Goal: Task Accomplishment & Management: Complete application form

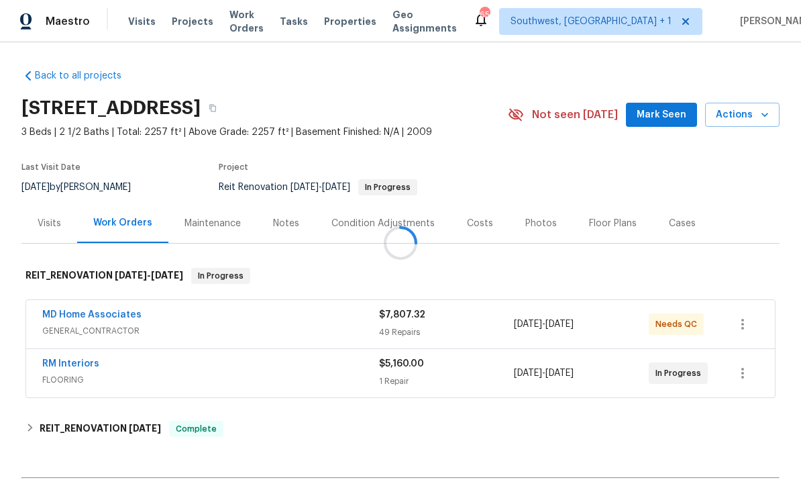
click at [183, 32] on div at bounding box center [400, 243] width 801 height 486
click at [181, 28] on div at bounding box center [400, 243] width 801 height 486
click at [183, 27] on span "Projects" at bounding box center [193, 21] width 42 height 13
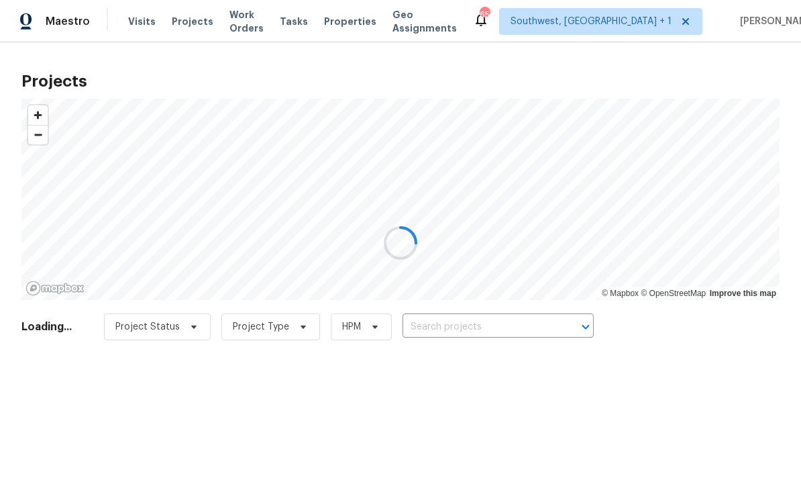
click at [472, 330] on div at bounding box center [400, 243] width 801 height 486
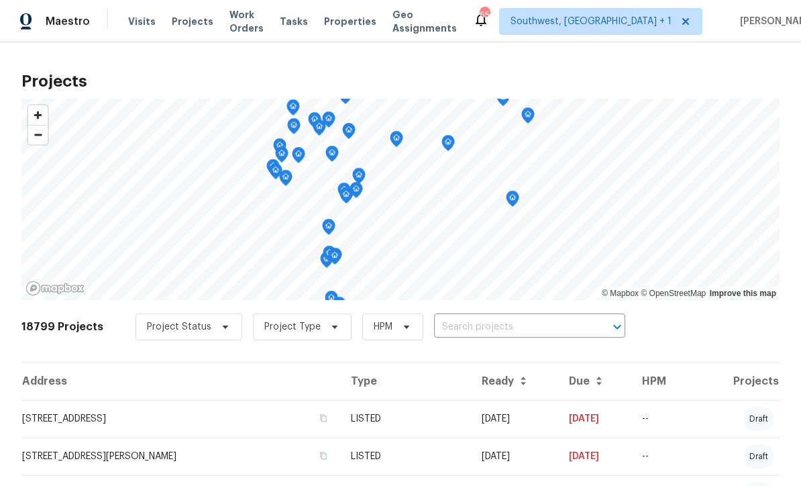
click at [472, 332] on input "text" at bounding box center [511, 327] width 154 height 21
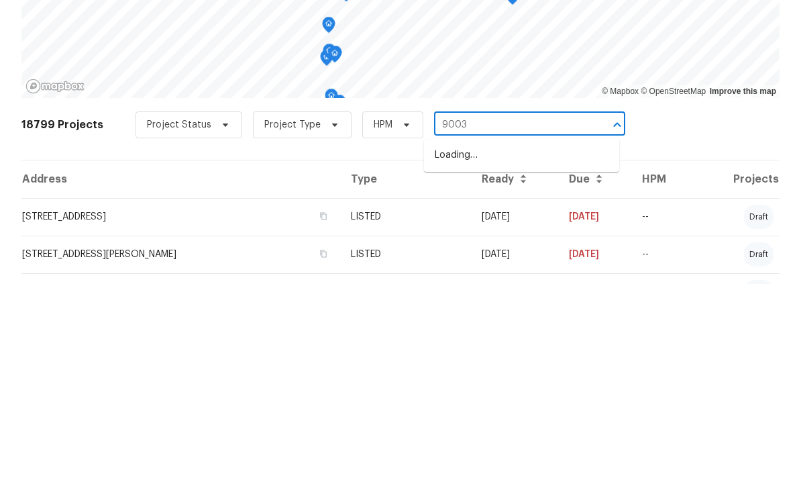
type input "9003"
click at [536, 368] on li "[STREET_ADDRESS]" at bounding box center [521, 379] width 195 height 22
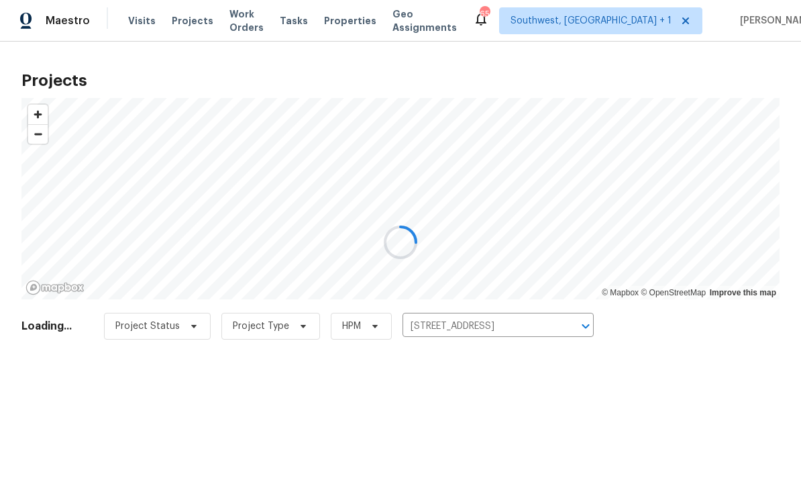
scroll to position [1, 0]
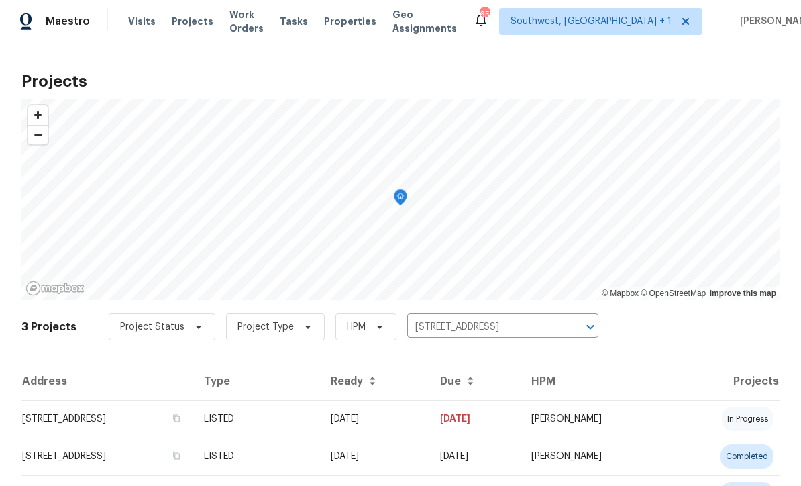
click at [429, 425] on td "05/16/25" at bounding box center [374, 419] width 109 height 38
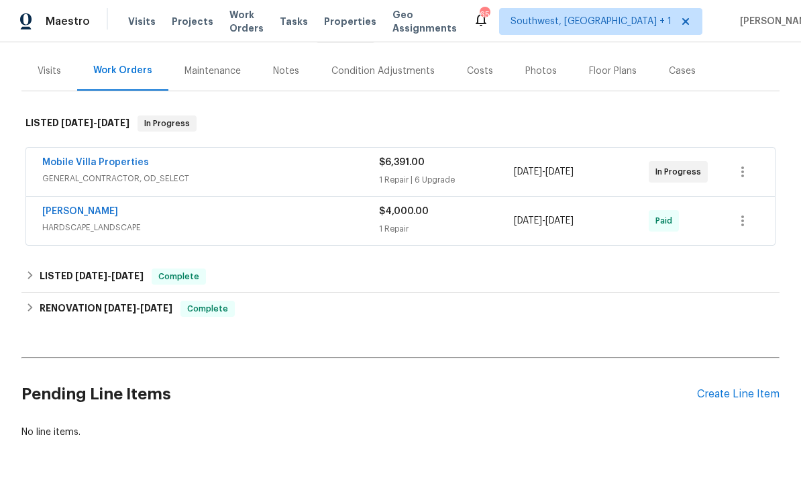
scroll to position [152, 0]
click at [741, 396] on div "Create Line Item" at bounding box center [738, 394] width 83 height 13
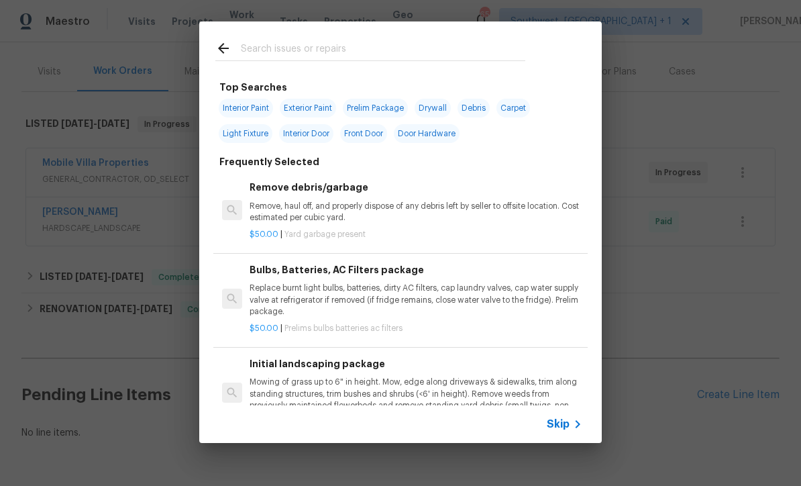
click at [574, 428] on icon at bounding box center [578, 424] width 16 height 16
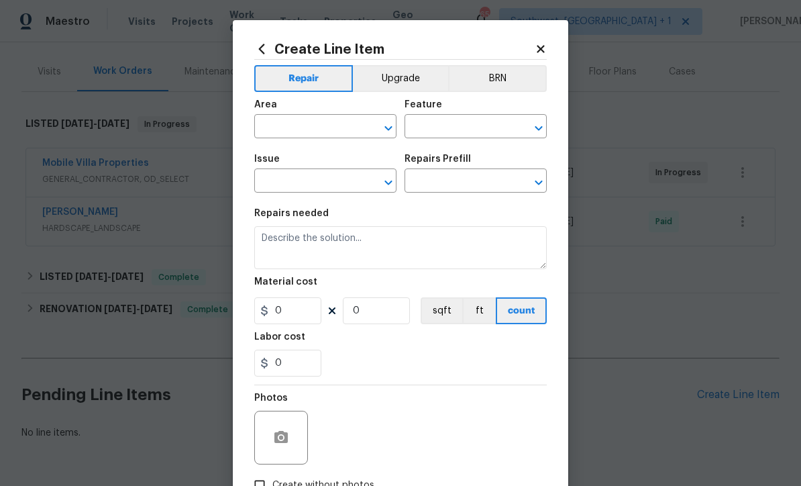
click at [274, 127] on input "text" at bounding box center [306, 127] width 105 height 21
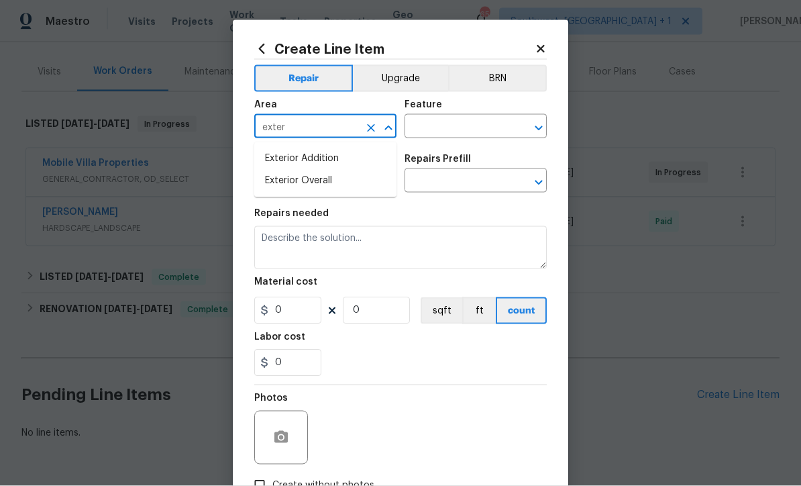
click at [333, 177] on li "Exterior Overall" at bounding box center [325, 181] width 142 height 22
type input "Exterior Overall"
click at [445, 125] on input "text" at bounding box center [457, 127] width 105 height 21
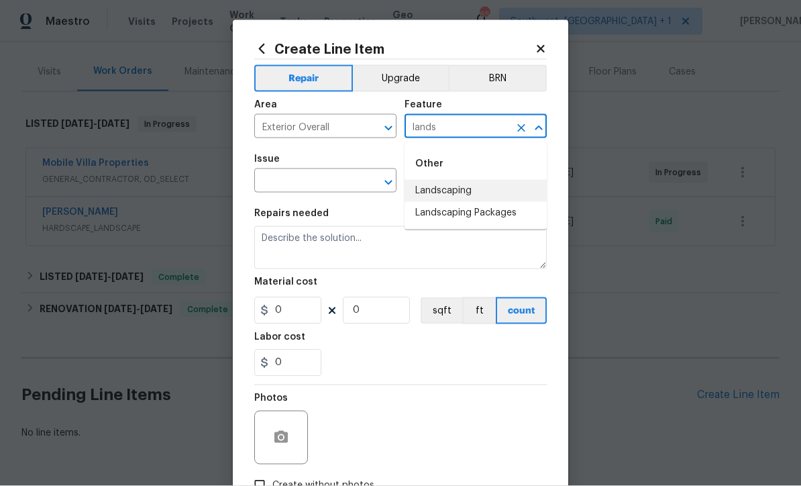
click at [458, 191] on li "Landscaping" at bounding box center [476, 191] width 142 height 22
type input "Landscaping"
click at [316, 187] on input "text" at bounding box center [306, 182] width 105 height 21
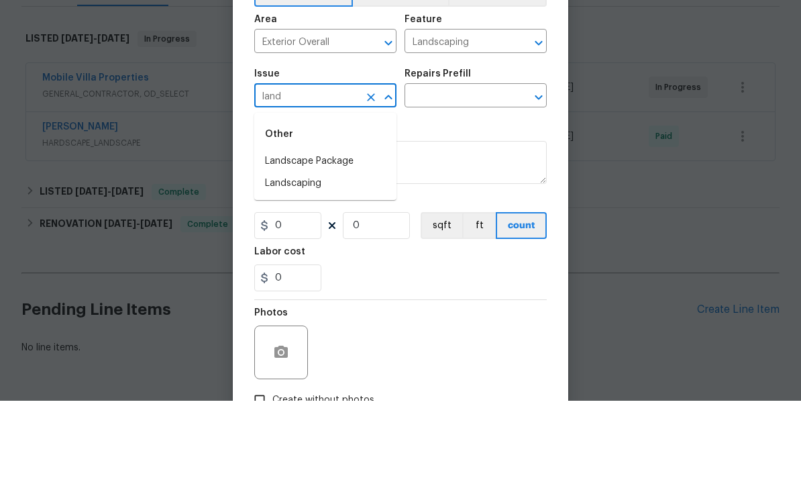
click at [318, 258] on li "Landscaping" at bounding box center [325, 269] width 142 height 22
type input "Landscaping"
click at [450, 172] on input "text" at bounding box center [457, 182] width 105 height 21
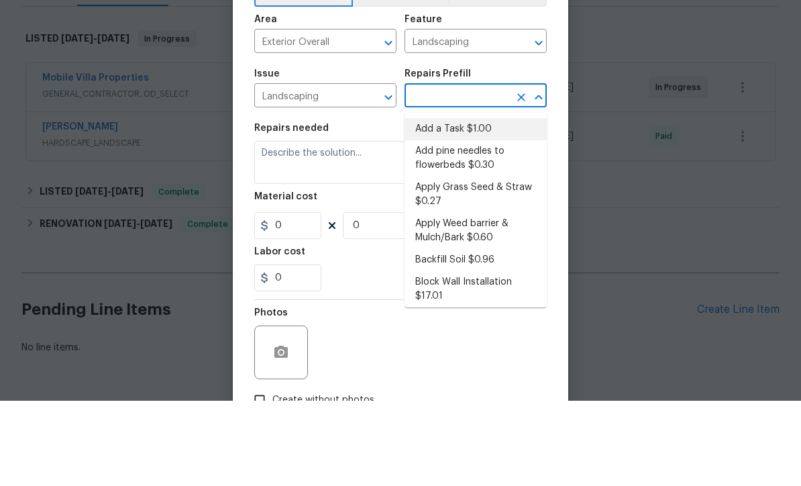
click at [471, 203] on li "Add a Task $1.00" at bounding box center [476, 214] width 142 height 22
type input "Add a Task $1.00"
type textarea "HPM to detail"
type input "1"
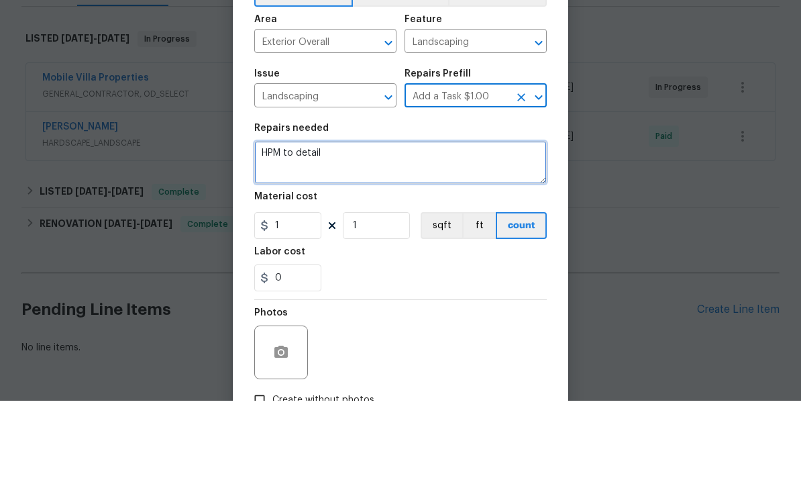
click at [405, 226] on textarea "HPM to detail" at bounding box center [400, 247] width 293 height 43
type textarea "H"
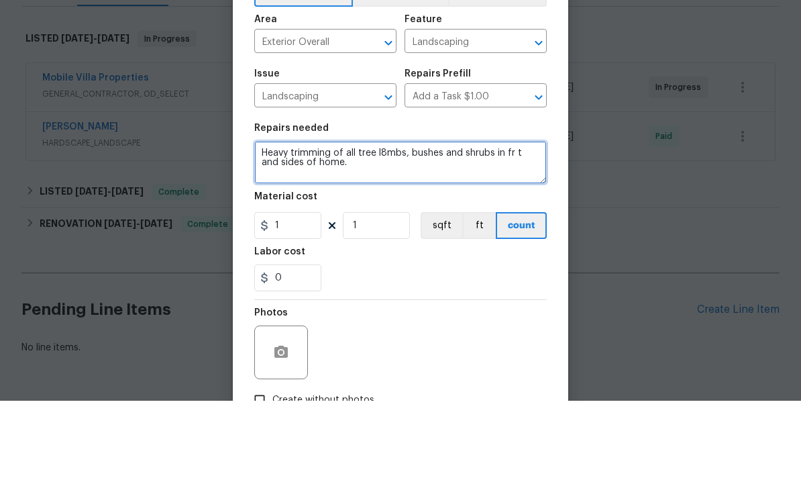
click at [396, 226] on textarea "Heavy trimming of all tree l8mbs, bushes and shrubs in fr t and sides of home." at bounding box center [400, 247] width 293 height 43
click at [369, 226] on textarea "Heavy trimming of all tree limbs, bushes and shrubs in fr t and sides of home." at bounding box center [400, 247] width 293 height 43
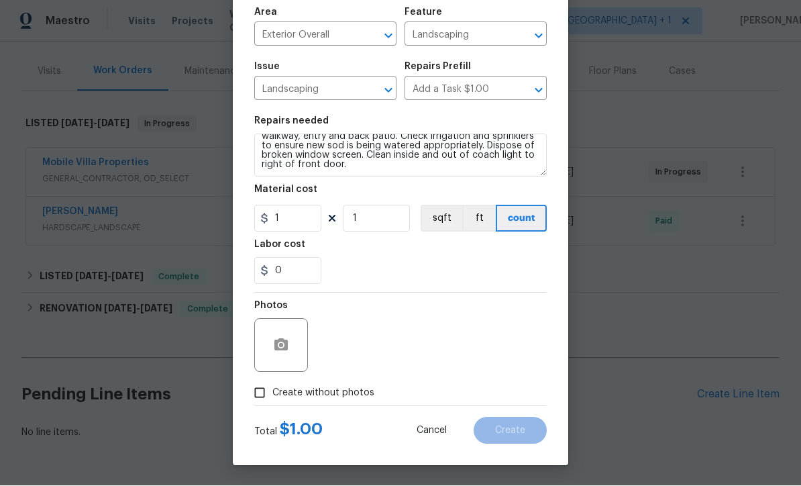
scroll to position [95, 0]
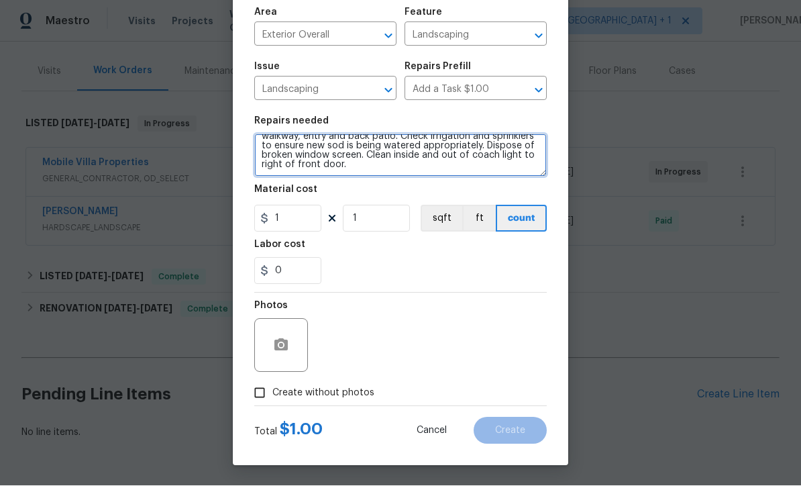
type textarea "Heavy trimming of all tree limbs, bushes and shrubs in fr t and sides of home. …"
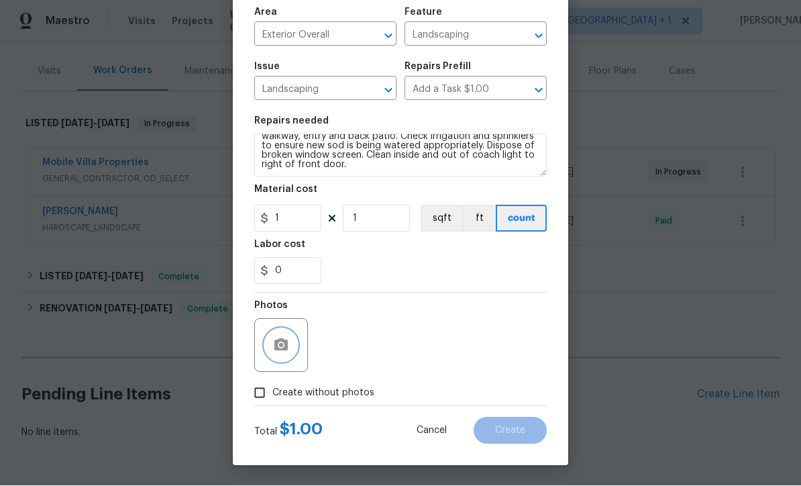
click at [272, 350] on button "button" at bounding box center [281, 345] width 32 height 32
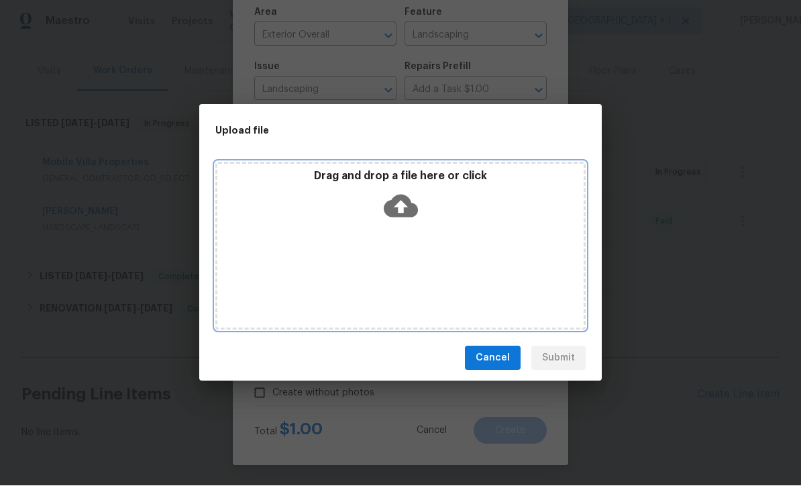
click at [415, 209] on icon at bounding box center [401, 206] width 34 height 23
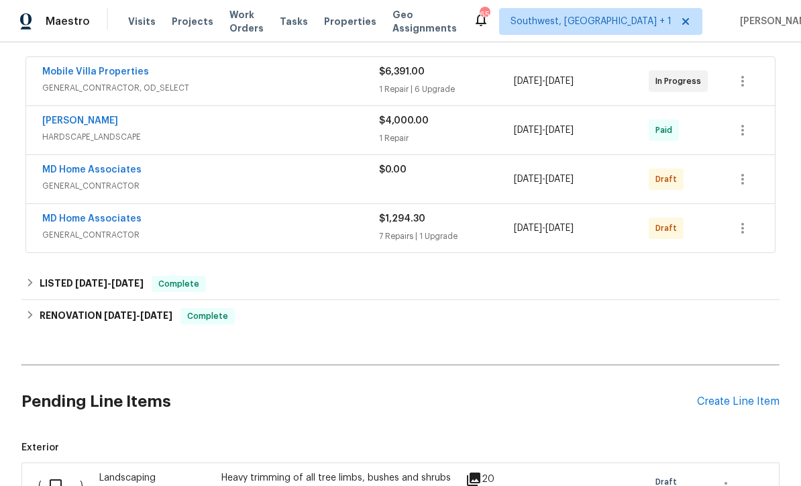
scroll to position [202, 0]
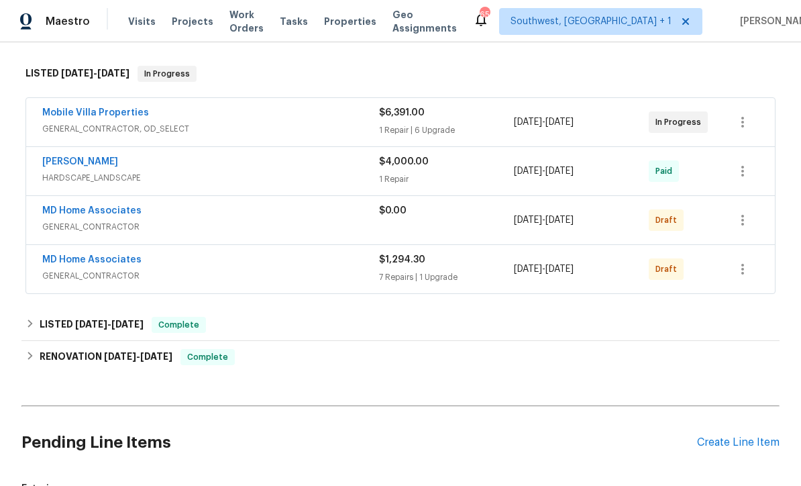
click at [54, 211] on link "MD Home Associates" at bounding box center [91, 210] width 99 height 9
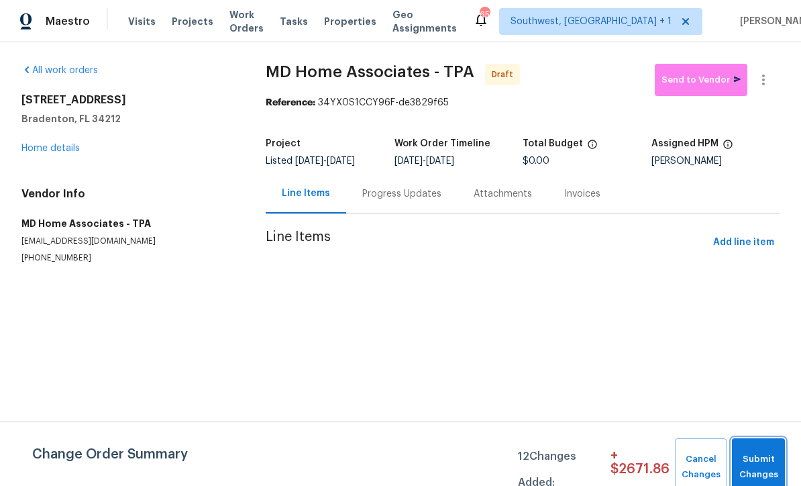
click at [761, 462] on span "Submit Changes" at bounding box center [759, 467] width 40 height 31
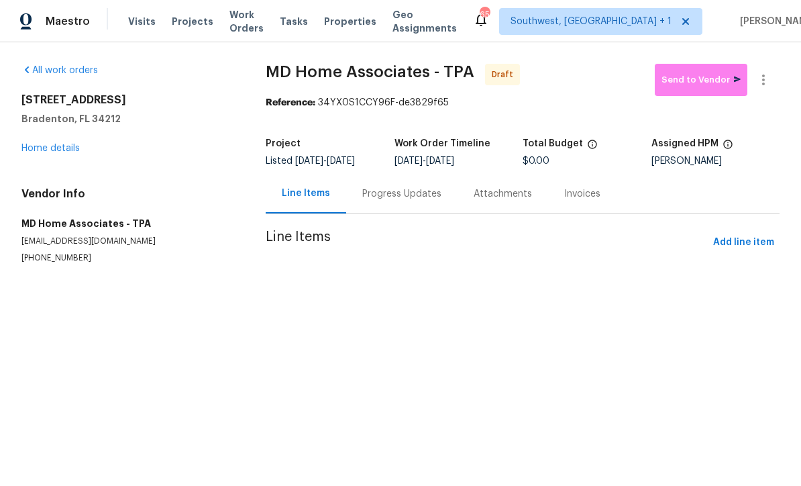
click at [39, 152] on link "Home details" at bounding box center [50, 148] width 58 height 9
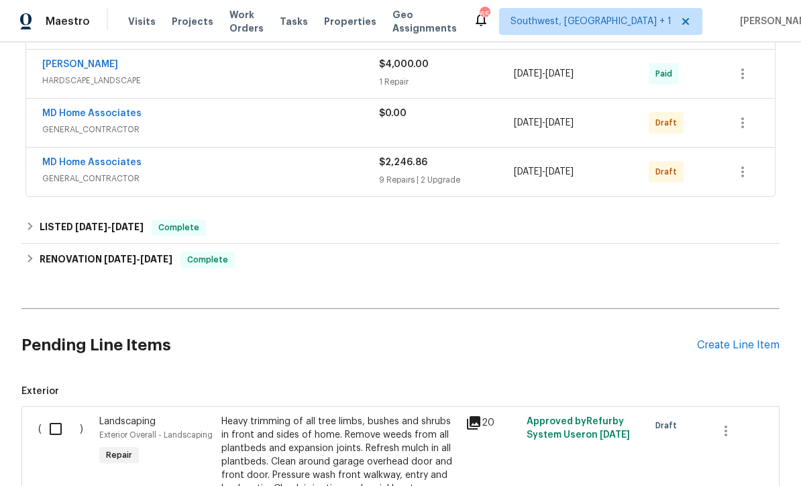
scroll to position [295, 0]
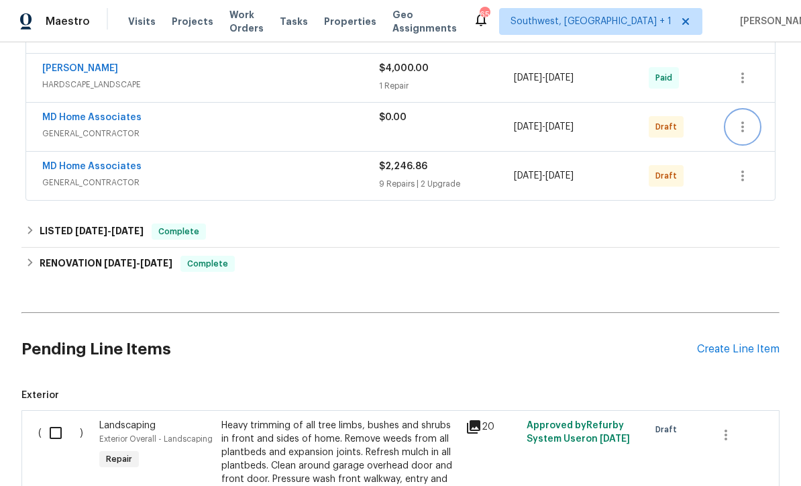
click at [749, 129] on icon "button" at bounding box center [743, 127] width 16 height 16
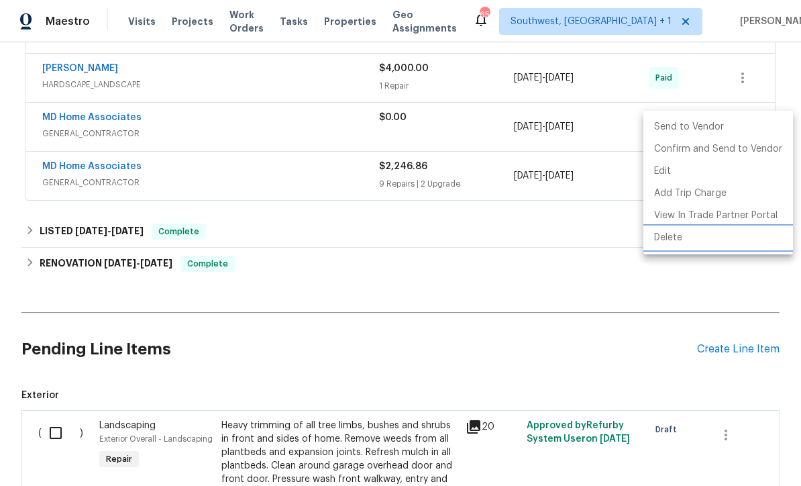
click at [674, 243] on li "Delete" at bounding box center [718, 238] width 150 height 22
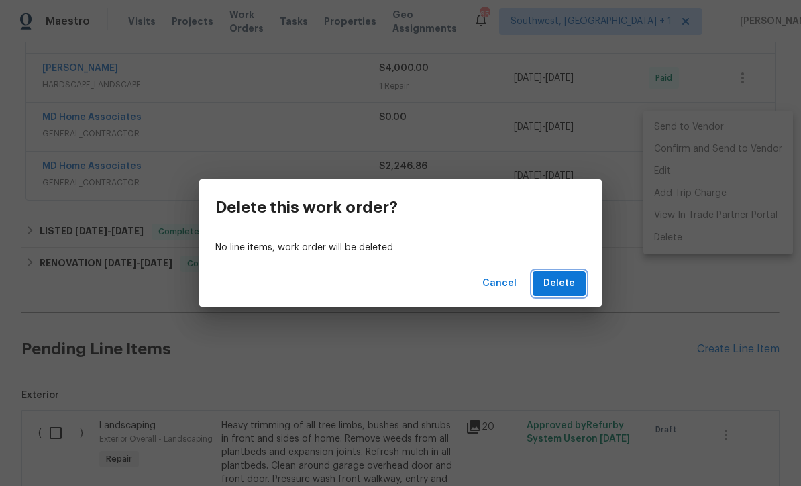
click at [571, 288] on span "Delete" at bounding box center [559, 283] width 32 height 17
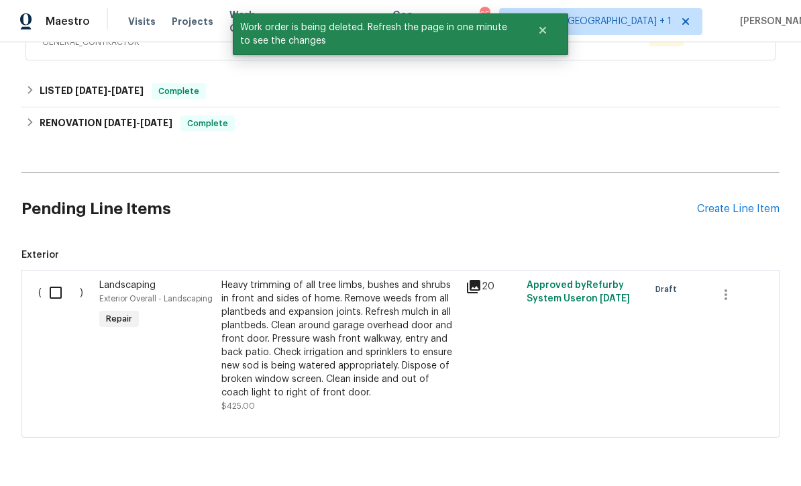
scroll to position [434, 0]
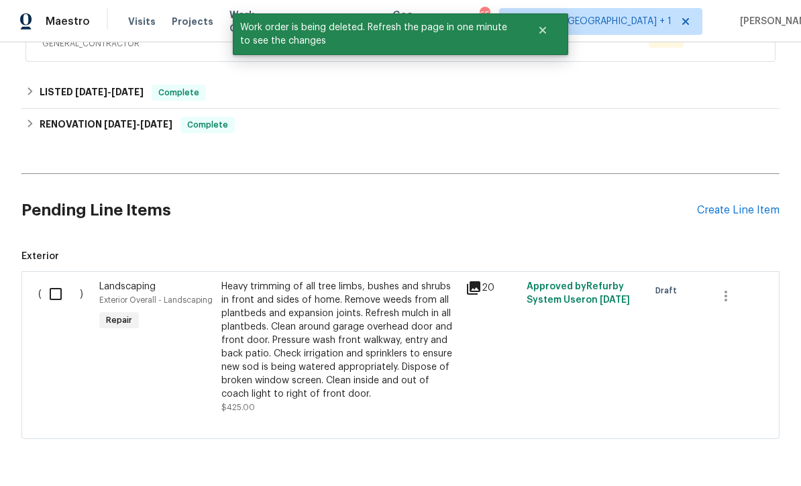
click at [51, 297] on input "checkbox" at bounding box center [61, 294] width 38 height 28
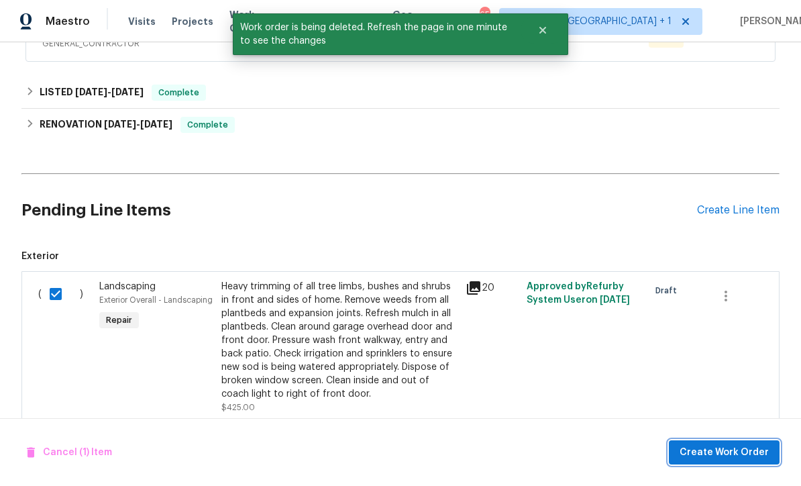
click at [731, 460] on span "Create Work Order" at bounding box center [724, 452] width 89 height 17
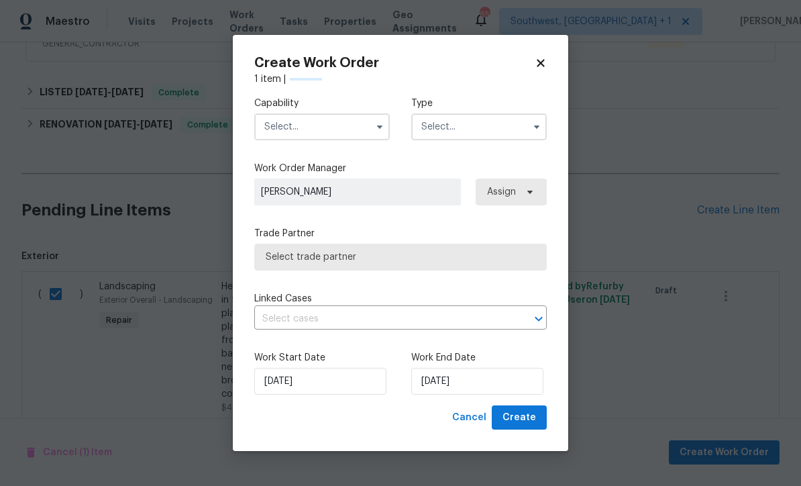
checkbox input "false"
click at [330, 136] on input "text" at bounding box center [322, 126] width 136 height 27
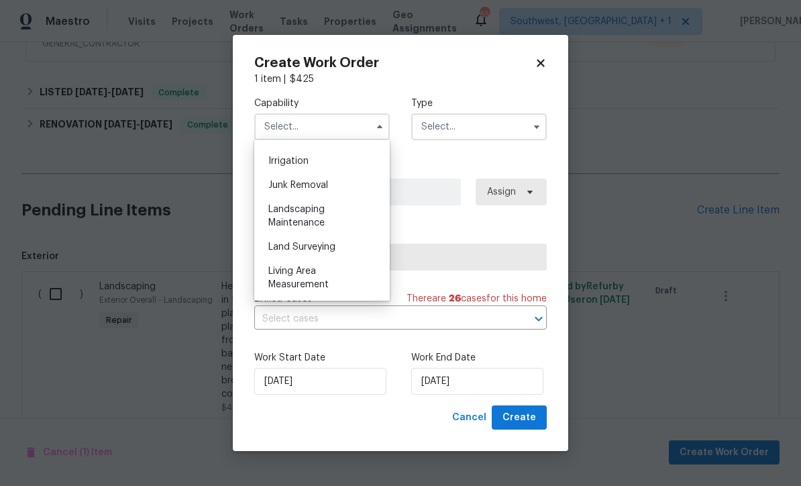
scroll to position [827, 0]
click at [335, 213] on div "Landscaping Maintenance" at bounding box center [322, 218] width 129 height 38
type input "Landscaping Maintenance"
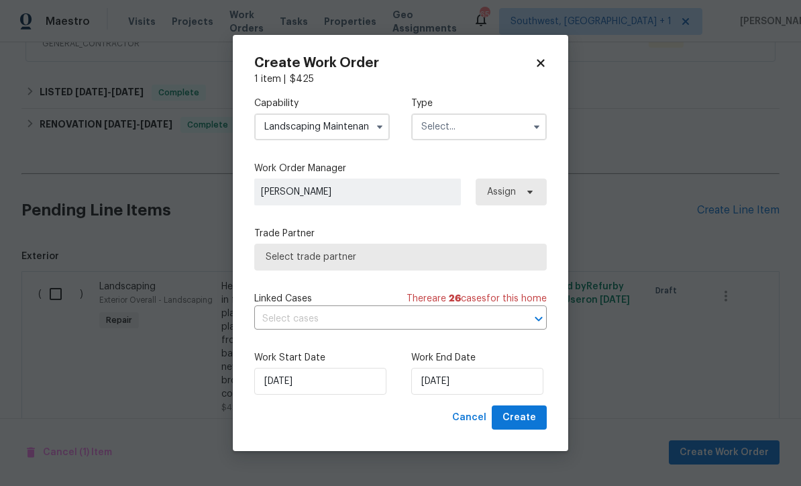
click at [472, 123] on input "text" at bounding box center [479, 126] width 136 height 27
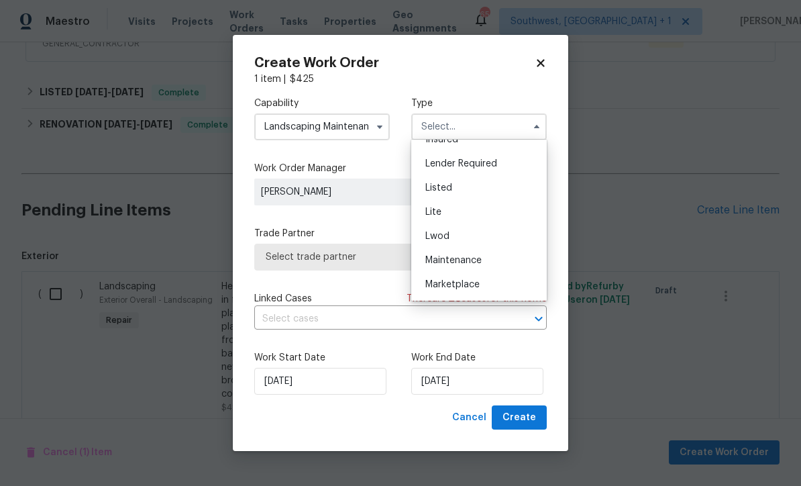
scroll to position [110, 0]
click at [459, 197] on div "Listed" at bounding box center [479, 190] width 129 height 24
type input "Listed"
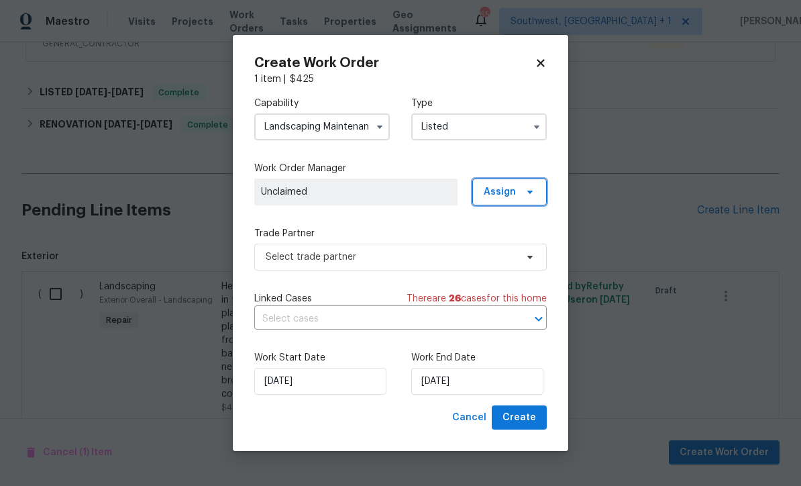
click at [519, 191] on span "Assign" at bounding box center [509, 191] width 74 height 27
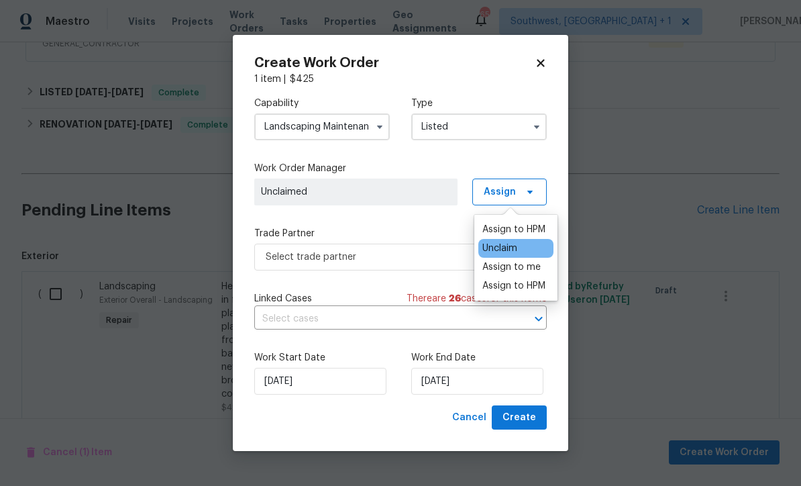
click at [517, 267] on div "Assign to me" at bounding box center [511, 266] width 58 height 13
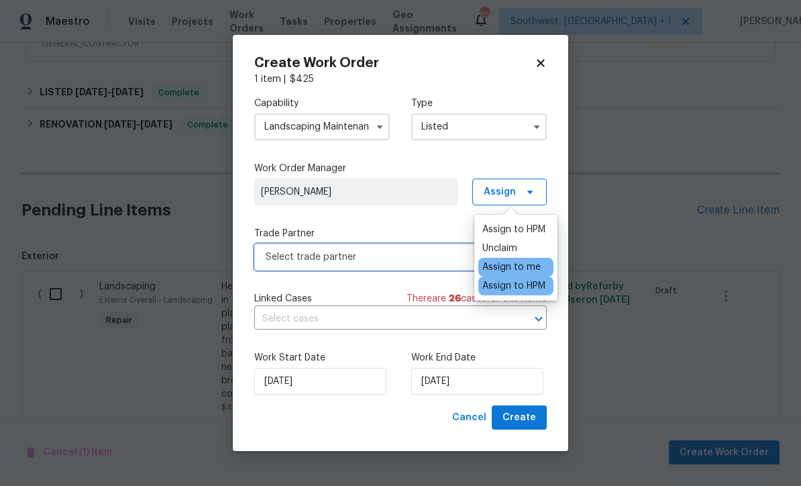
click at [393, 256] on span "Select trade partner" at bounding box center [391, 256] width 250 height 13
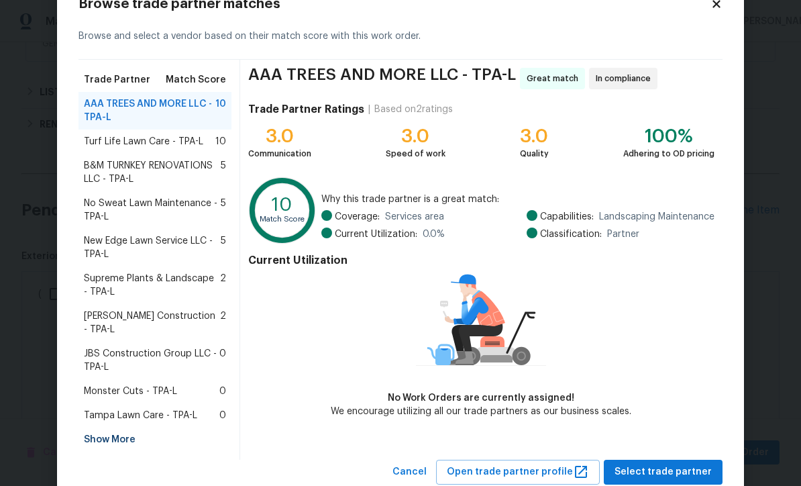
scroll to position [47, 0]
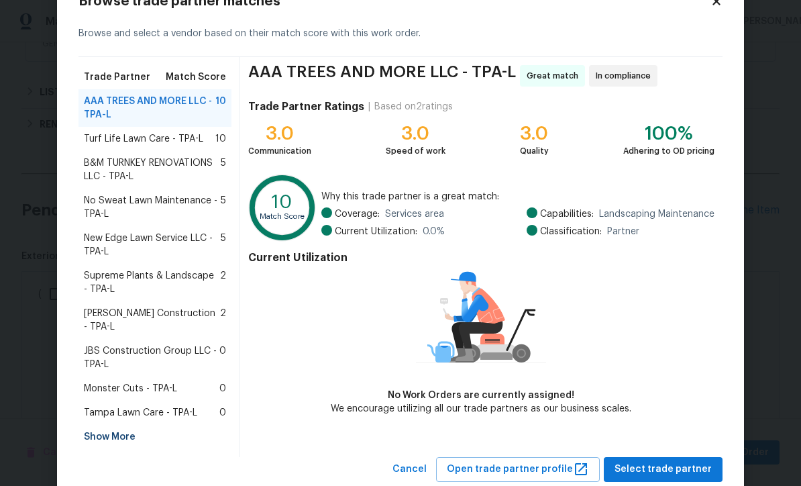
click at [91, 425] on div "Show More" at bounding box center [154, 437] width 153 height 24
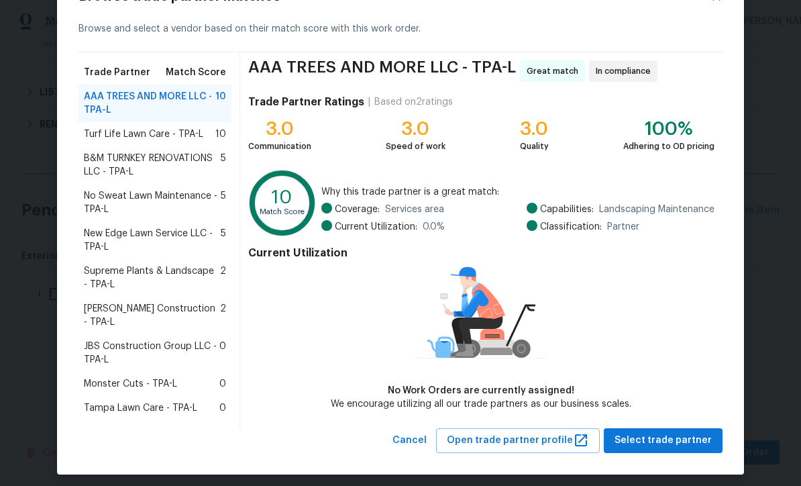
scroll to position [50, 0]
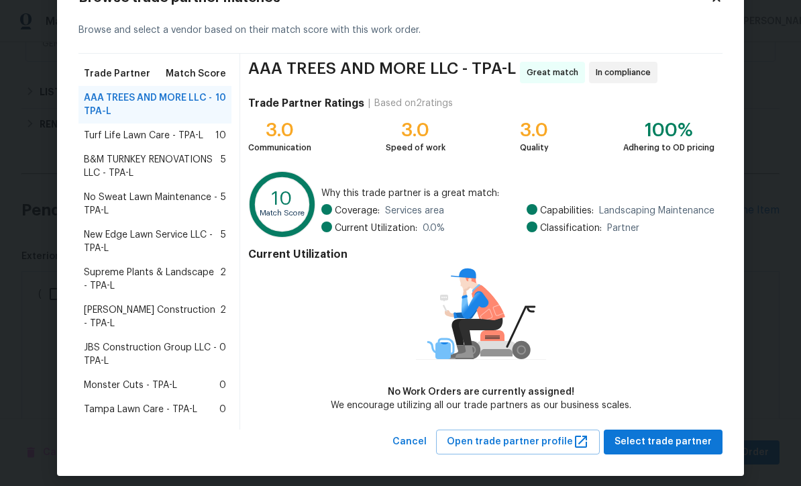
click at [21, 262] on body "Maestro Visits Projects Work Orders Tasks Properties Geo Assignments 65 Southwe…" at bounding box center [400, 243] width 801 height 486
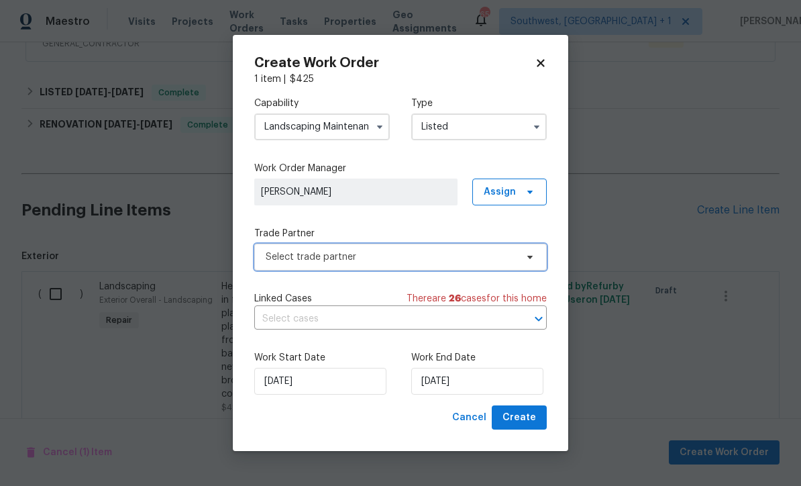
scroll to position [0, 0]
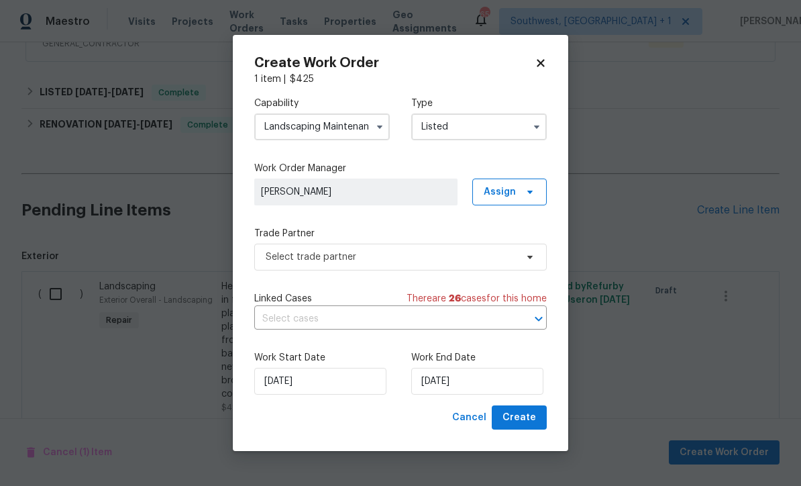
click at [313, 125] on input "Landscaping Maintenance" at bounding box center [322, 126] width 136 height 27
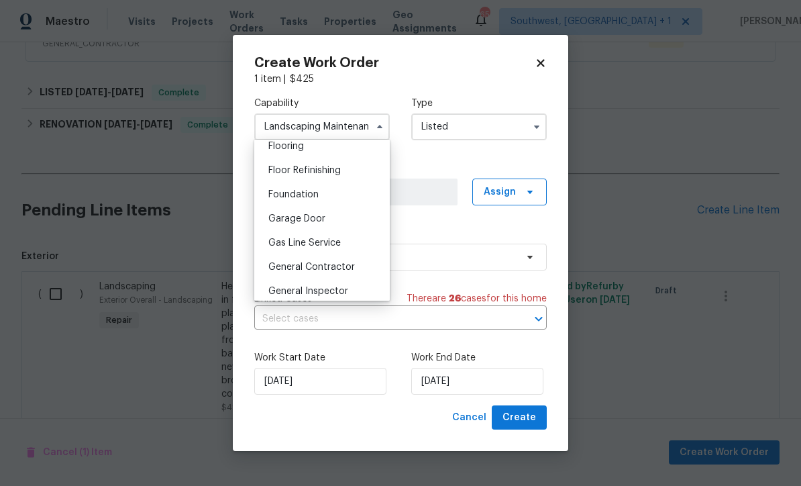
scroll to position [528, 0]
click at [343, 270] on span "General Contractor" at bounding box center [311, 268] width 87 height 9
type input "General Contractor"
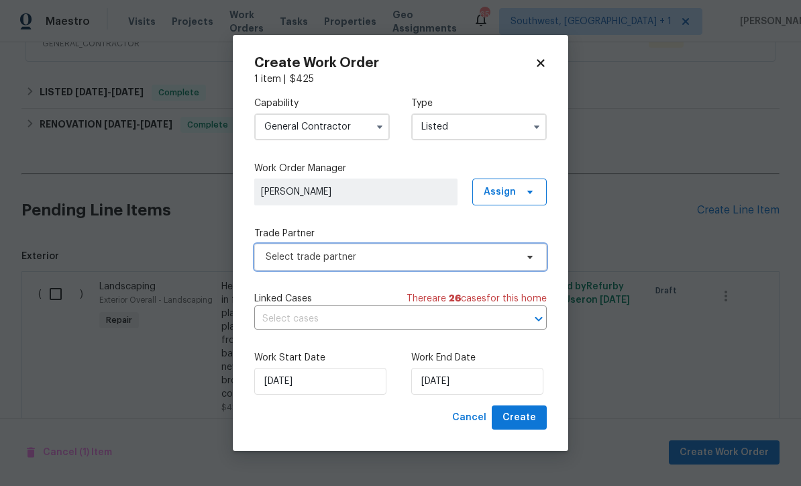
click at [370, 262] on span "Select trade partner" at bounding box center [391, 256] width 250 height 13
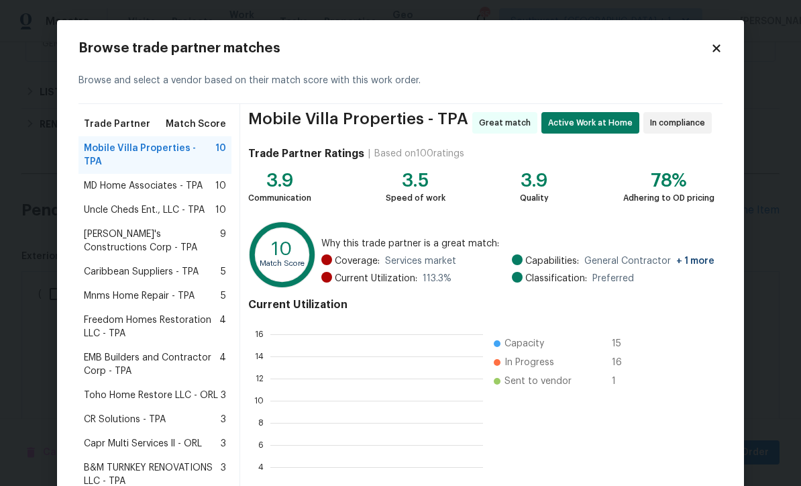
scroll to position [188, 213]
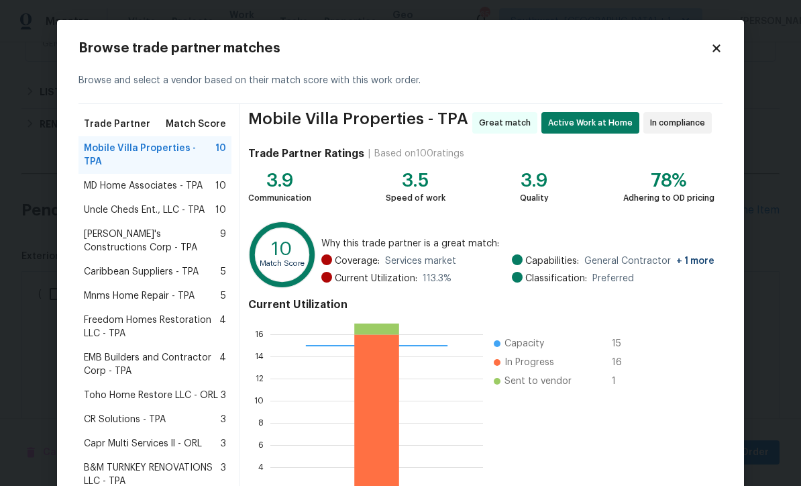
click at [96, 179] on span "MD Home Associates - TPA" at bounding box center [143, 185] width 119 height 13
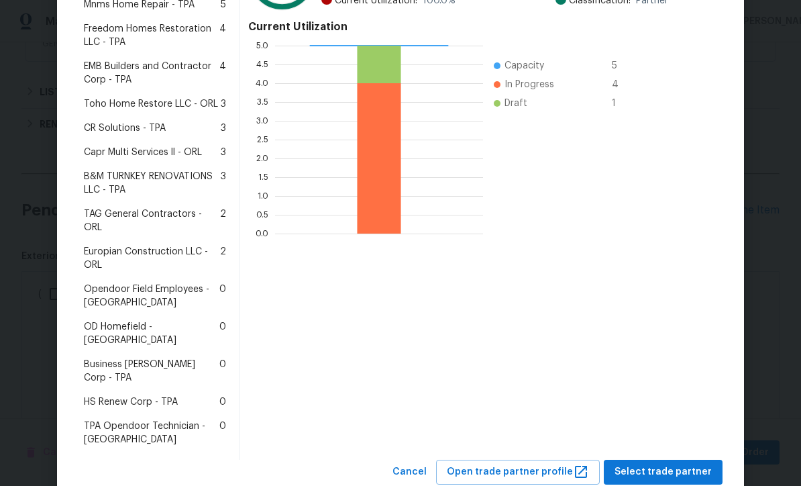
scroll to position [277, 0]
click at [675, 464] on span "Select trade partner" at bounding box center [663, 472] width 97 height 17
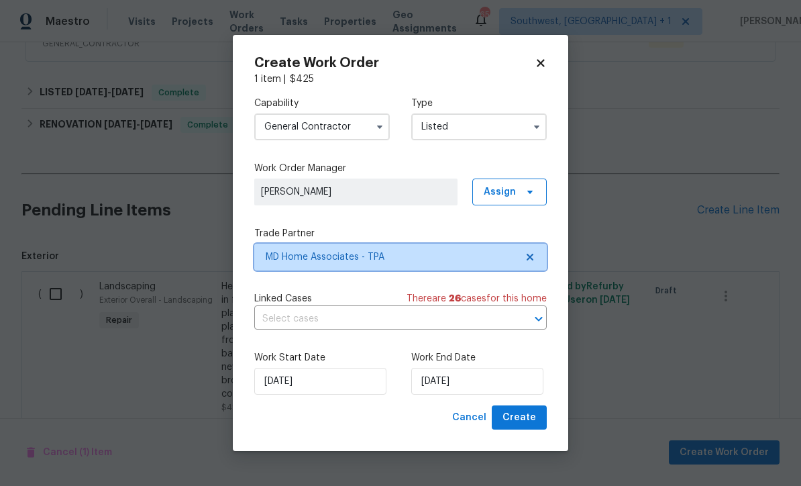
scroll to position [0, 0]
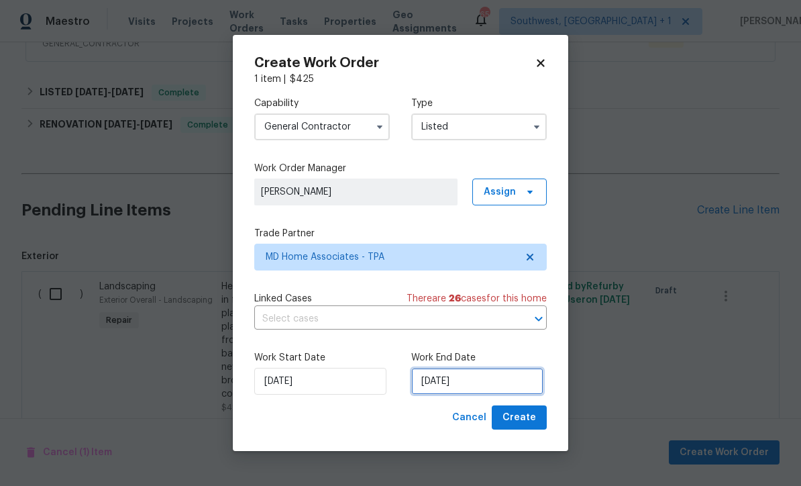
click at [492, 382] on input "8/27/2025" at bounding box center [477, 381] width 132 height 27
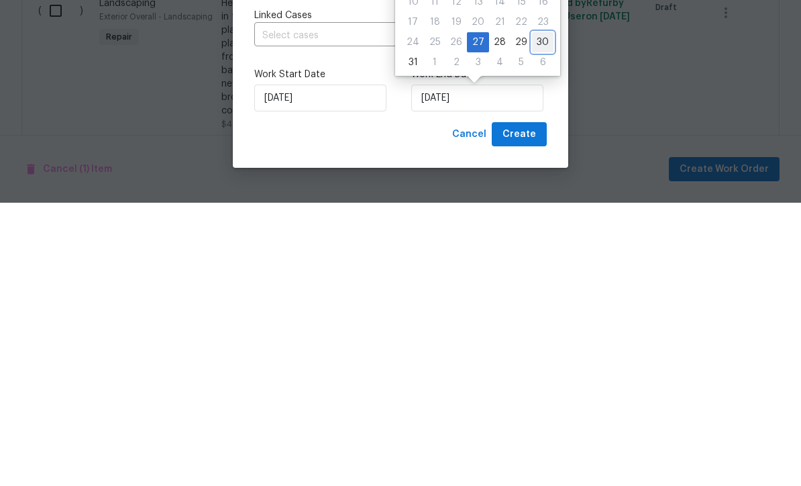
click at [541, 316] on div "30" at bounding box center [542, 325] width 21 height 19
type input "8/30/2025"
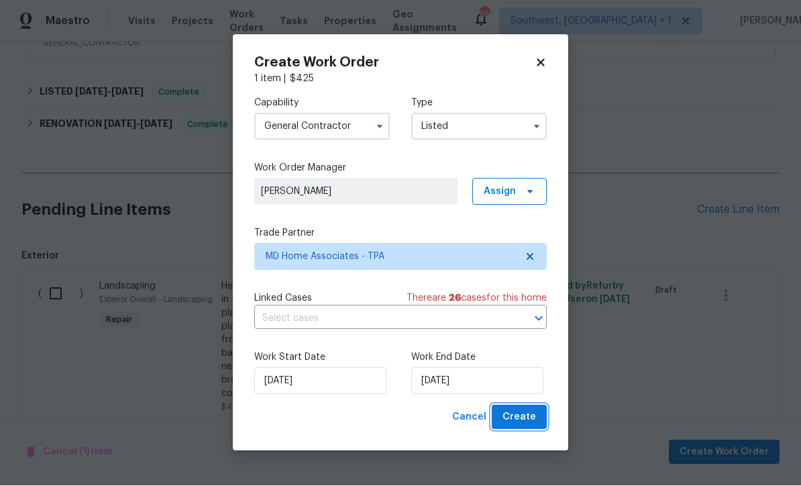
click at [529, 425] on span "Create" at bounding box center [519, 417] width 34 height 17
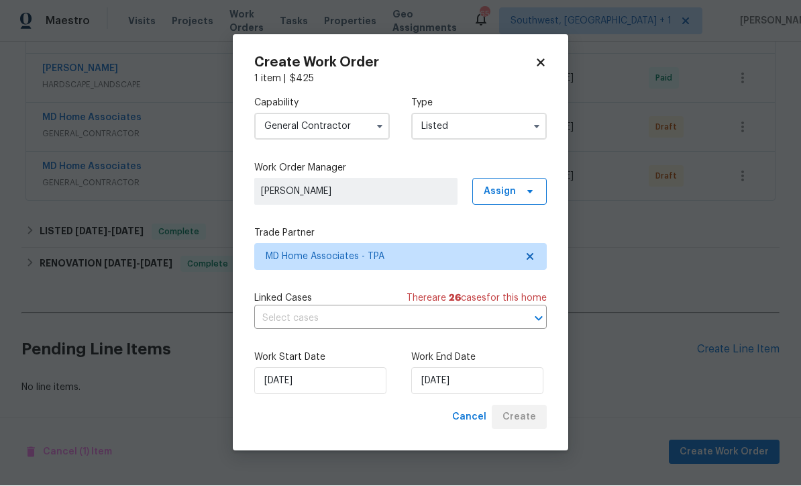
scroll to position [250, 0]
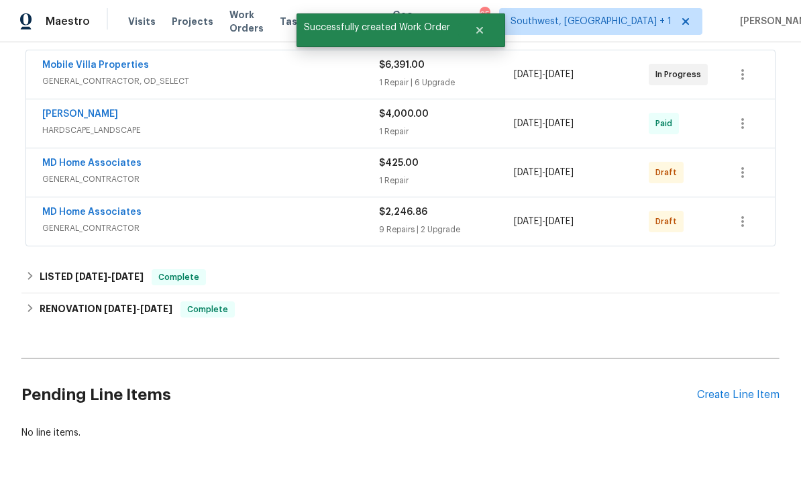
click at [59, 207] on link "MD Home Associates" at bounding box center [91, 211] width 99 height 9
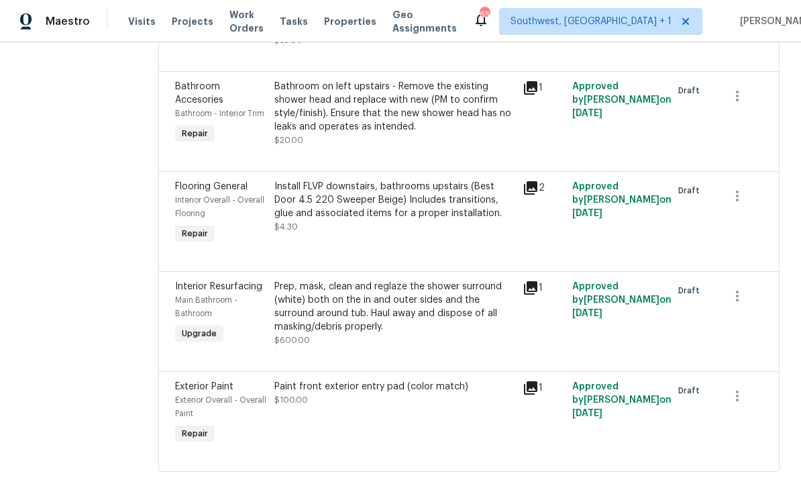
scroll to position [1234, 0]
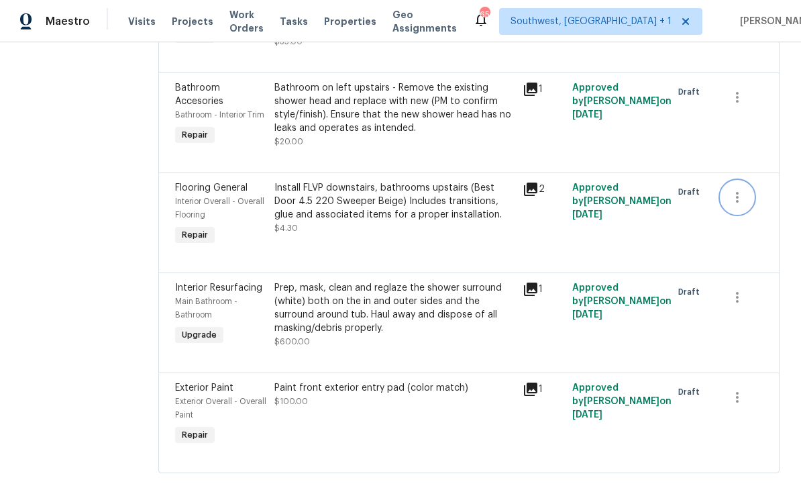
click at [743, 205] on icon "button" at bounding box center [737, 197] width 16 height 16
click at [755, 206] on li "Cancel" at bounding box center [749, 212] width 52 height 22
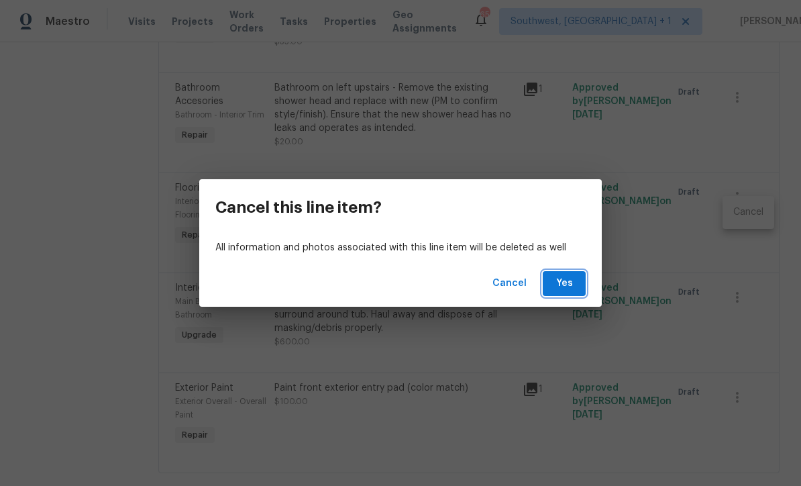
click at [568, 287] on span "Yes" at bounding box center [563, 283] width 21 height 17
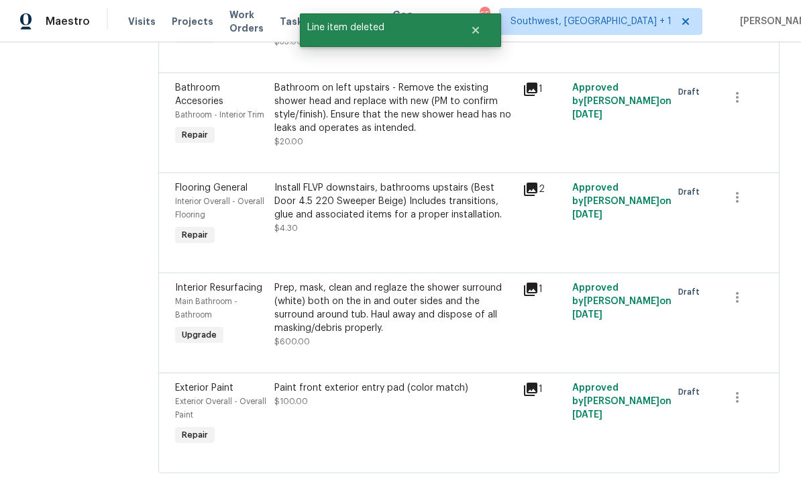
scroll to position [0, 0]
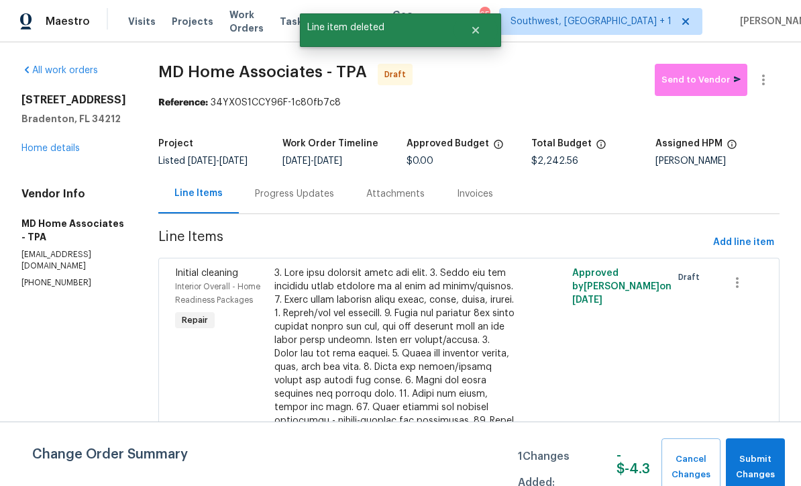
click at [36, 151] on link "Home details" at bounding box center [50, 148] width 58 height 9
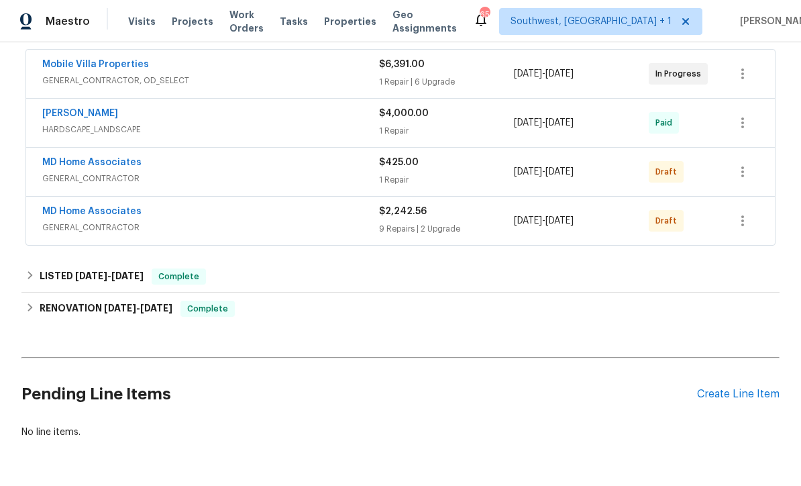
scroll to position [250, 0]
click at [56, 209] on link "MD Home Associates" at bounding box center [91, 211] width 99 height 9
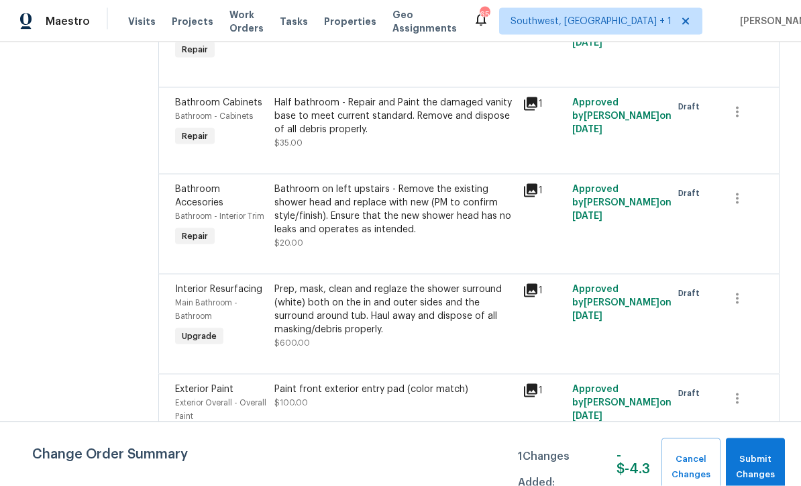
scroll to position [44, 0]
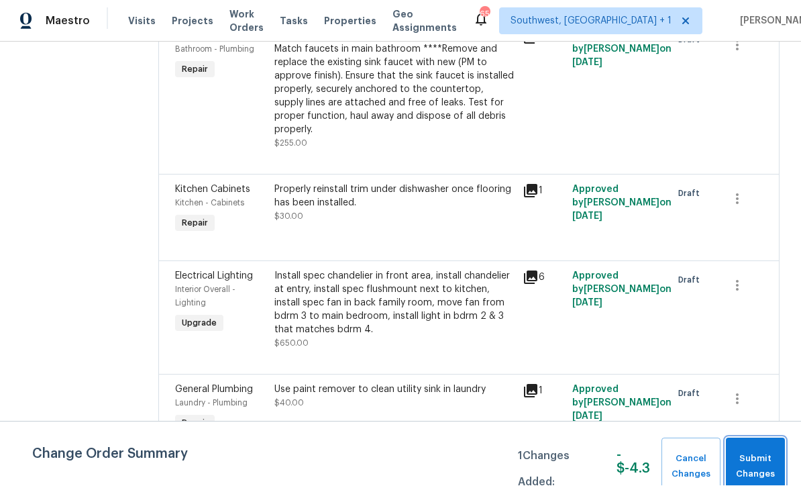
click at [759, 460] on span "Submit Changes" at bounding box center [756, 467] width 46 height 31
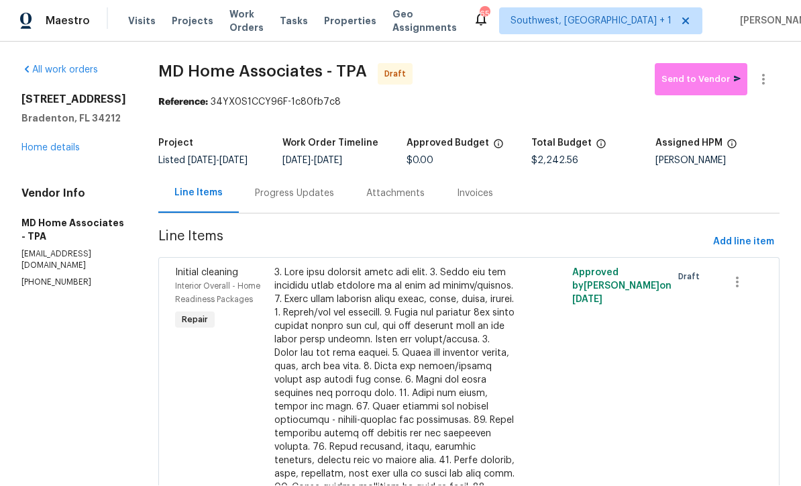
scroll to position [0, 0]
click at [34, 144] on link "Home details" at bounding box center [50, 148] width 58 height 9
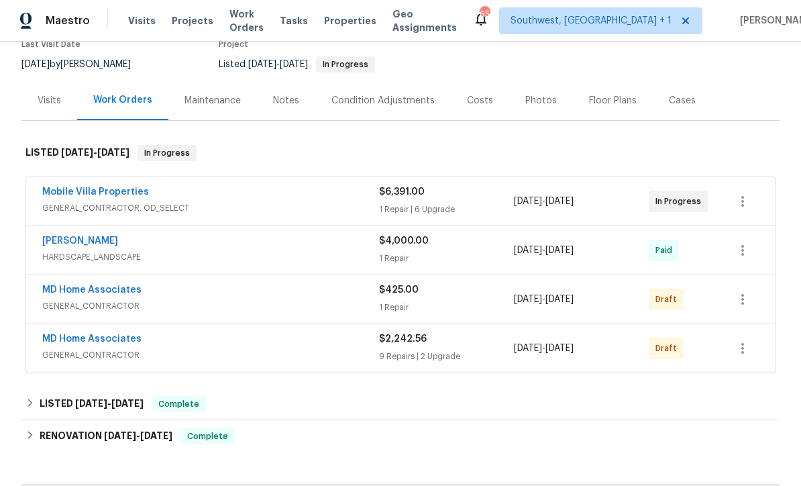
scroll to position [121, 0]
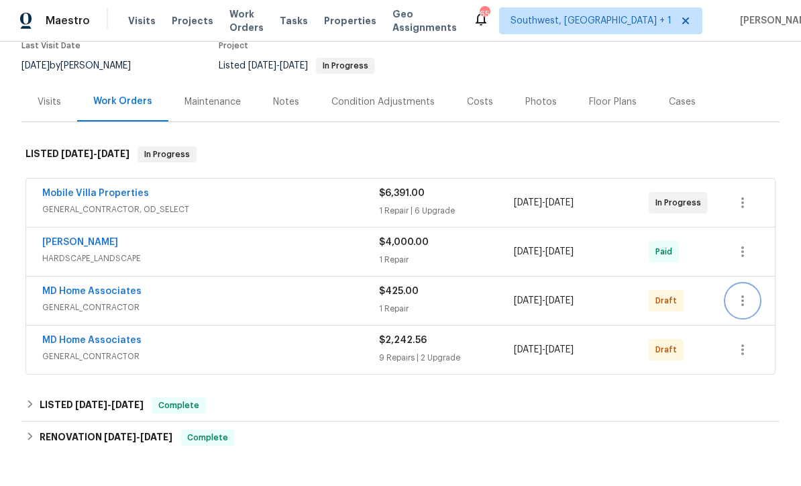
click at [737, 293] on icon "button" at bounding box center [743, 301] width 16 height 16
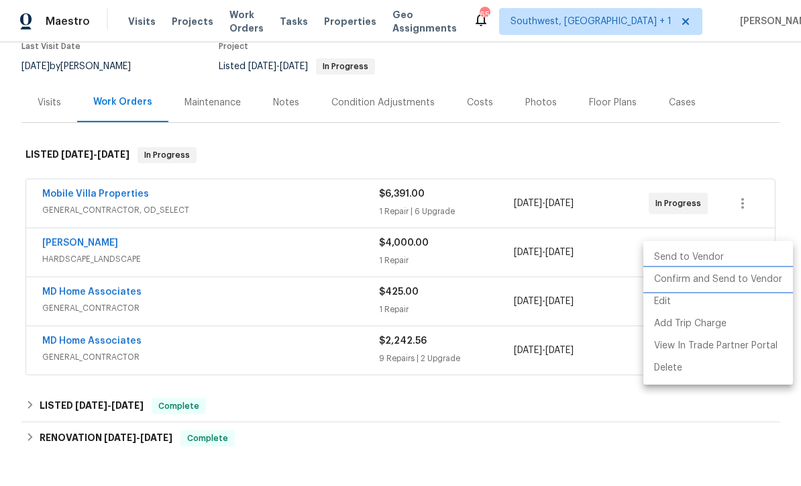
click at [740, 283] on li "Confirm and Send to Vendor" at bounding box center [718, 279] width 150 height 22
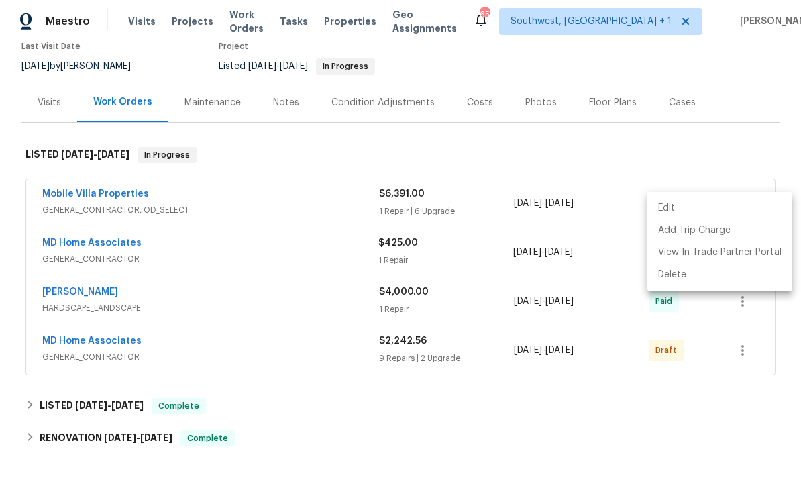
click at [688, 419] on div at bounding box center [400, 243] width 801 height 486
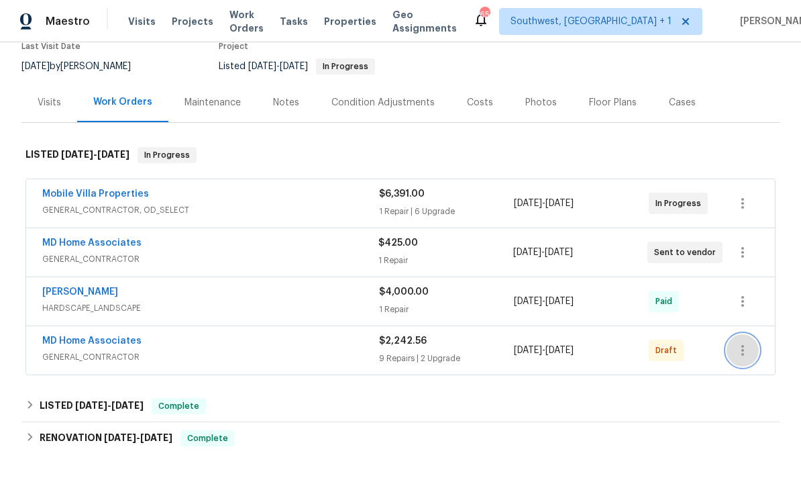
click at [743, 345] on icon "button" at bounding box center [742, 350] width 3 height 11
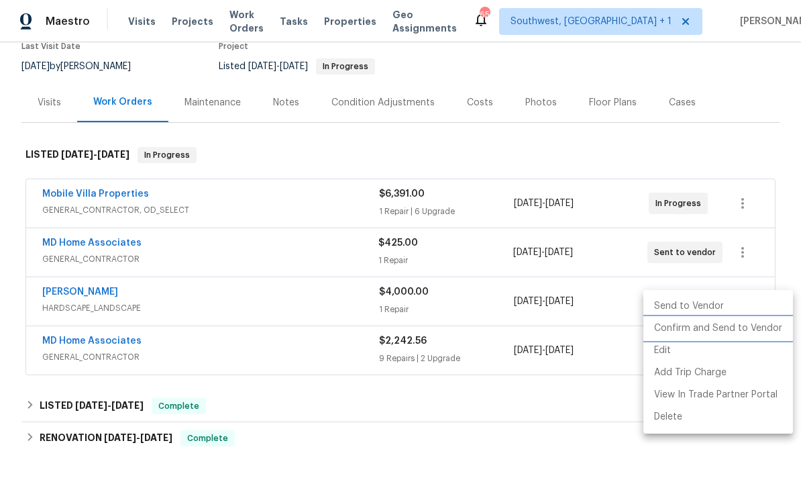
click at [727, 328] on li "Confirm and Send to Vendor" at bounding box center [718, 328] width 150 height 22
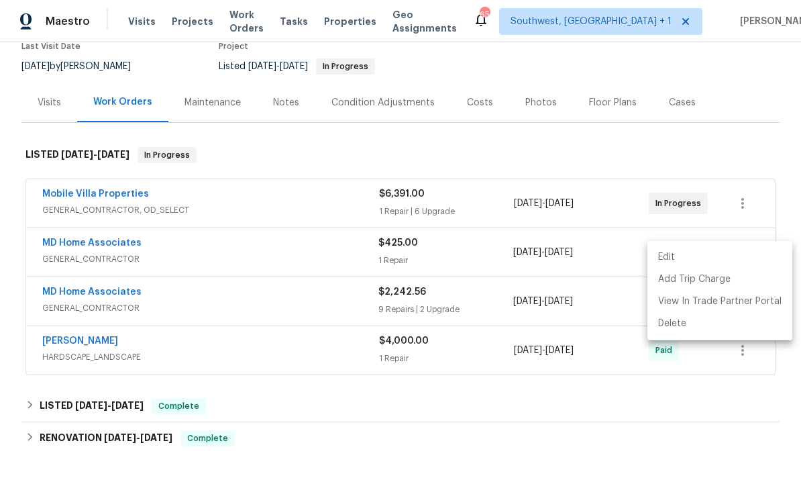
click at [563, 401] on div at bounding box center [400, 243] width 801 height 486
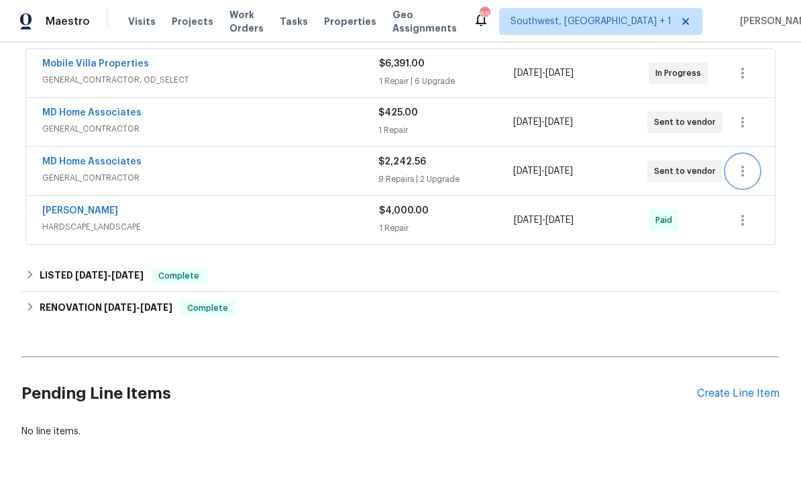
scroll to position [250, 0]
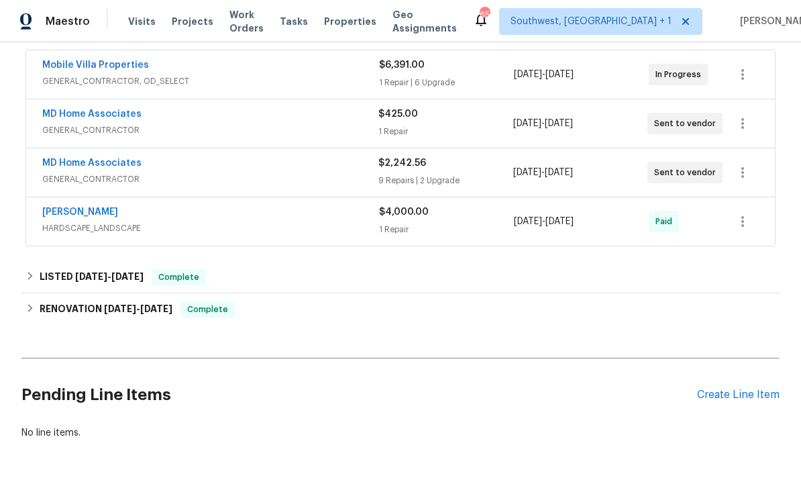
click at [740, 388] on div "Create Line Item" at bounding box center [738, 394] width 83 height 13
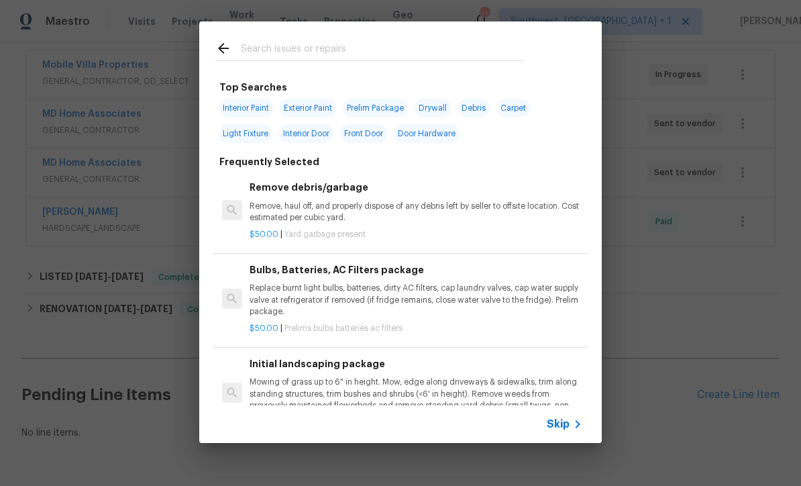
click at [570, 431] on icon at bounding box center [578, 424] width 16 height 16
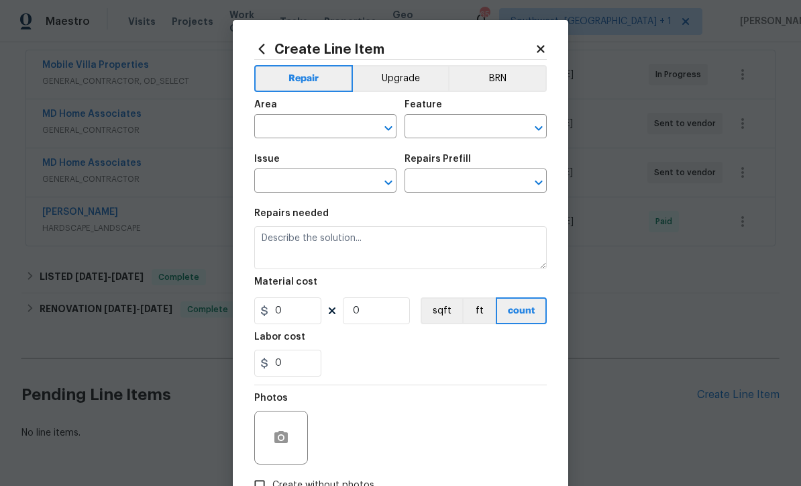
click at [325, 124] on input "text" at bounding box center [306, 127] width 105 height 21
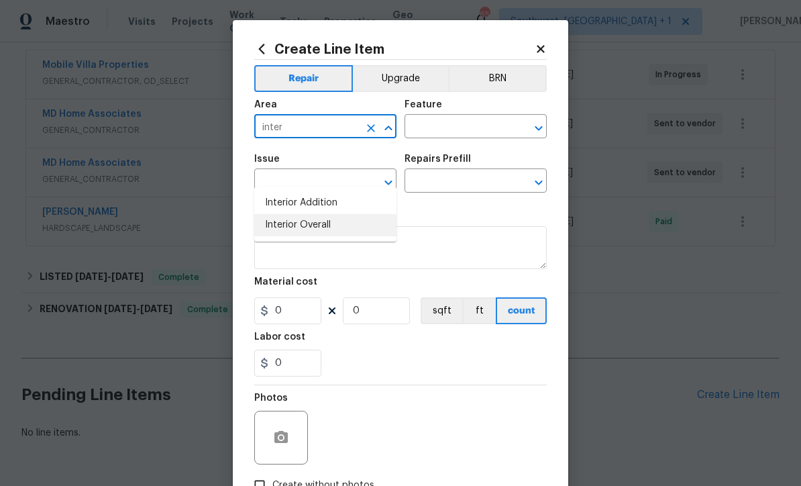
click at [341, 214] on li "Interior Overall" at bounding box center [325, 225] width 142 height 22
type input "Interior Overall"
click at [467, 126] on input "text" at bounding box center [457, 127] width 105 height 21
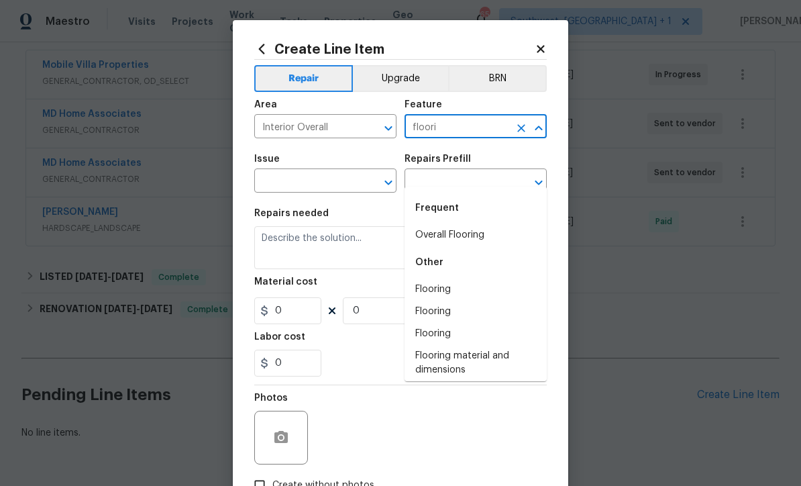
click at [464, 224] on li "Overall Flooring" at bounding box center [476, 235] width 142 height 22
type input "Overall Flooring"
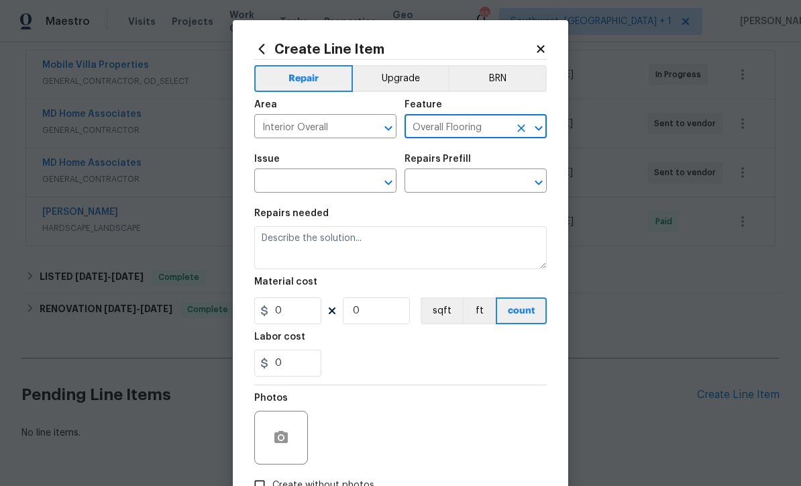
click at [272, 184] on input "text" at bounding box center [306, 182] width 105 height 21
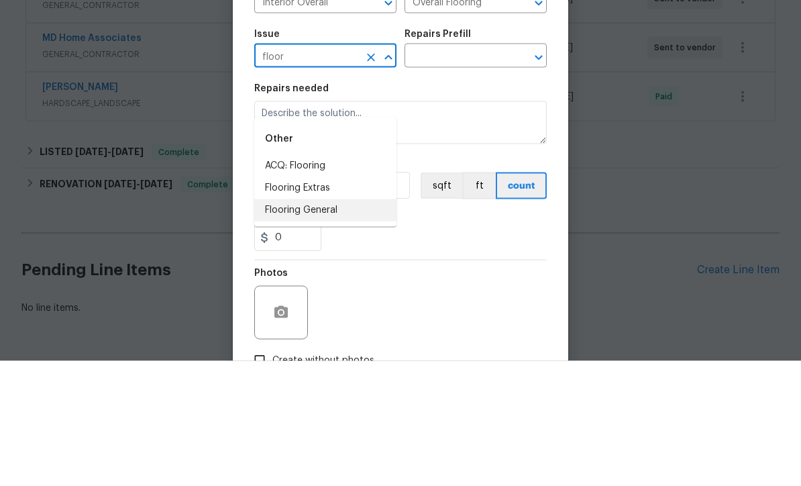
click at [319, 324] on li "Flooring General" at bounding box center [325, 335] width 142 height 22
type input "Flooring General"
click at [470, 172] on input "text" at bounding box center [457, 182] width 105 height 21
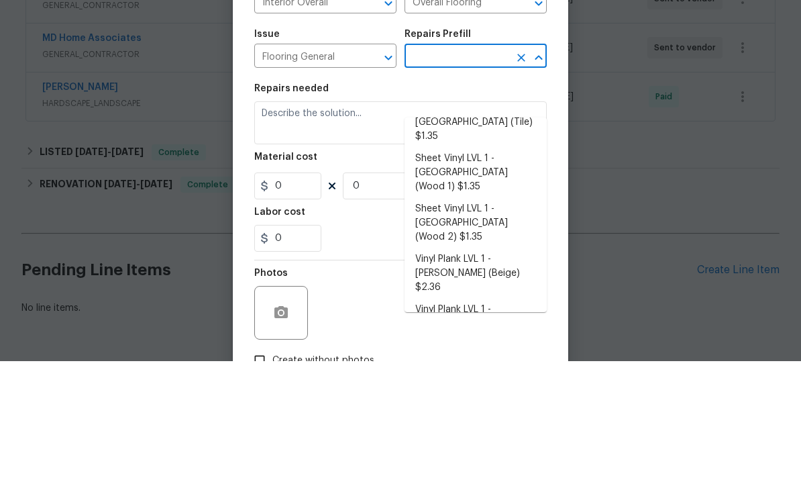
scroll to position [197, 0]
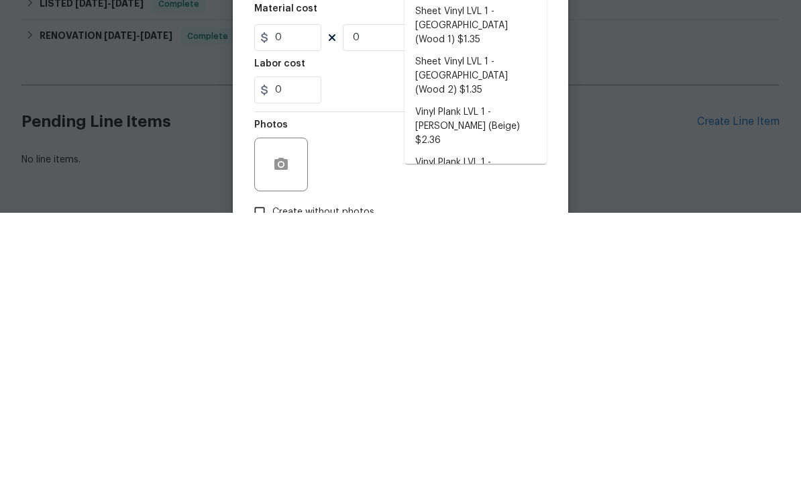
click at [498, 475] on li "Vinyl Plank LVL 2 - Best Door 4.5 (Beige) $3.65" at bounding box center [476, 493] width 142 height 36
type input "Vinyl Plank LVL 2 - Best Door 4.5 (Beige) $3.65"
type textarea "Install LVP (Best Door 4.5 220 Sweeper Beige) Includes transitions, glue and as…"
type input "1"
type input "Vinyl Plank LVL 2 - Best Door 4.5 (Beige) $3.65"
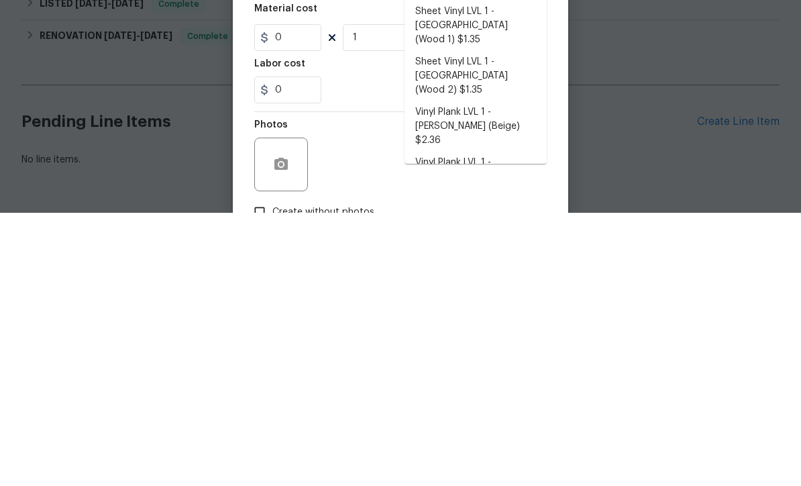
type input "3.65"
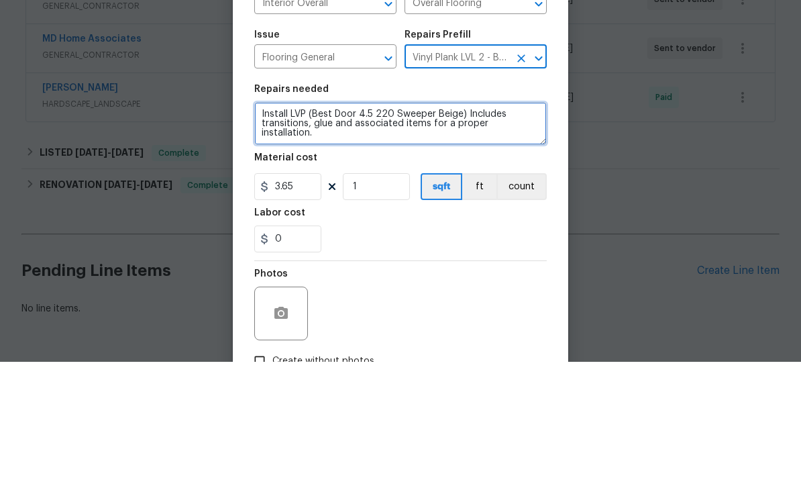
click at [293, 226] on textarea "Install LVP (Best Door 4.5 220 Sweeper Beige) Includes transitions, glue and as…" at bounding box center [400, 247] width 293 height 43
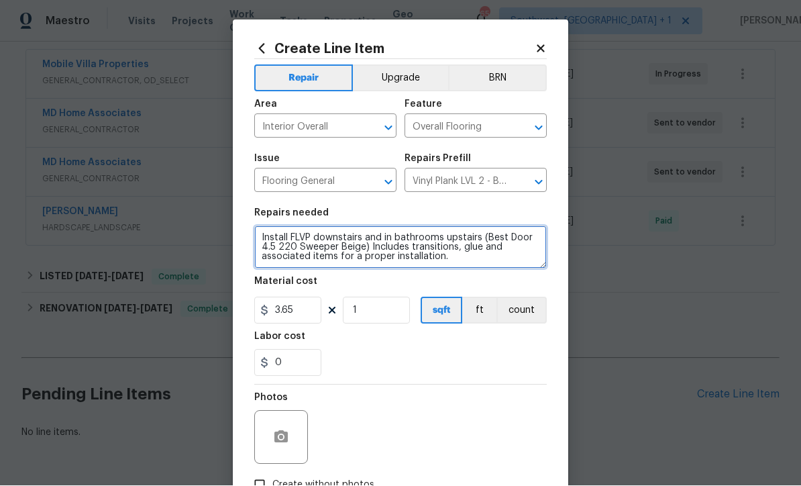
type textarea "Install FLVP downstairs and in bathrooms upstairs (Best Door 4.5 220 Sweeper Be…"
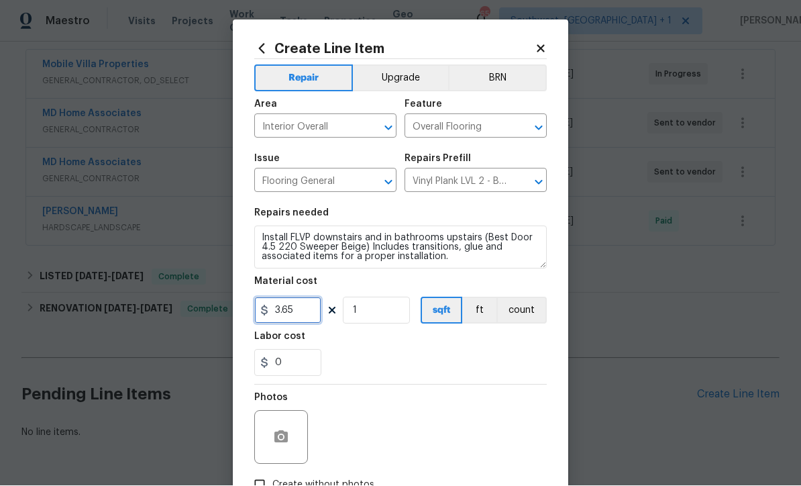
click at [305, 319] on input "3.65" at bounding box center [287, 310] width 67 height 27
click at [273, 439] on icon "button" at bounding box center [281, 437] width 16 height 16
type input "4.3"
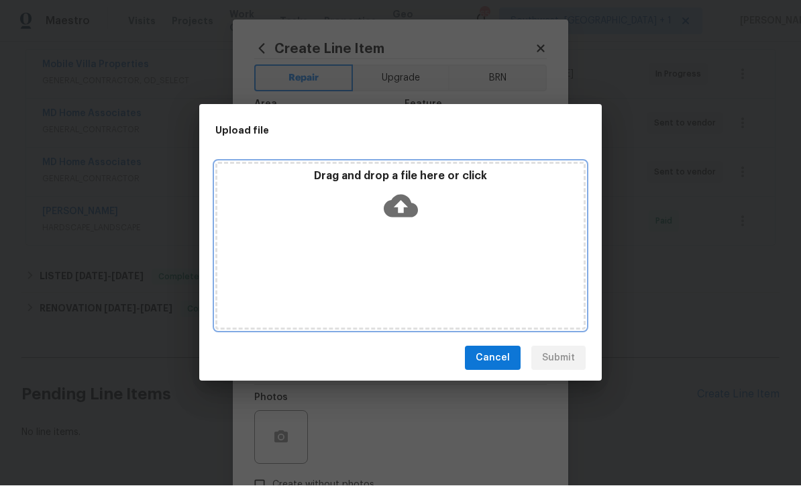
click at [396, 205] on icon at bounding box center [401, 206] width 34 height 34
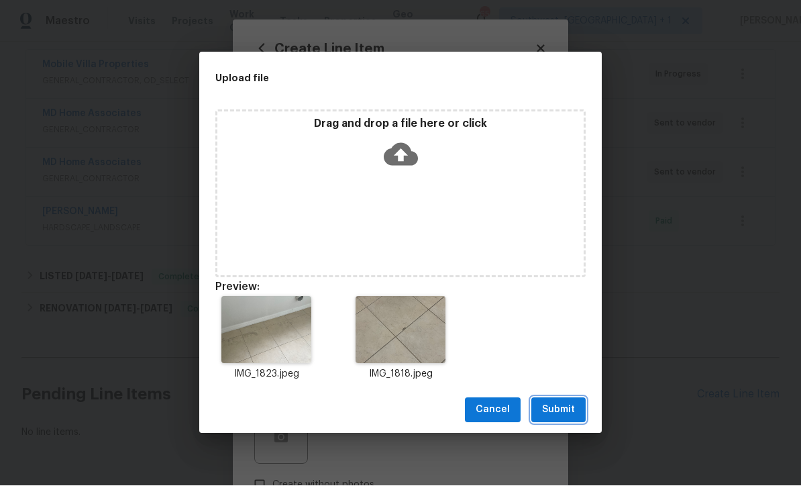
click at [572, 417] on span "Submit" at bounding box center [558, 410] width 33 height 17
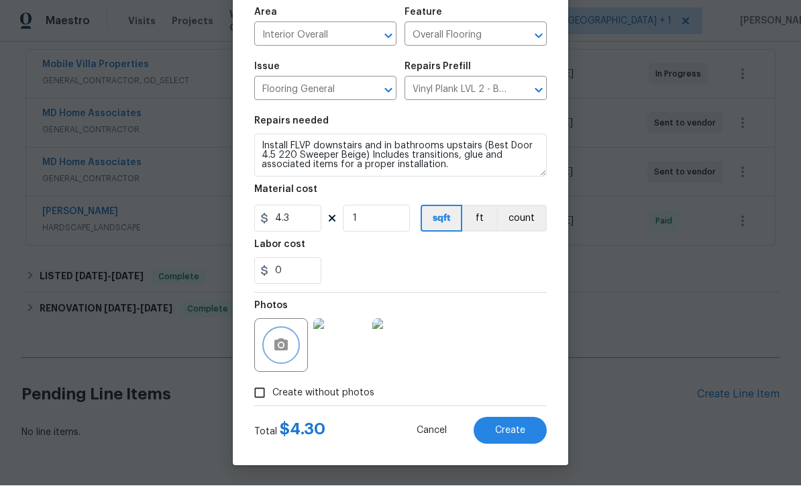
scroll to position [95, 0]
click at [520, 435] on span "Create" at bounding box center [510, 431] width 30 height 10
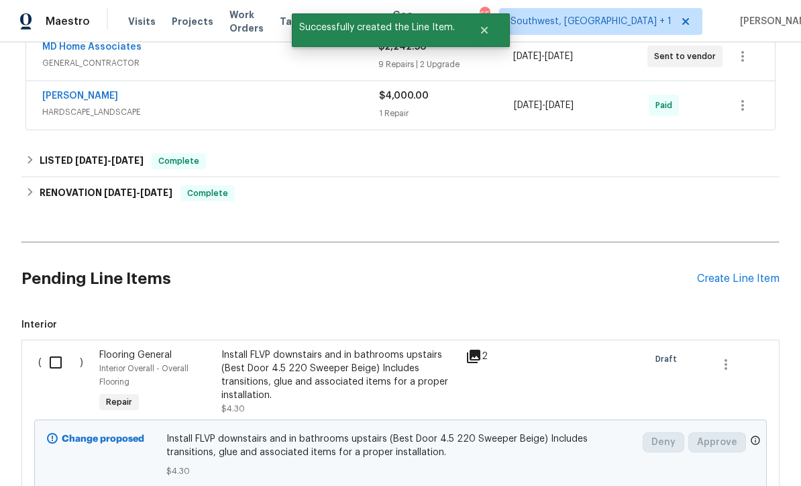
scroll to position [365, 0]
click at [49, 349] on input "checkbox" at bounding box center [61, 363] width 38 height 28
checkbox input "true"
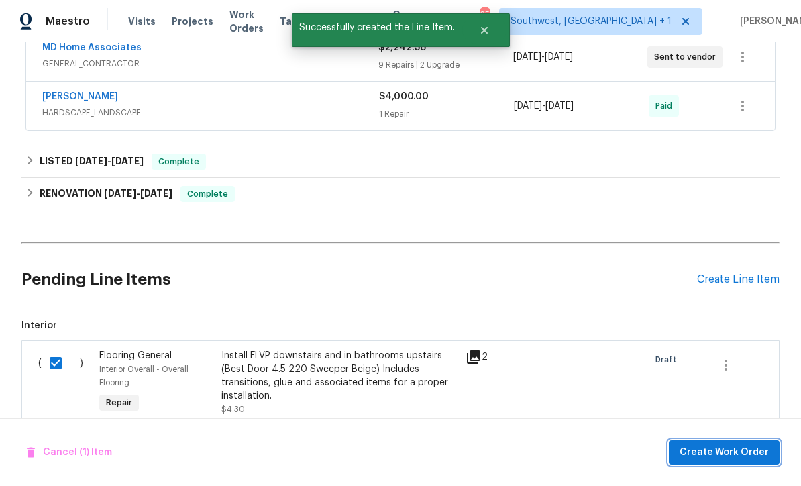
click at [753, 459] on span "Create Work Order" at bounding box center [724, 452] width 89 height 17
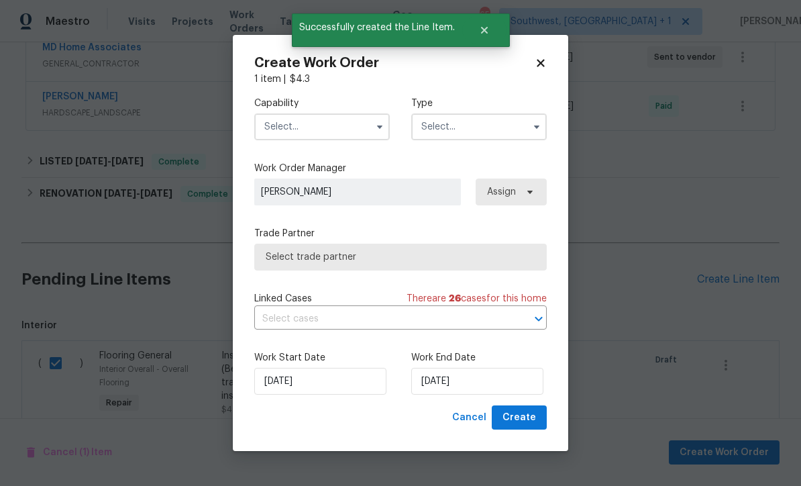
click at [323, 128] on input "text" at bounding box center [322, 126] width 136 height 27
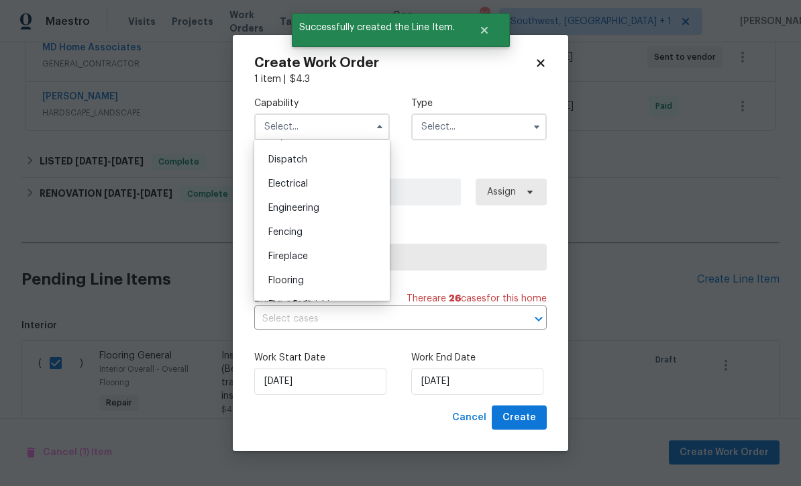
scroll to position [395, 0]
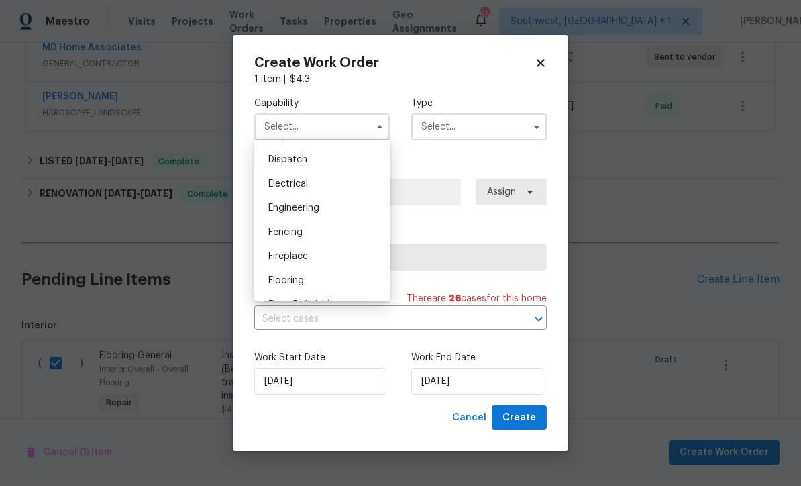
click at [320, 287] on div "Flooring" at bounding box center [322, 280] width 129 height 24
type input "Flooring"
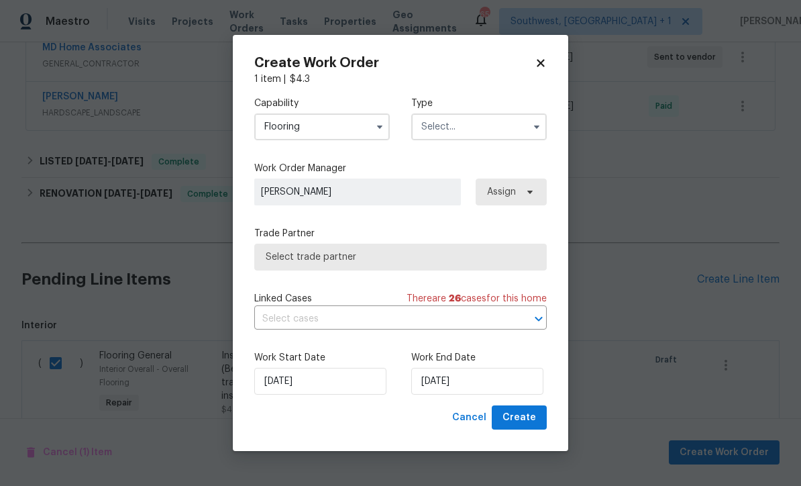
click at [492, 121] on input "text" at bounding box center [479, 126] width 136 height 27
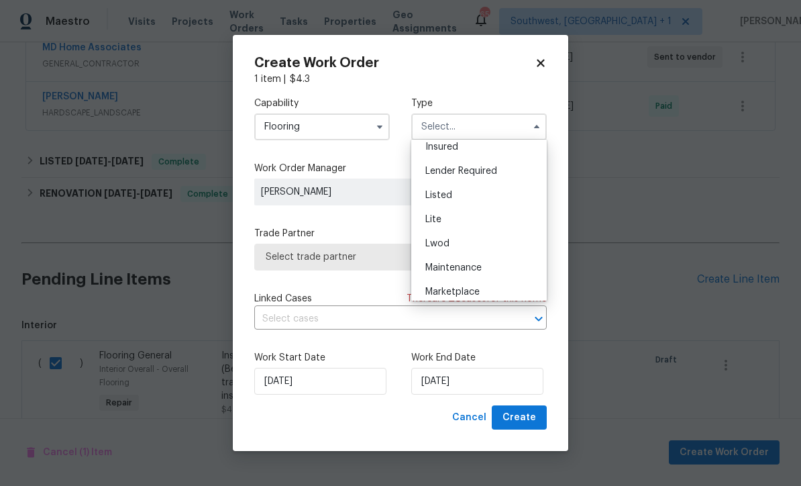
scroll to position [103, 0]
click at [460, 199] on div "Listed" at bounding box center [479, 196] width 129 height 24
type input "Listed"
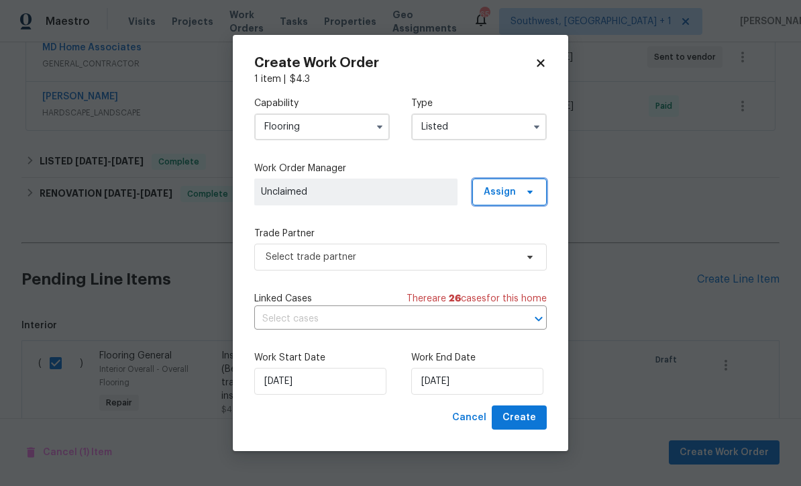
click at [526, 189] on icon at bounding box center [530, 192] width 11 height 11
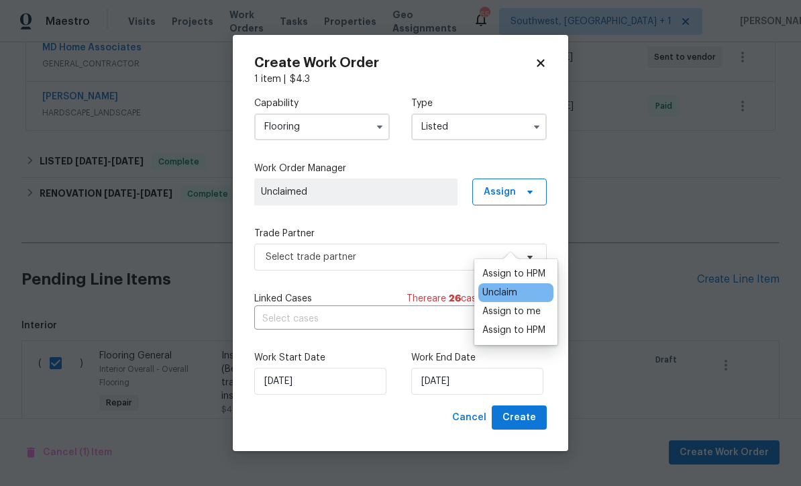
click at [517, 286] on div "Unclaim" at bounding box center [499, 292] width 35 height 13
click at [516, 305] on div "Assign to me" at bounding box center [511, 311] width 58 height 13
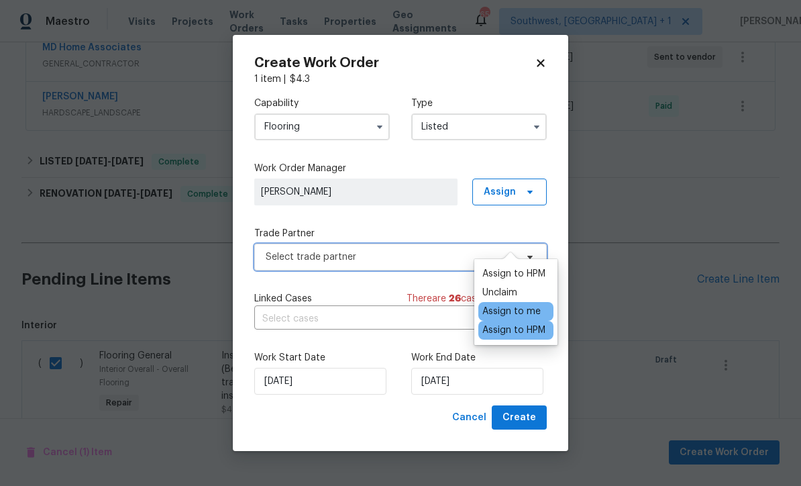
click at [380, 254] on span "Select trade partner" at bounding box center [391, 256] width 250 height 13
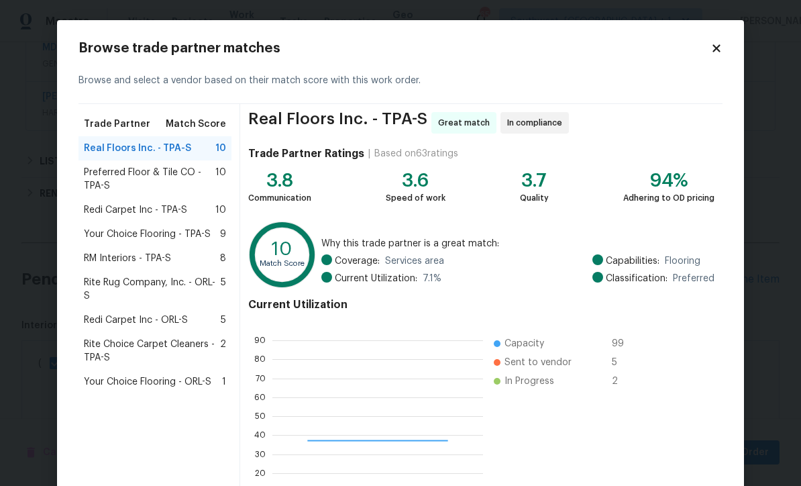
scroll to position [188, 211]
click at [95, 262] on span "RM Interiors - TPA-S" at bounding box center [127, 258] width 87 height 13
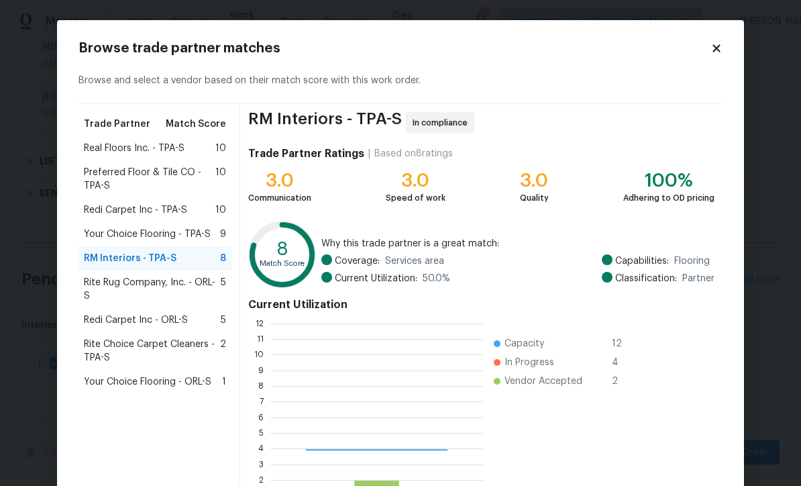
scroll to position [188, 213]
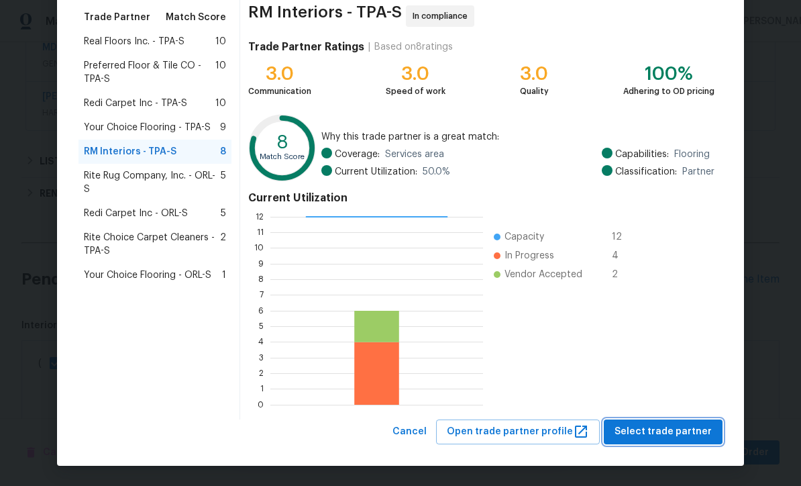
click at [680, 437] on span "Select trade partner" at bounding box center [663, 431] width 97 height 17
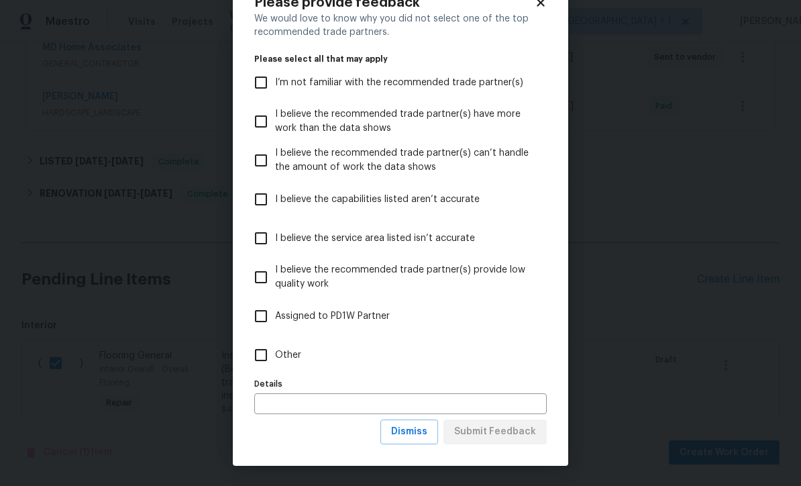
scroll to position [46, 0]
click at [421, 440] on button "Dismiss" at bounding box center [409, 431] width 58 height 25
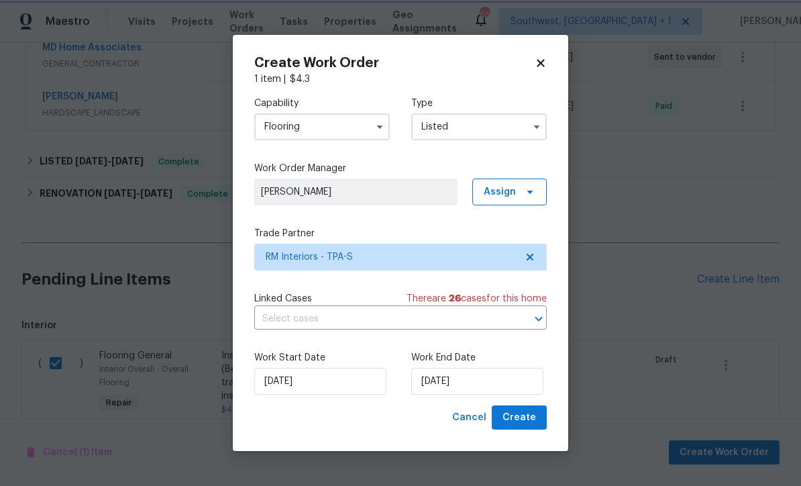
scroll to position [0, 0]
click at [491, 387] on input "8/27/2025" at bounding box center [477, 381] width 132 height 27
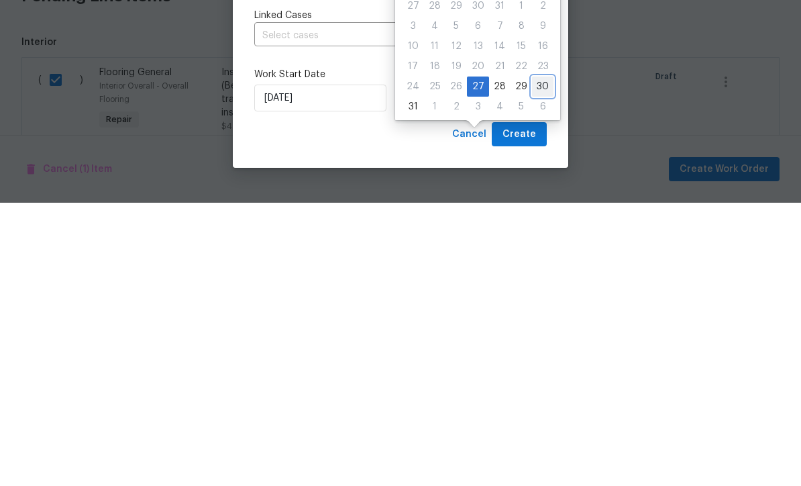
click at [540, 360] on div "30" at bounding box center [542, 369] width 21 height 19
type input "8/30/2025"
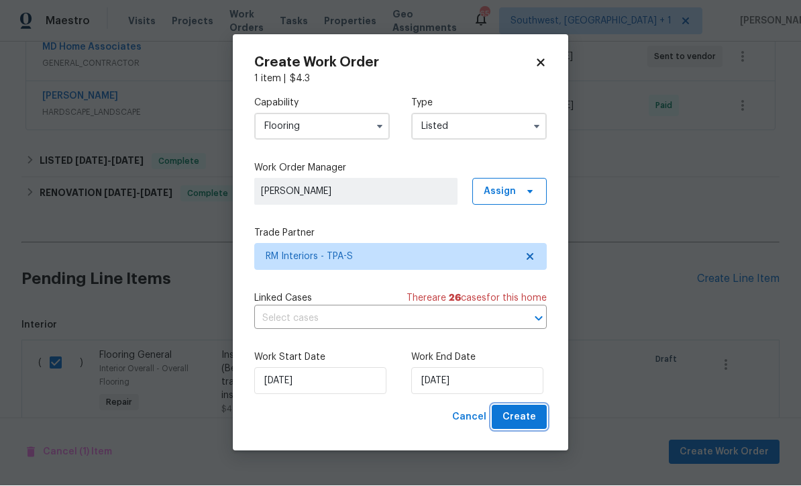
click at [528, 421] on span "Create" at bounding box center [519, 417] width 34 height 17
checkbox input "false"
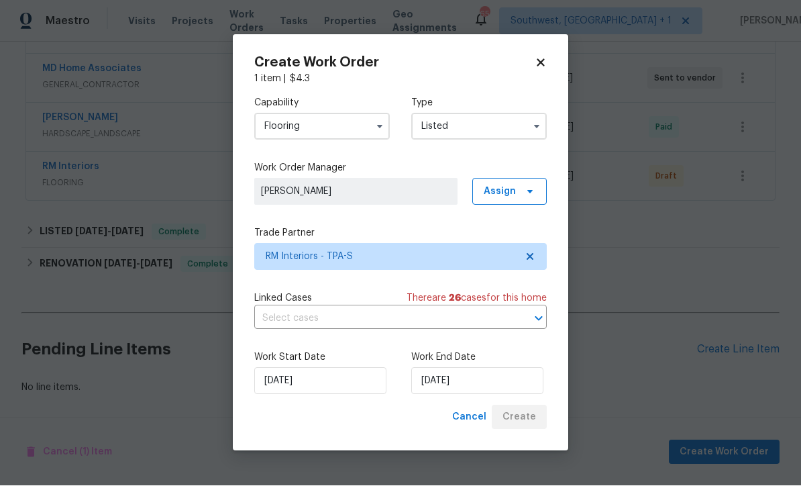
scroll to position [299, 0]
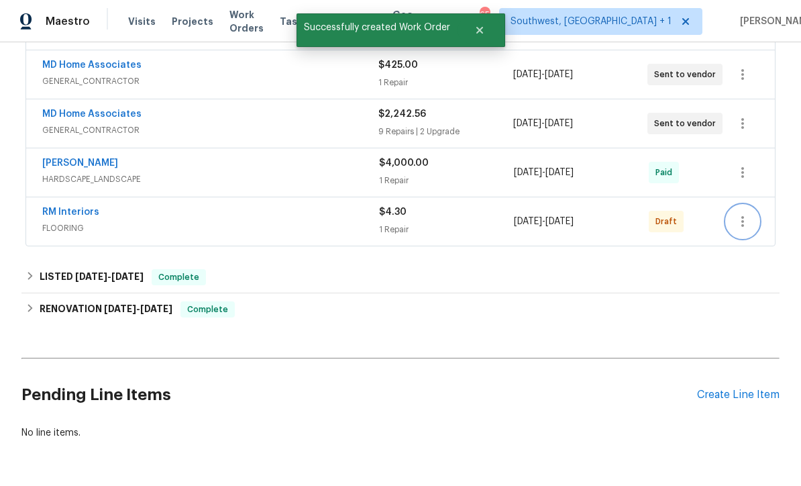
click at [741, 213] on icon "button" at bounding box center [743, 221] width 16 height 16
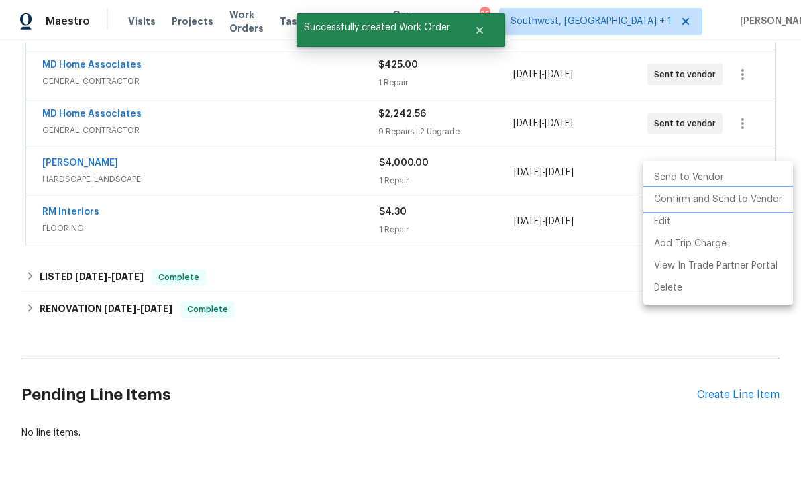
click at [724, 199] on li "Confirm and Send to Vendor" at bounding box center [718, 200] width 150 height 22
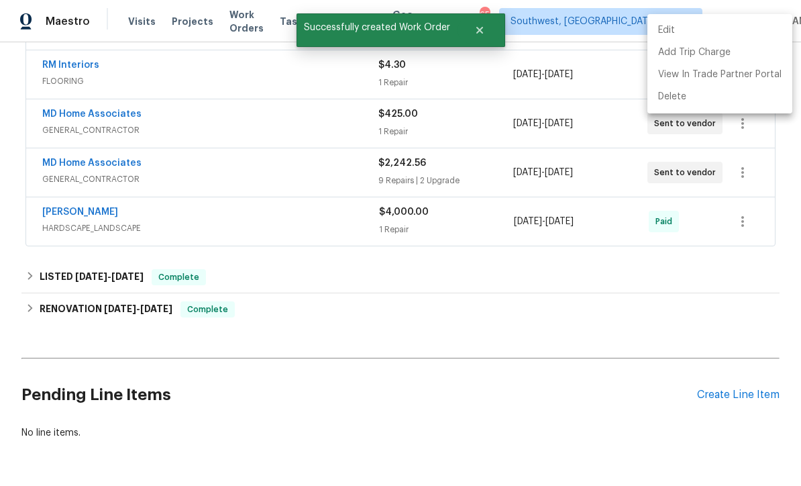
click at [543, 342] on div at bounding box center [400, 243] width 801 height 486
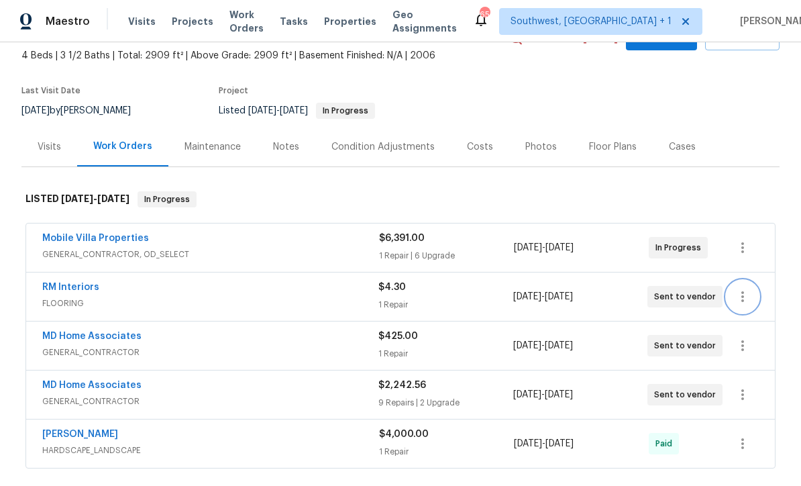
scroll to position [143, 0]
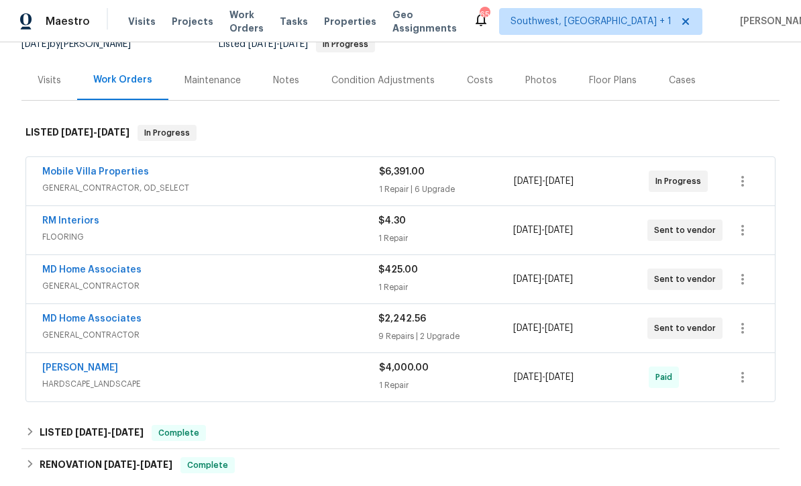
click at [64, 314] on link "MD Home Associates" at bounding box center [91, 318] width 99 height 9
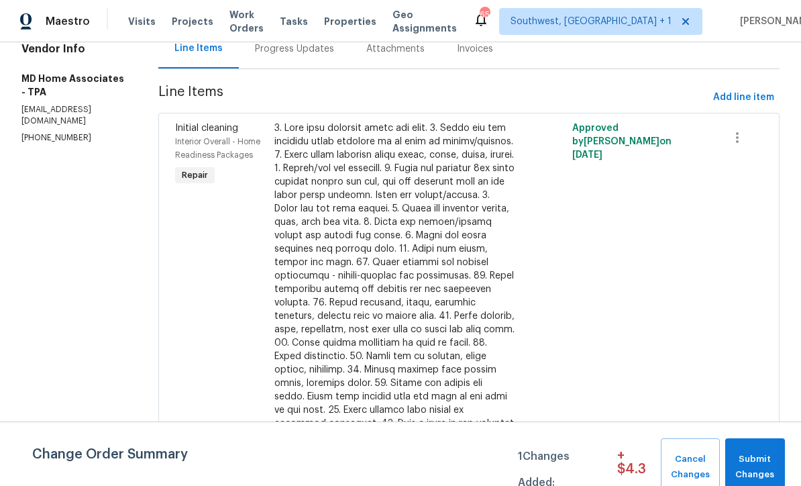
scroll to position [143, 0]
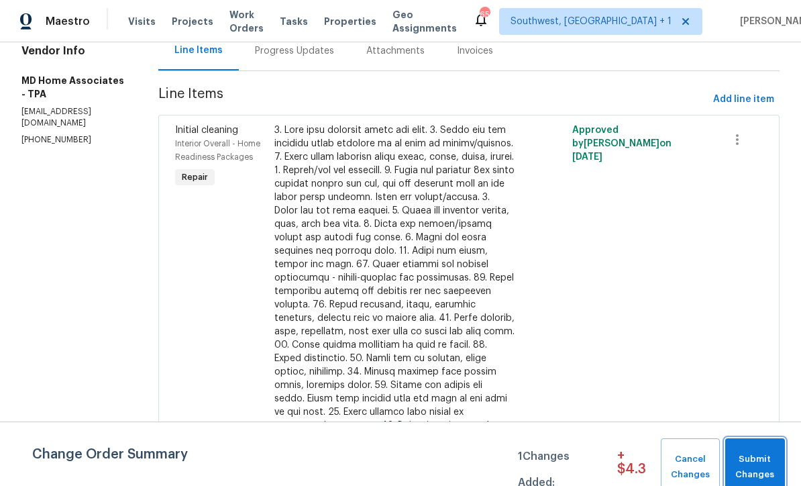
click at [754, 466] on span "Submit Changes" at bounding box center [755, 467] width 46 height 31
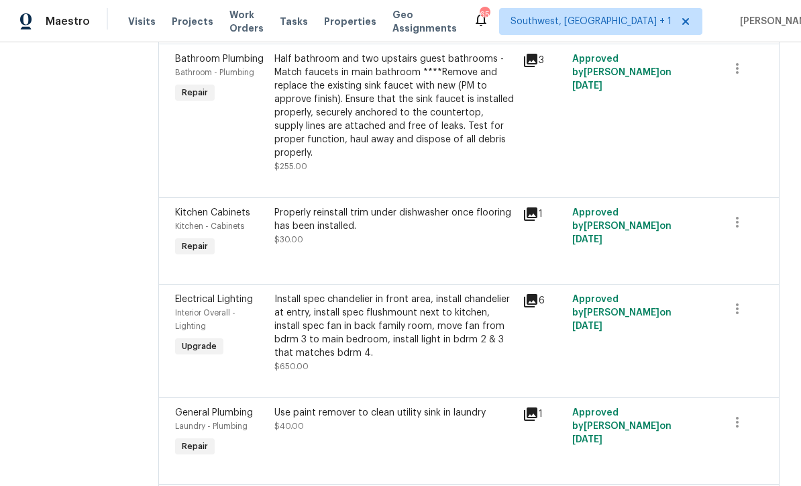
scroll to position [845, 0]
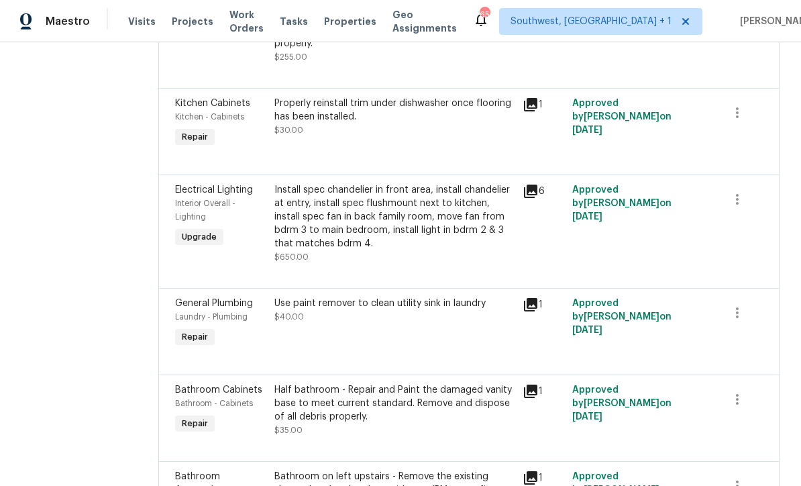
click at [392, 240] on div "Install spec chandelier in front area, install chandelier at entry, install spe…" at bounding box center [394, 216] width 240 height 67
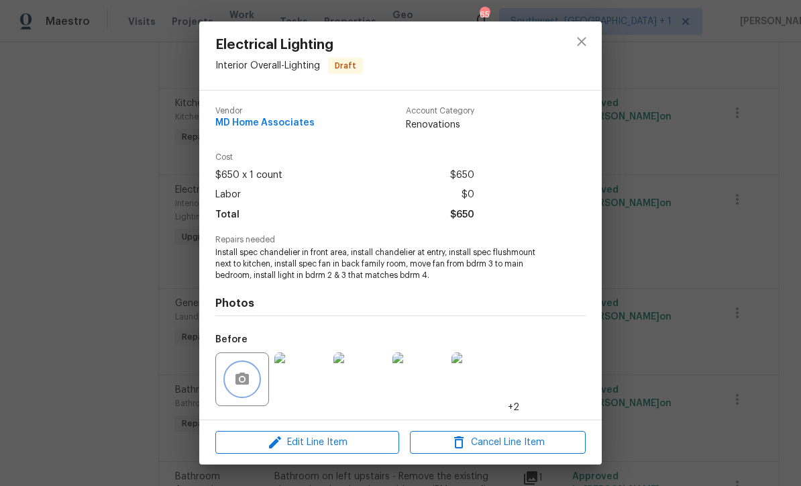
click at [248, 380] on icon "button" at bounding box center [241, 378] width 13 height 12
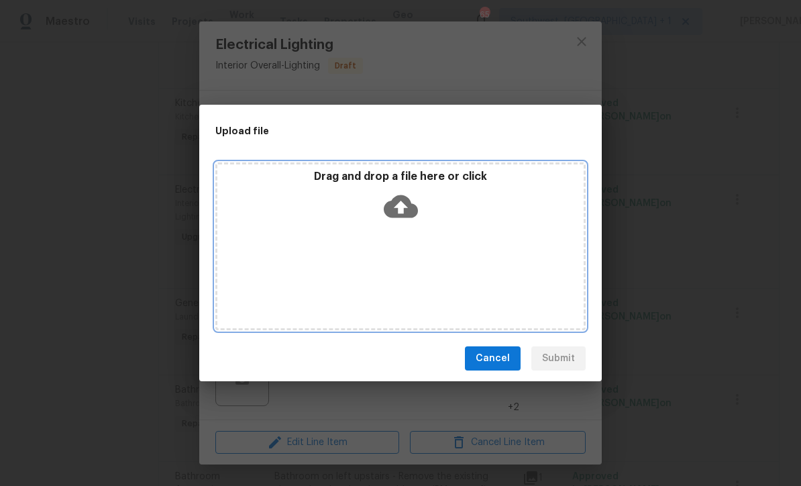
click at [405, 205] on icon at bounding box center [401, 206] width 34 height 34
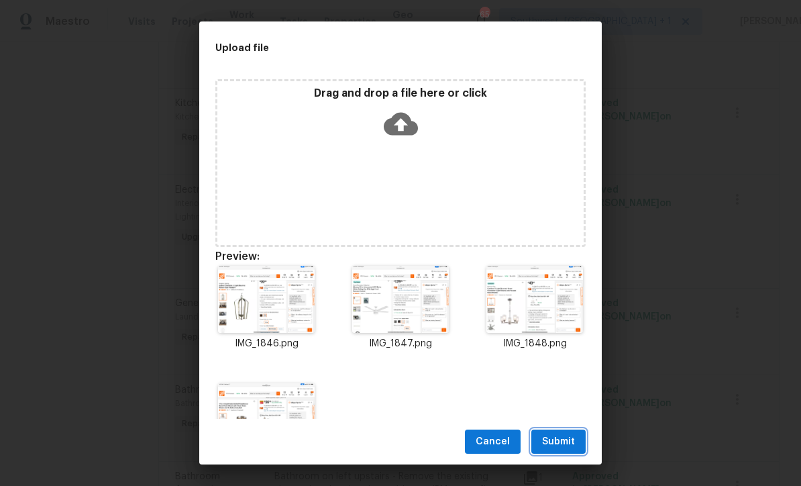
click at [566, 441] on span "Submit" at bounding box center [558, 441] width 33 height 17
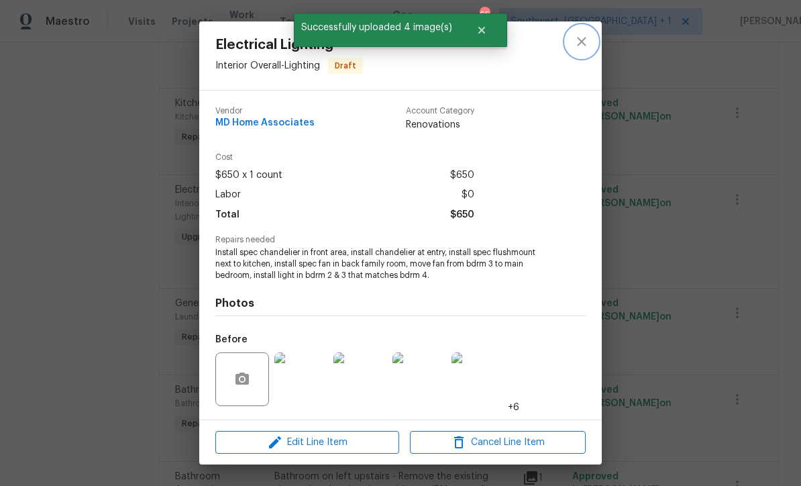
click at [584, 38] on icon "close" at bounding box center [582, 42] width 16 height 16
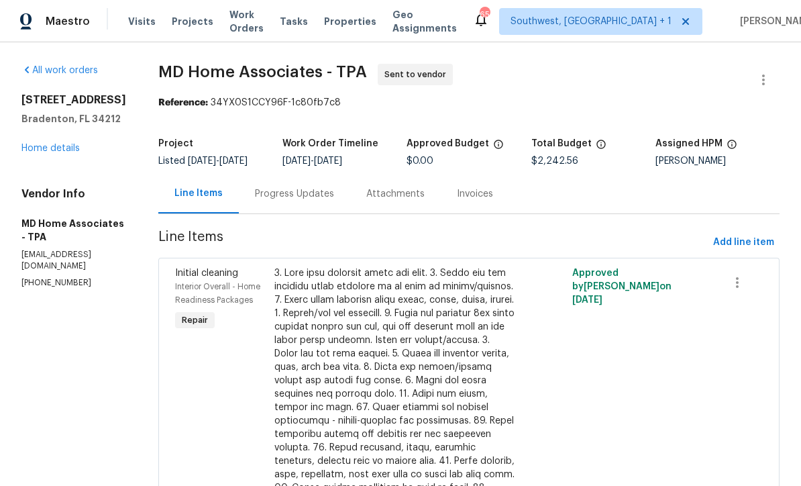
scroll to position [0, 0]
click at [45, 152] on link "Home details" at bounding box center [50, 148] width 58 height 9
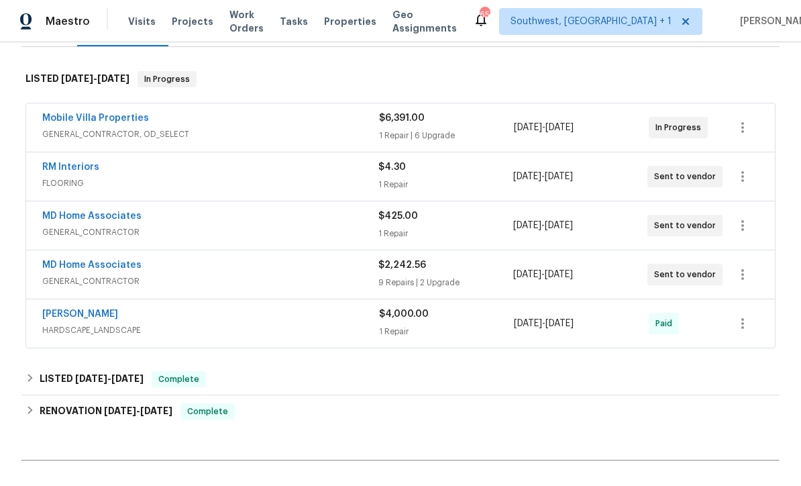
scroll to position [198, 0]
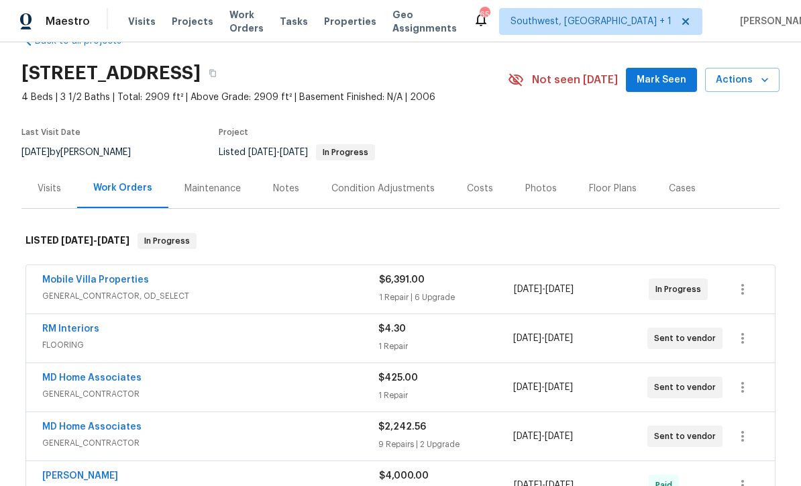
click at [477, 197] on div "Costs" at bounding box center [480, 188] width 58 height 40
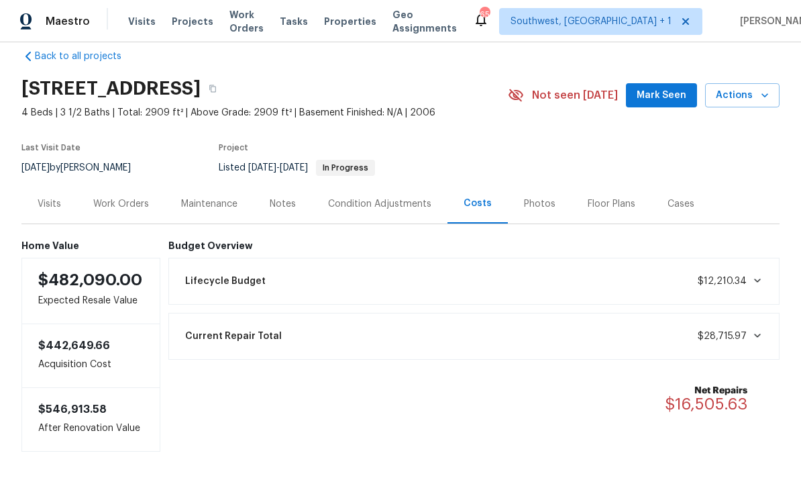
click at [104, 205] on div "Work Orders" at bounding box center [121, 203] width 56 height 13
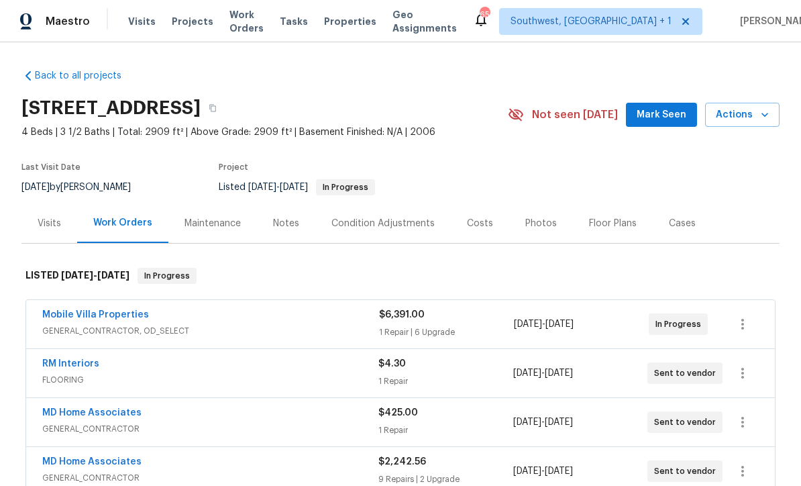
click at [138, 23] on span "Visits" at bounding box center [142, 21] width 28 height 13
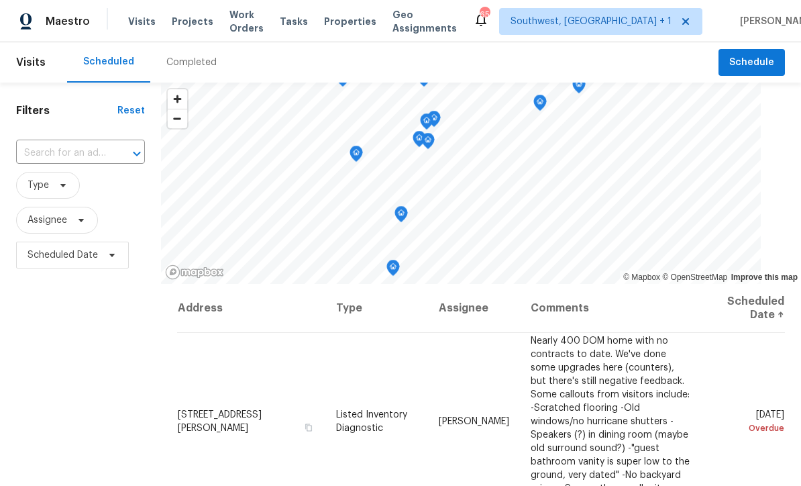
click at [56, 153] on input "text" at bounding box center [61, 153] width 91 height 21
type input "9003 will"
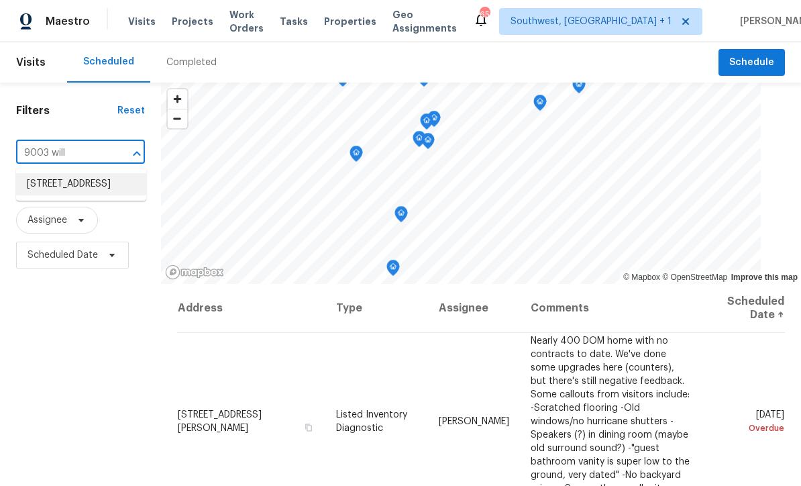
click at [42, 177] on li "9003 Willowbrook Cir, Bradenton, FL 34212" at bounding box center [81, 184] width 130 height 22
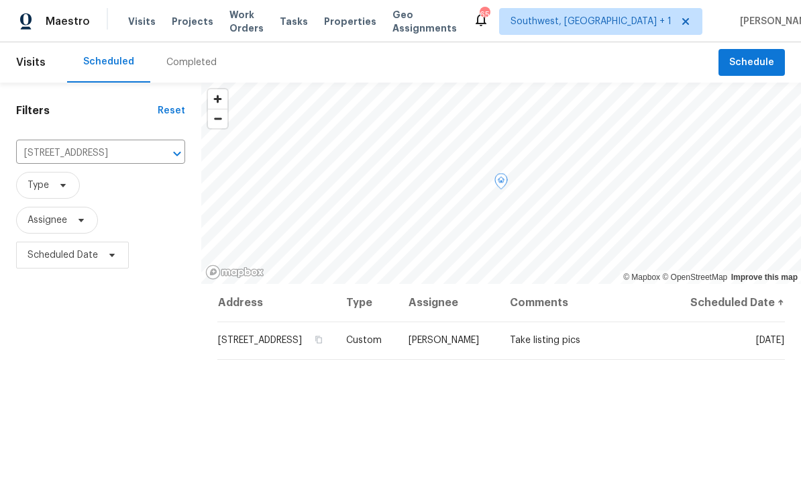
click at [0, 0] on icon at bounding box center [0, 0] width 0 height 0
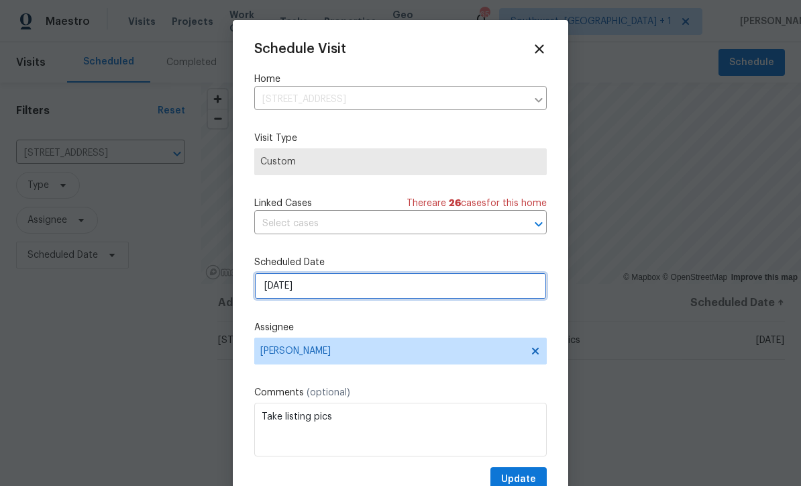
click at [356, 297] on input "8/27/2025" at bounding box center [400, 285] width 293 height 27
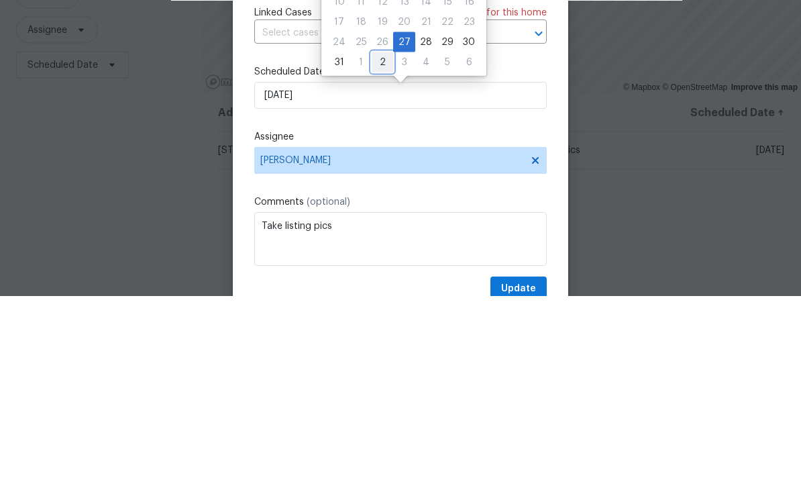
click at [376, 243] on div "2" at bounding box center [382, 252] width 21 height 19
type input "9/2/2025"
select select "8"
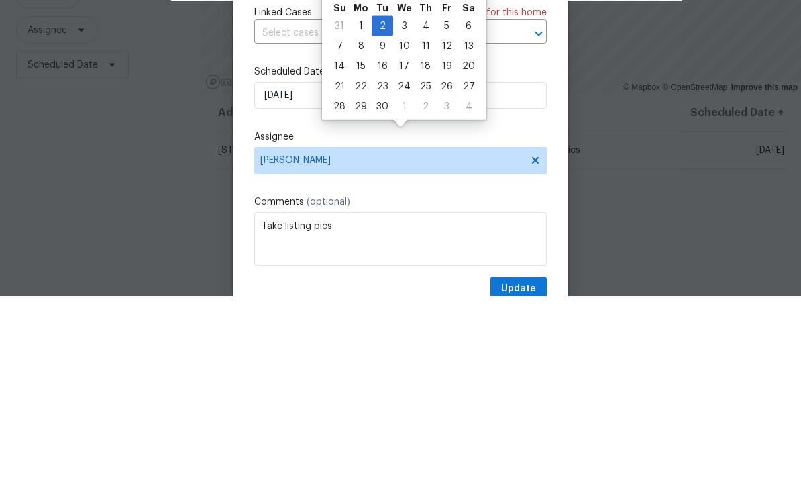
scroll to position [44, 0]
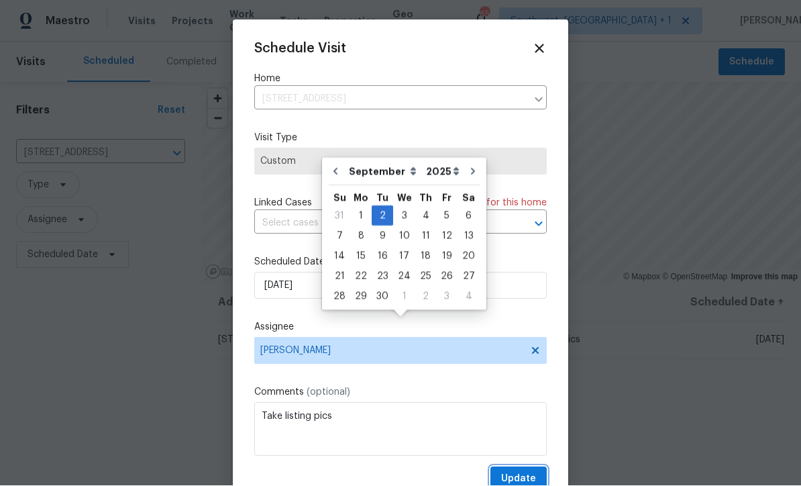
click at [529, 475] on span "Update" at bounding box center [518, 479] width 35 height 17
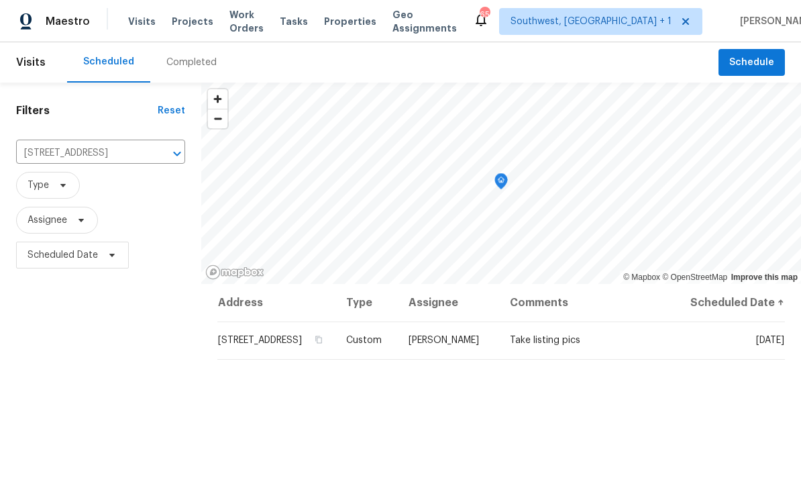
scroll to position [0, 0]
click at [81, 156] on input "9003 Willowbrook Cir, Bradenton, FL 34212" at bounding box center [81, 153] width 131 height 21
type input "5"
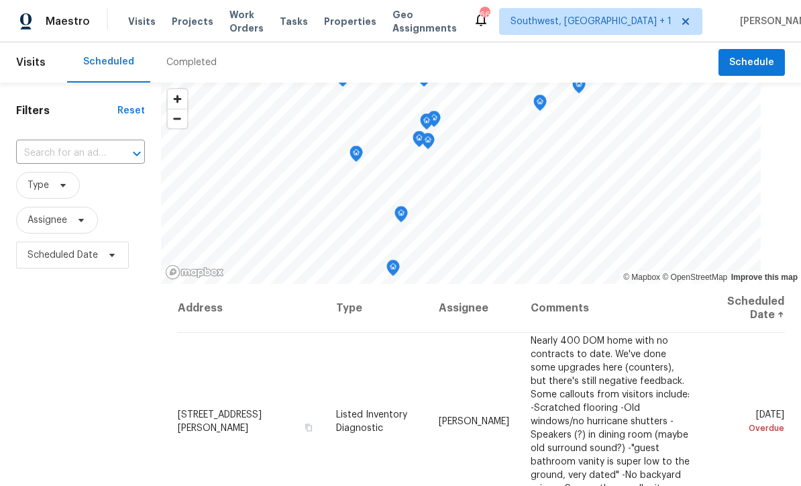
click at [58, 158] on input "text" at bounding box center [61, 153] width 91 height 21
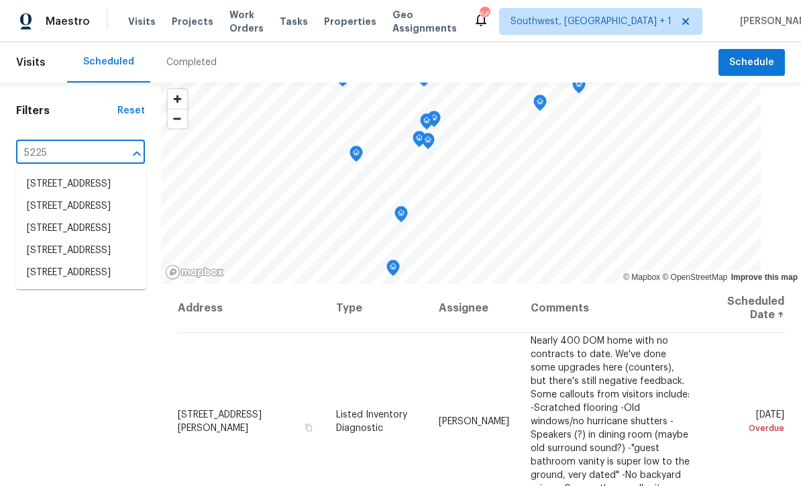
type input "5225 2"
click at [43, 183] on li "[STREET_ADDRESS]" at bounding box center [81, 184] width 130 height 22
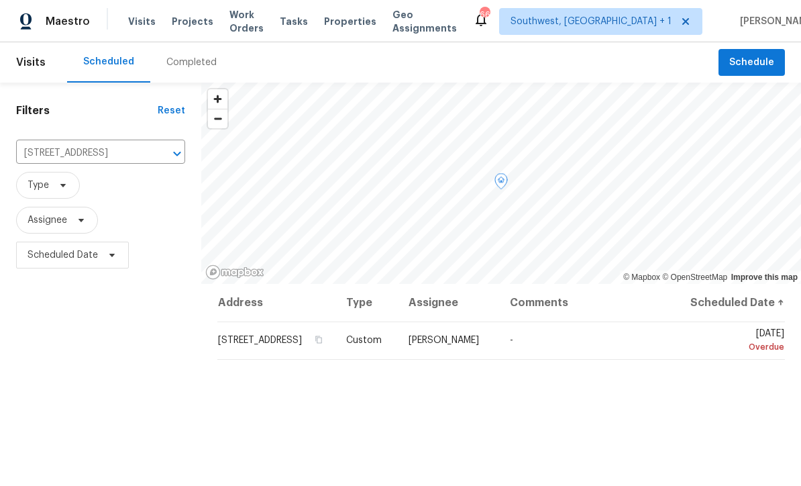
click at [0, 0] on span at bounding box center [0, 0] width 0 height 0
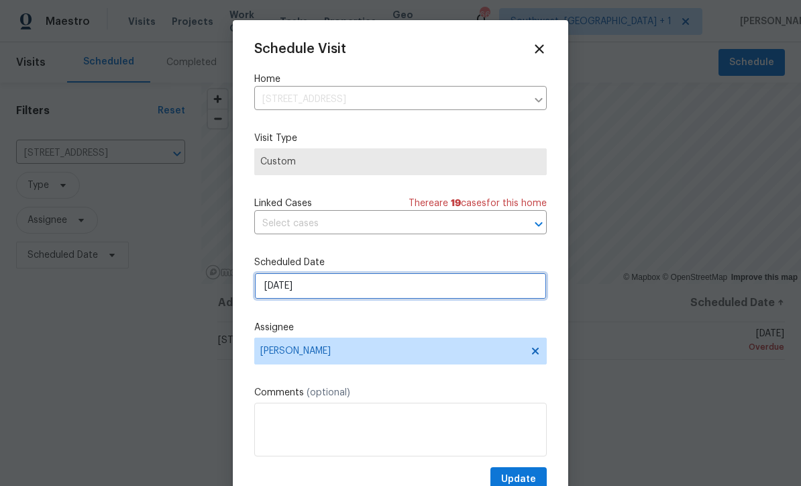
click at [330, 289] on input "[DATE]" at bounding box center [400, 285] width 293 height 27
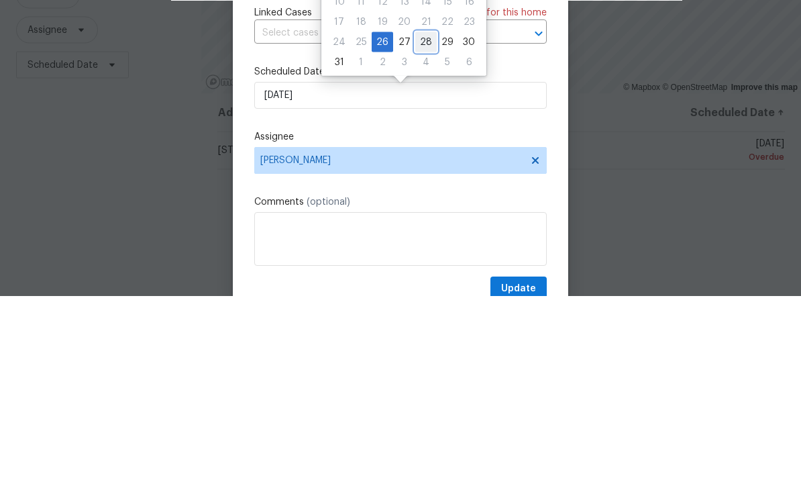
click at [419, 223] on div "28" at bounding box center [425, 232] width 21 height 19
type input "[DATE]"
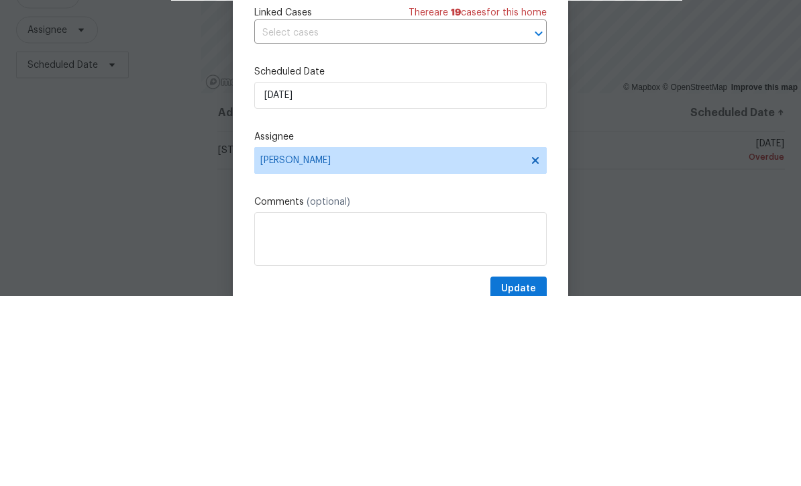
scroll to position [44, 0]
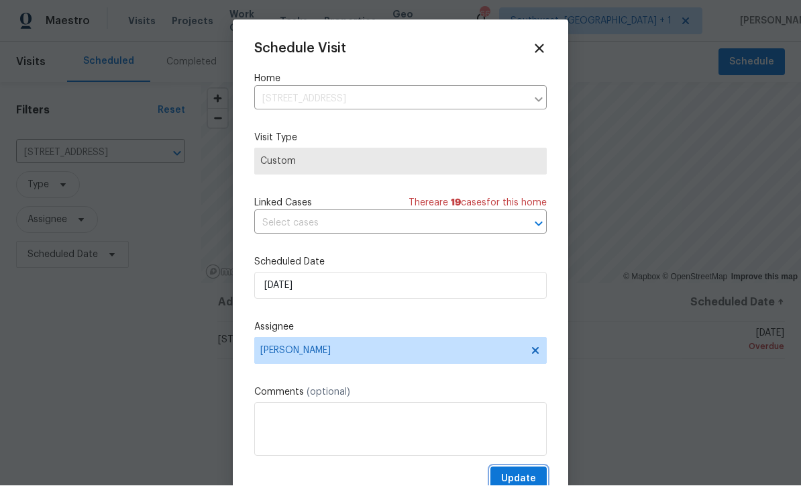
click at [525, 477] on span "Update" at bounding box center [518, 479] width 35 height 17
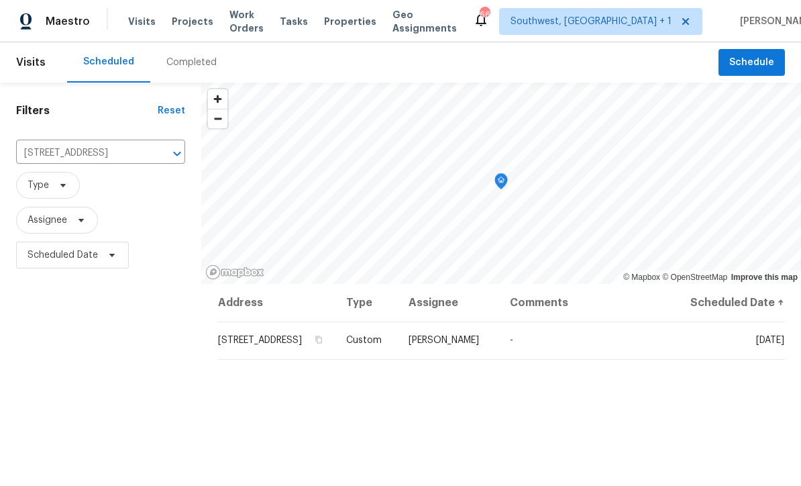
scroll to position [0, 0]
click at [178, 28] on span "Projects" at bounding box center [193, 21] width 42 height 13
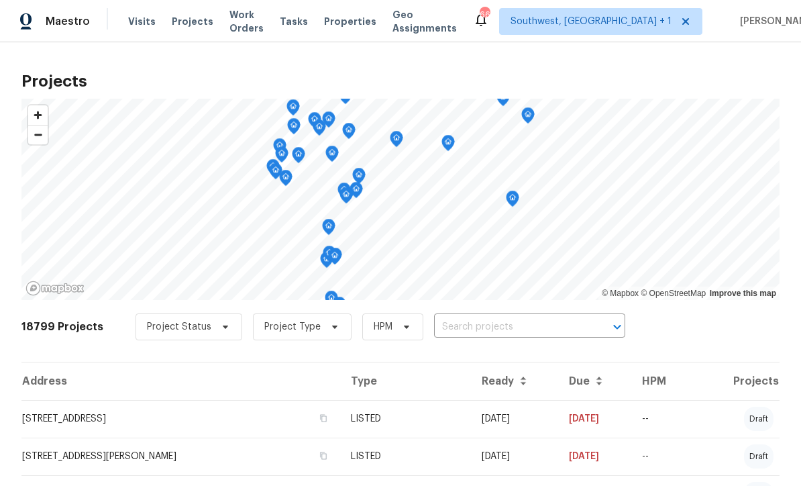
click at [492, 334] on input "text" at bounding box center [511, 327] width 154 height 21
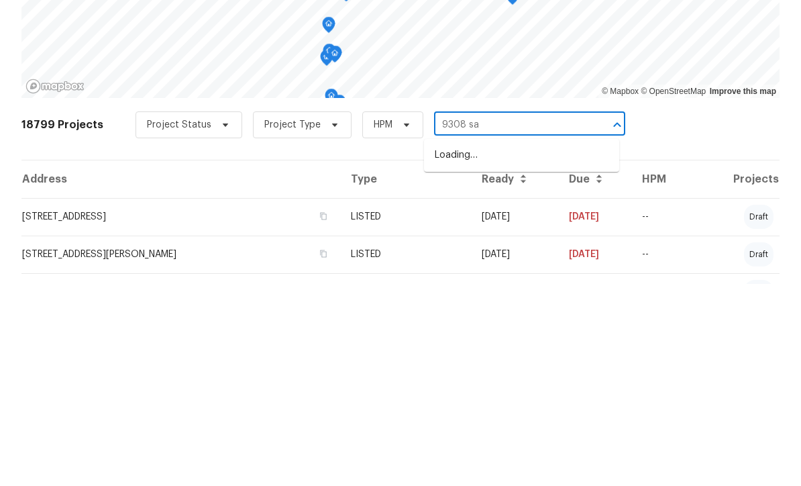
type input "9308 san"
click at [548, 346] on li "[STREET_ADDRESS]" at bounding box center [521, 357] width 195 height 22
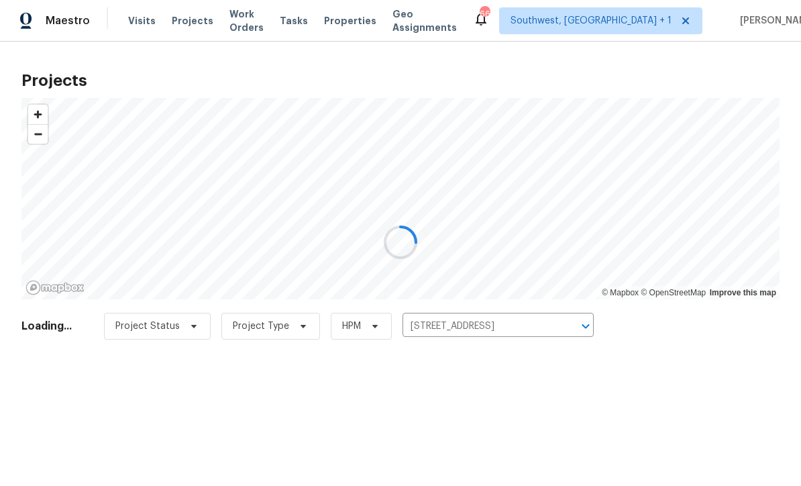
scroll to position [1, 0]
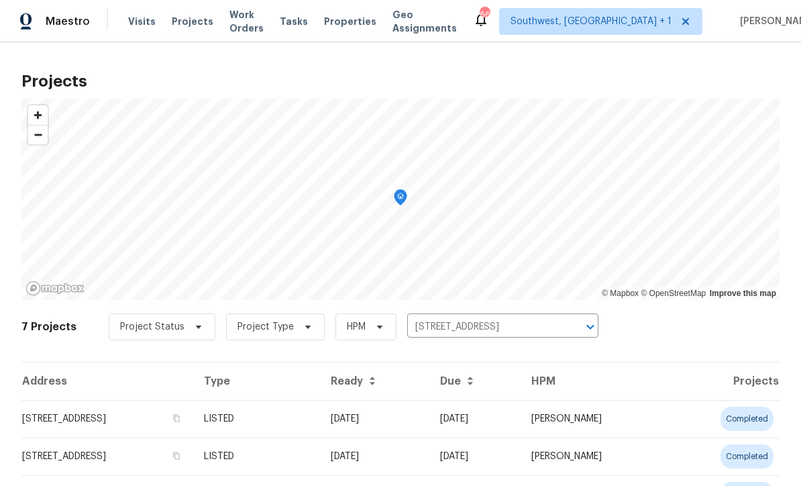
click at [429, 432] on td "[DATE]" at bounding box center [374, 419] width 109 height 38
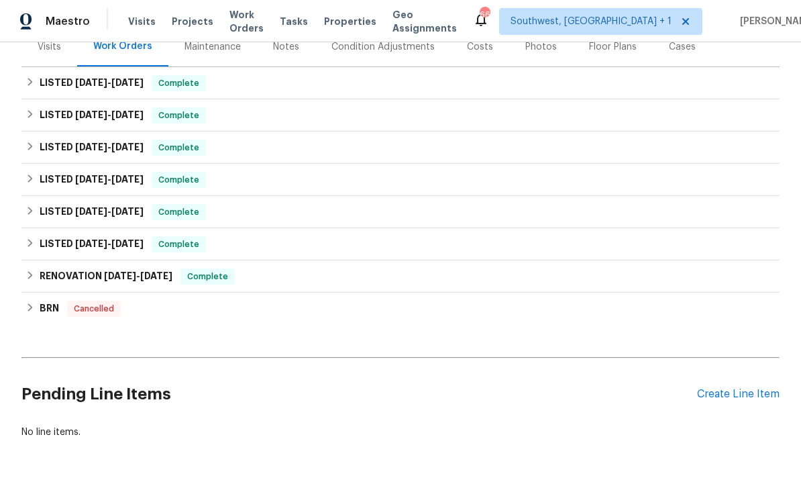
scroll to position [176, 0]
click at [741, 399] on div "Create Line Item" at bounding box center [738, 394] width 83 height 13
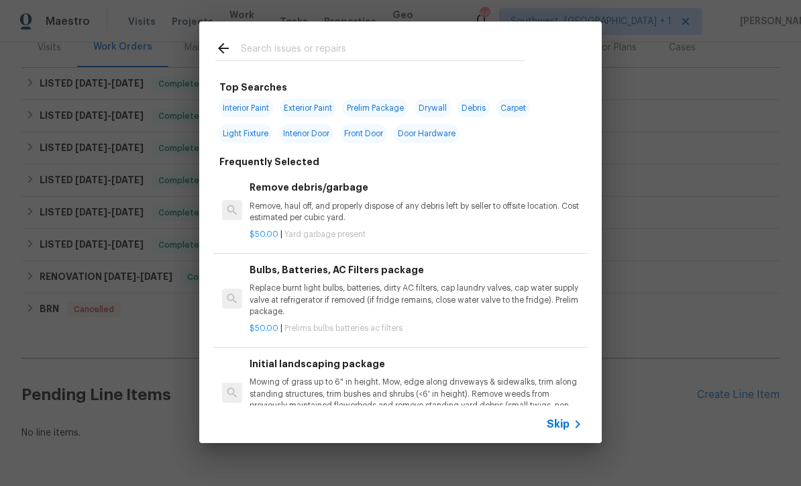
click at [566, 426] on span "Skip" at bounding box center [558, 423] width 23 height 13
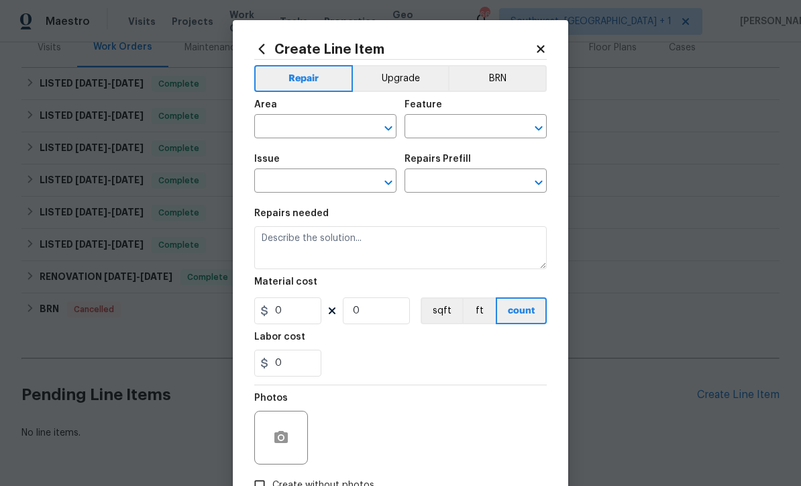
click at [317, 120] on input "text" at bounding box center [306, 127] width 105 height 21
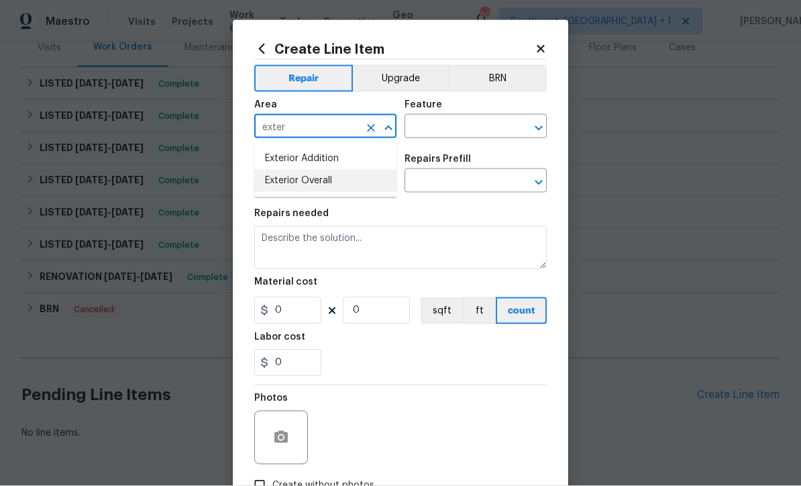
click at [331, 190] on li "Exterior Overall" at bounding box center [325, 181] width 142 height 22
type input "Exterior Overall"
click at [488, 135] on input "text" at bounding box center [457, 127] width 105 height 21
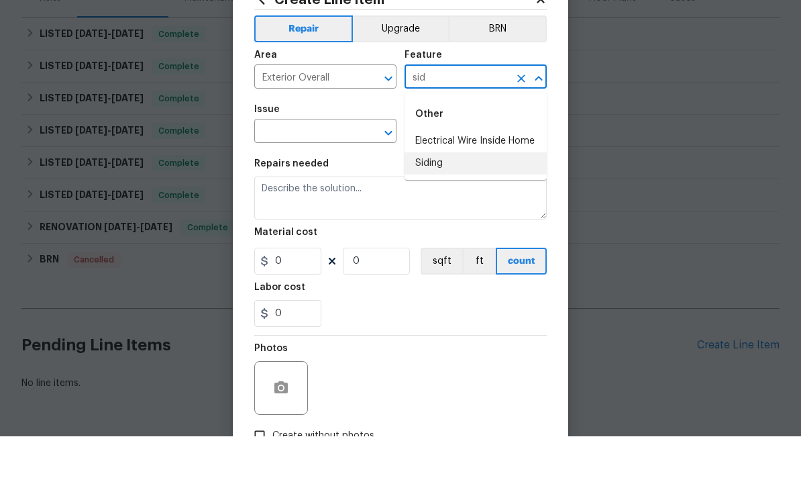
click at [443, 202] on li "Siding" at bounding box center [476, 213] width 142 height 22
type input "Siding"
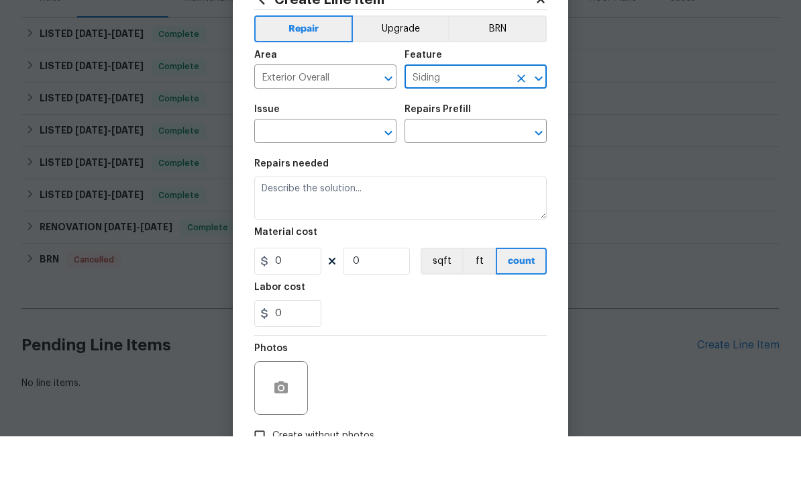
click at [360, 172] on div "​" at bounding box center [325, 182] width 142 height 21
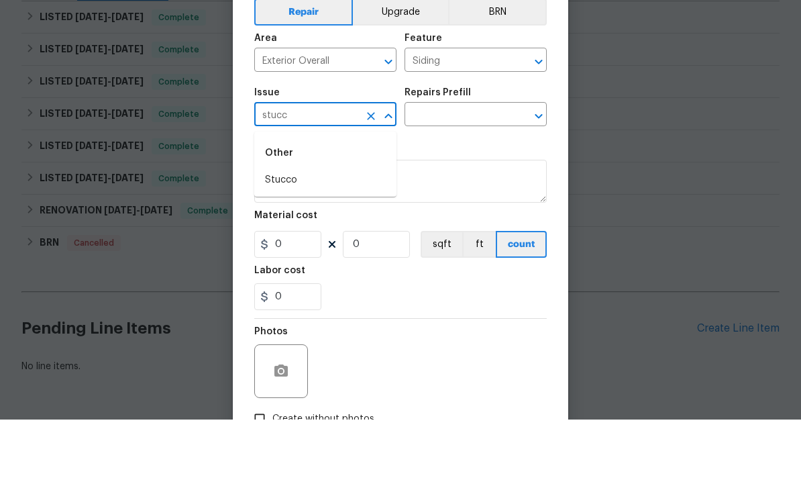
click at [309, 235] on li "Stucco" at bounding box center [325, 246] width 142 height 22
type input "Stucco"
click at [468, 172] on input "text" at bounding box center [457, 182] width 105 height 21
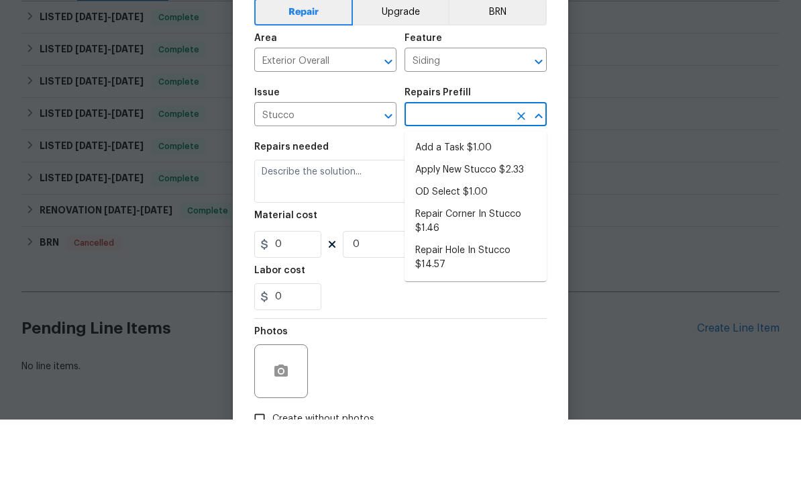
click at [514, 225] on li "Apply New Stucco $2.33" at bounding box center [476, 236] width 142 height 22
type input "Apply New Stucco $2.33"
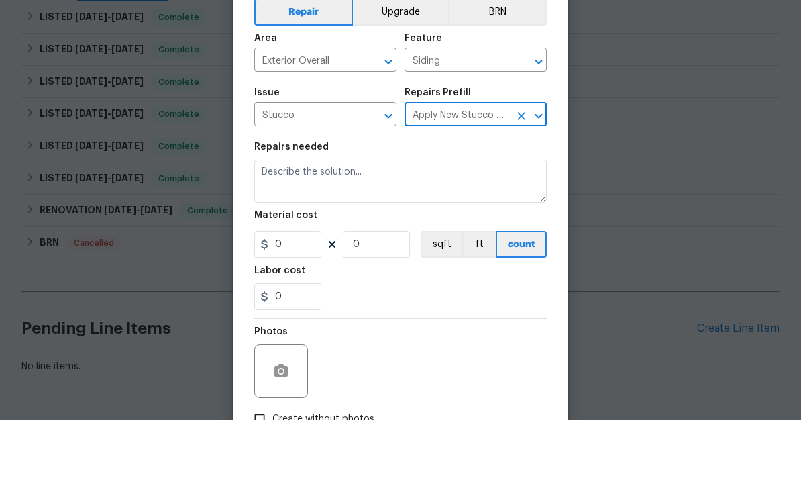
type textarea "Prep the area/substrate where the stucco needs to be applied/repaired. Apply th…"
type input "1"
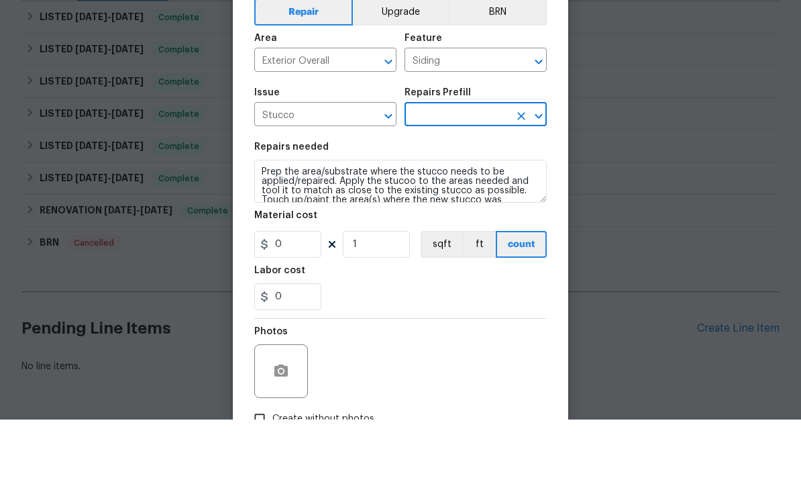
type input "Apply New Stucco $2.33"
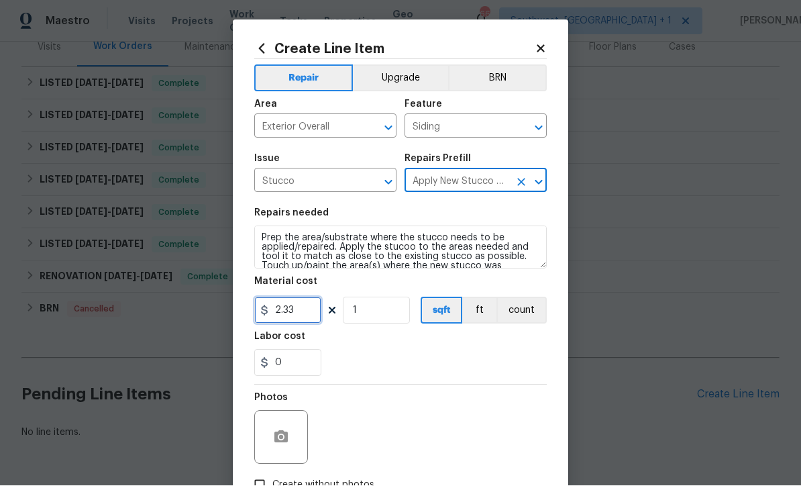
click at [294, 315] on input "2.33" at bounding box center [287, 310] width 67 height 27
type input "175"
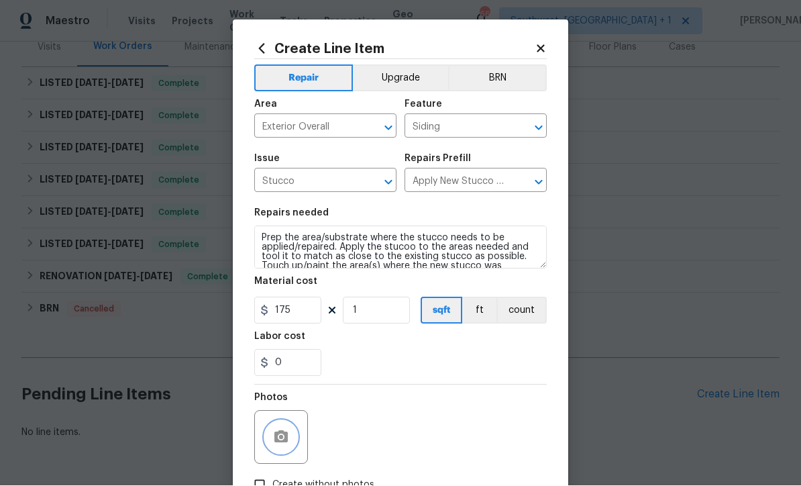
click at [266, 433] on button "button" at bounding box center [281, 437] width 32 height 32
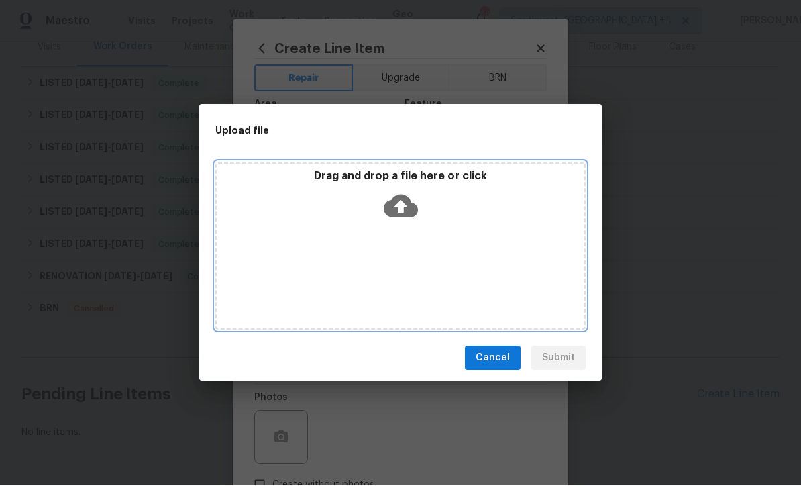
click at [409, 221] on icon at bounding box center [401, 206] width 34 height 34
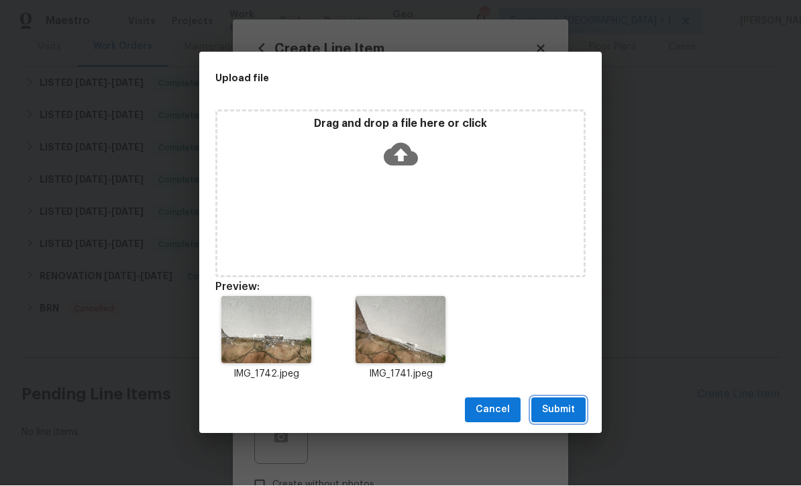
click at [557, 411] on span "Submit" at bounding box center [558, 410] width 33 height 17
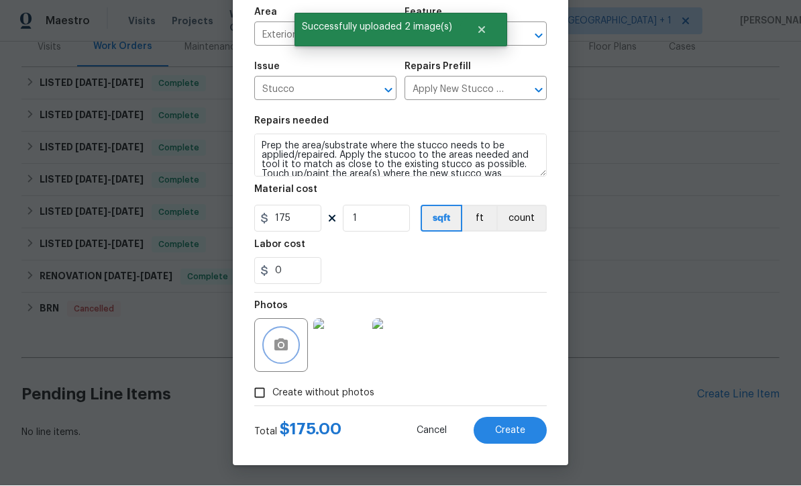
scroll to position [95, 0]
click at [525, 435] on button "Create" at bounding box center [510, 430] width 73 height 27
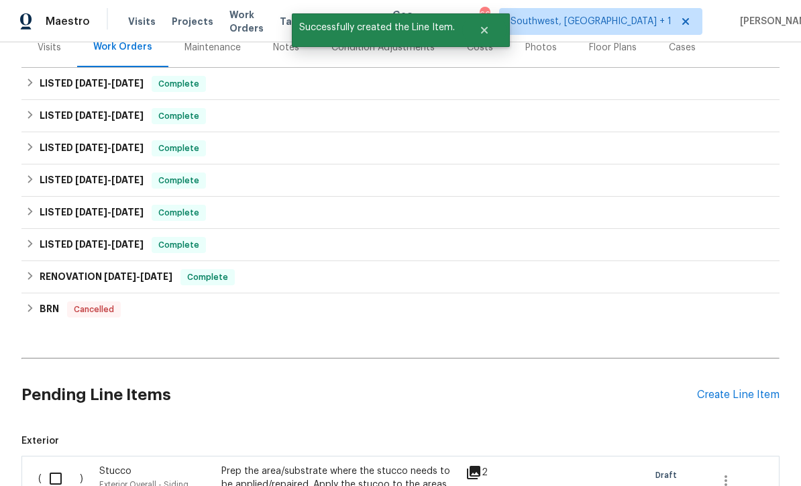
click at [743, 388] on div "Create Line Item" at bounding box center [738, 394] width 83 height 13
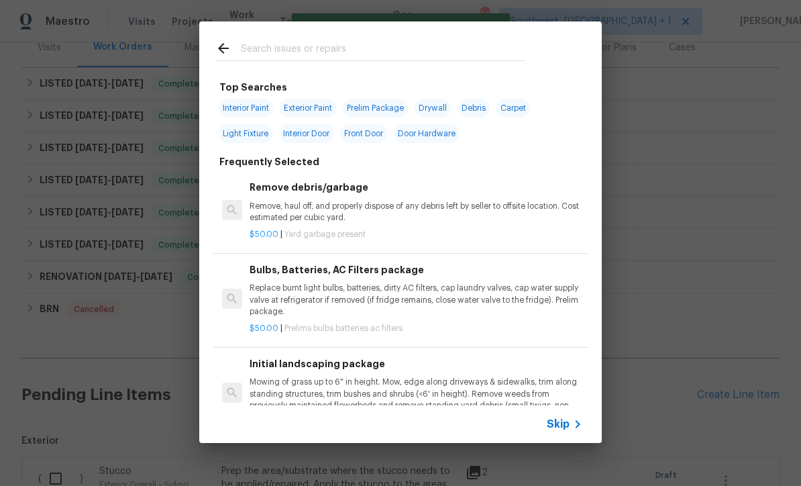
click at [575, 426] on icon at bounding box center [578, 424] width 16 height 16
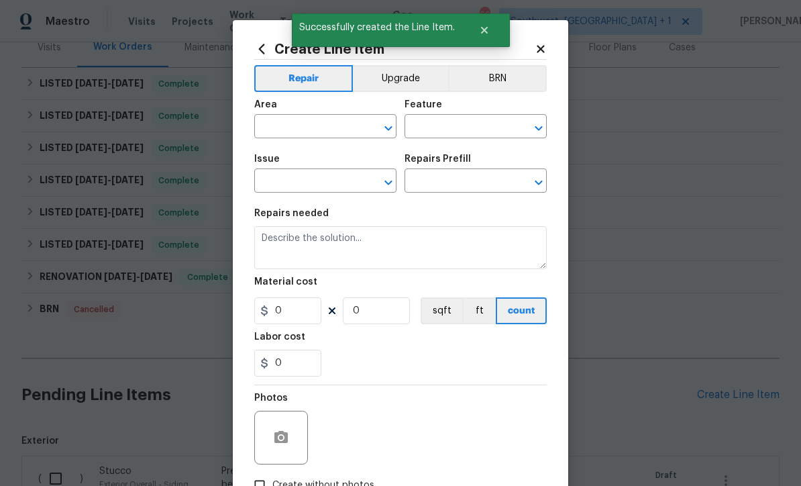
click at [266, 125] on input "text" at bounding box center [306, 127] width 105 height 21
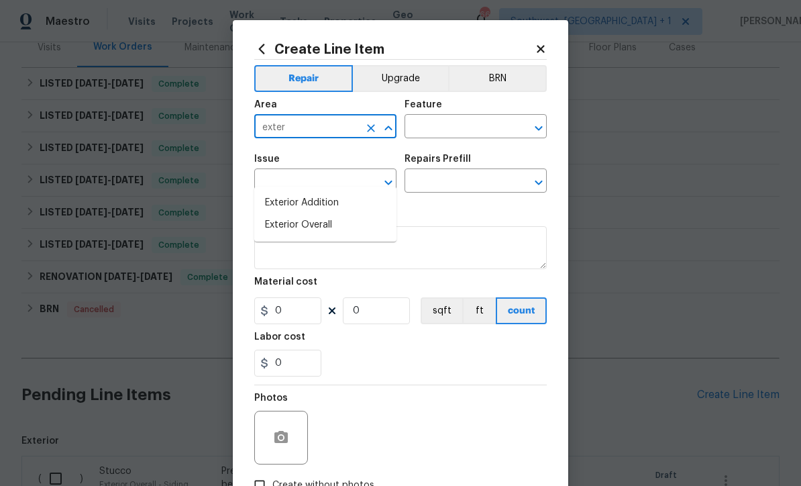
click at [325, 214] on li "Exterior Overall" at bounding box center [325, 225] width 142 height 22
type input "Exterior Overall"
click at [446, 132] on input "text" at bounding box center [457, 127] width 105 height 21
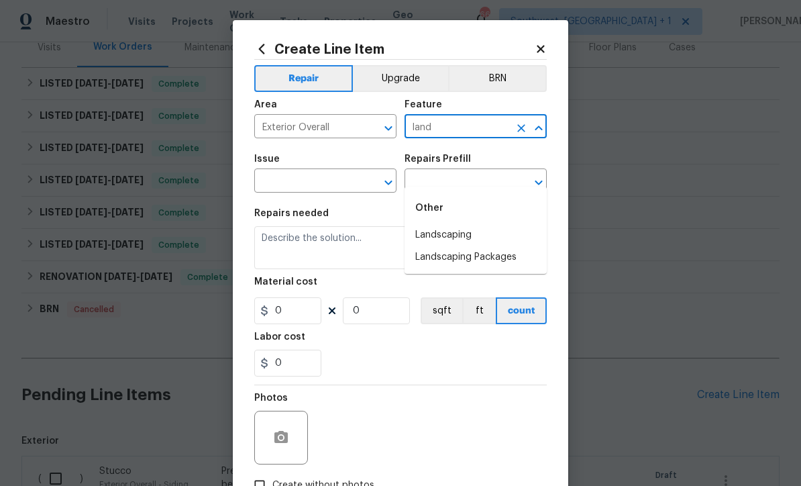
click at [467, 224] on li "Landscaping" at bounding box center [476, 235] width 142 height 22
type input "Landscaping"
click at [348, 193] on input "text" at bounding box center [306, 182] width 105 height 21
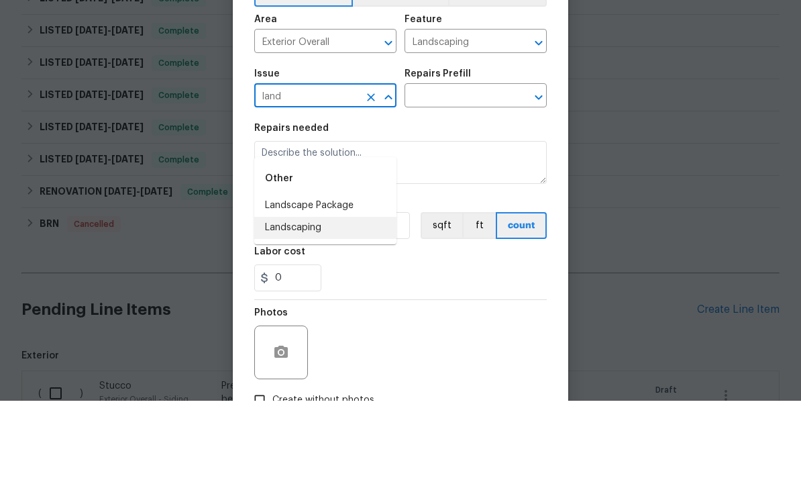
click at [307, 302] on li "Landscaping" at bounding box center [325, 313] width 142 height 22
type input "Landscaping"
click at [470, 172] on input "text" at bounding box center [457, 182] width 105 height 21
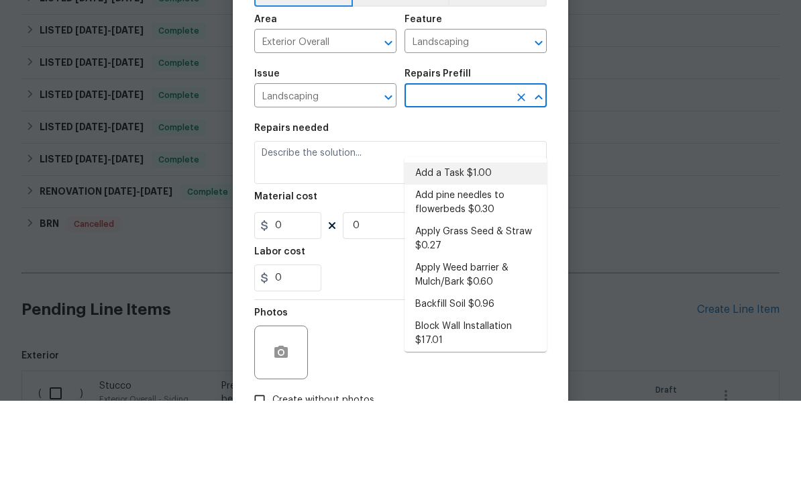
click at [476, 248] on li "Add a Task $1.00" at bounding box center [476, 259] width 142 height 22
type input "Add a Task $1.00"
type textarea "HPM to detail"
type input "1"
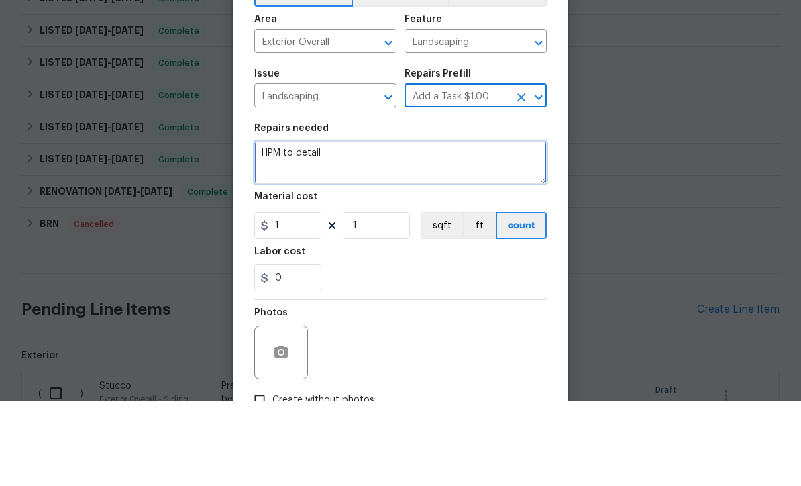
click at [392, 226] on textarea "HPM to detail" at bounding box center [400, 247] width 293 height 43
type textarea "H"
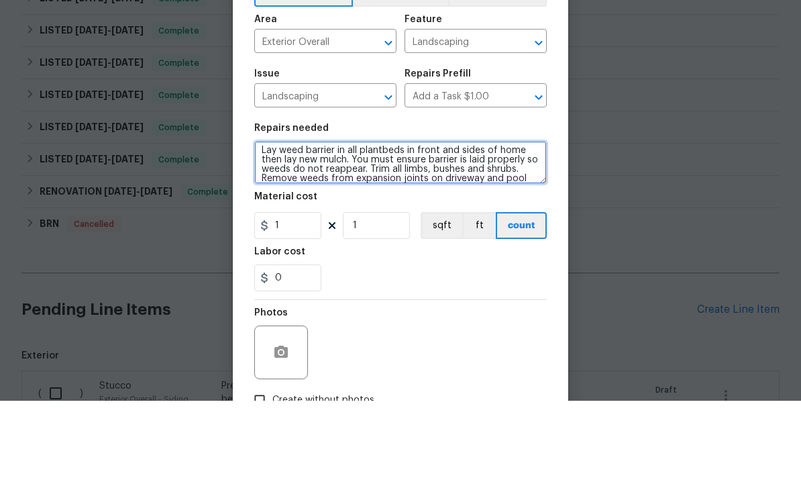
scroll to position [19, 0]
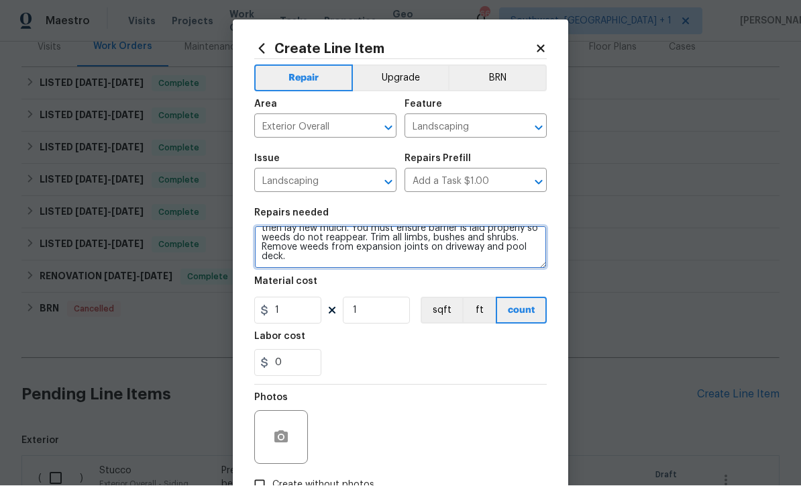
type textarea "Lay weed barrier in all plantbeds in front and sides of home then lay new mulch…"
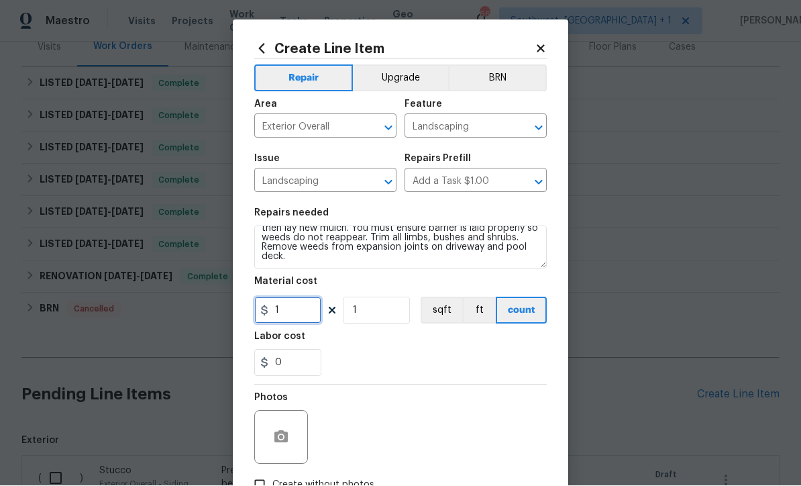
click at [290, 319] on input "1" at bounding box center [287, 310] width 67 height 27
type input "350"
click at [267, 439] on button "button" at bounding box center [281, 437] width 32 height 32
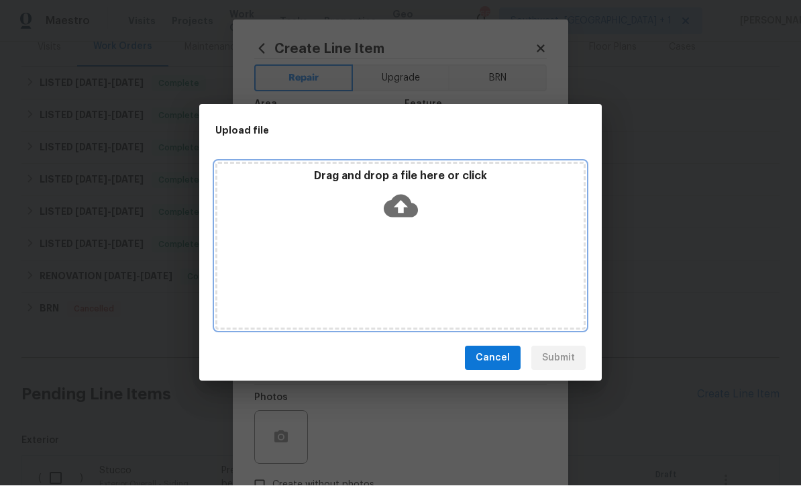
click at [411, 207] on icon at bounding box center [401, 206] width 34 height 23
